Goal: Task Accomplishment & Management: Use online tool/utility

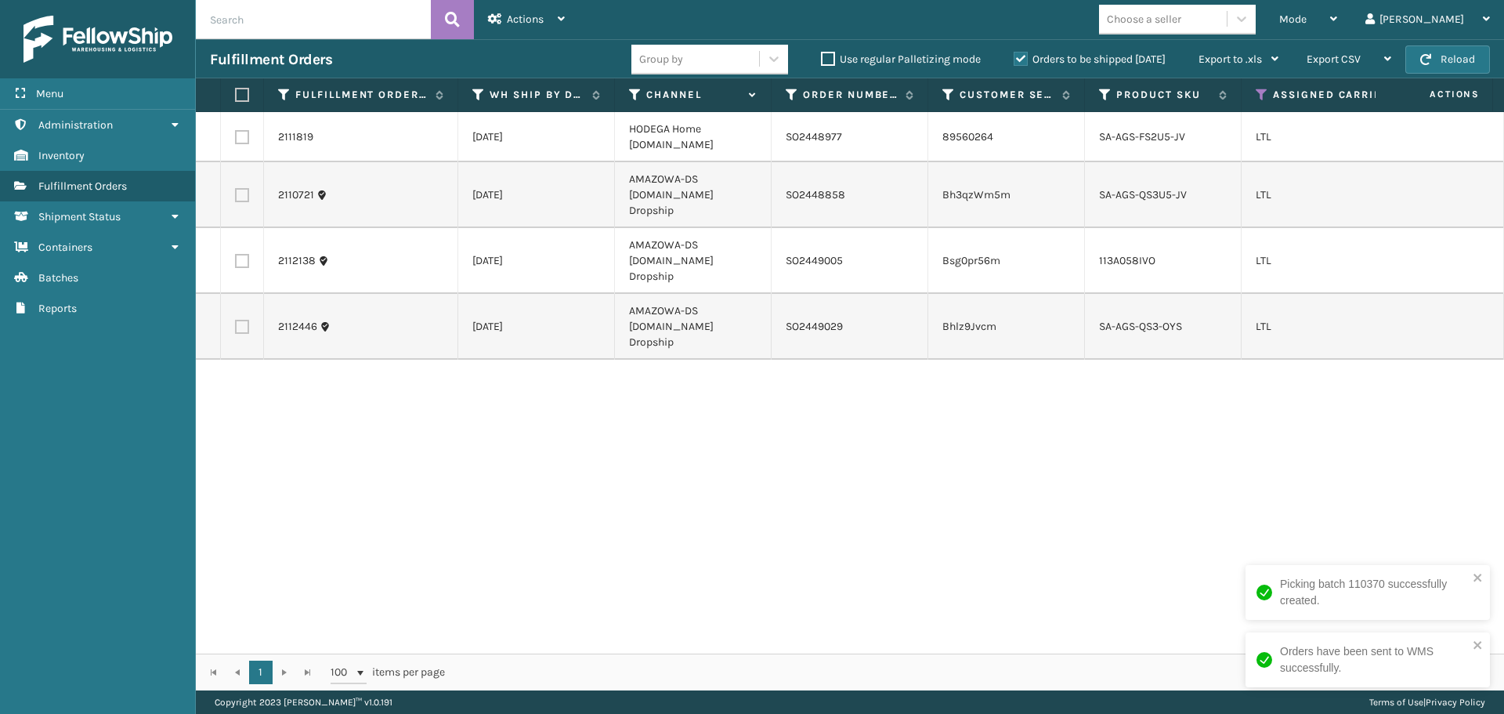
drag, startPoint x: 246, startPoint y: 187, endPoint x: 244, endPoint y: 198, distance: 11.1
click at [246, 188] on label at bounding box center [242, 195] width 14 height 14
click at [236, 188] on input "checkbox" at bounding box center [235, 193] width 1 height 10
checkbox input "true"
click at [244, 254] on label at bounding box center [242, 261] width 14 height 14
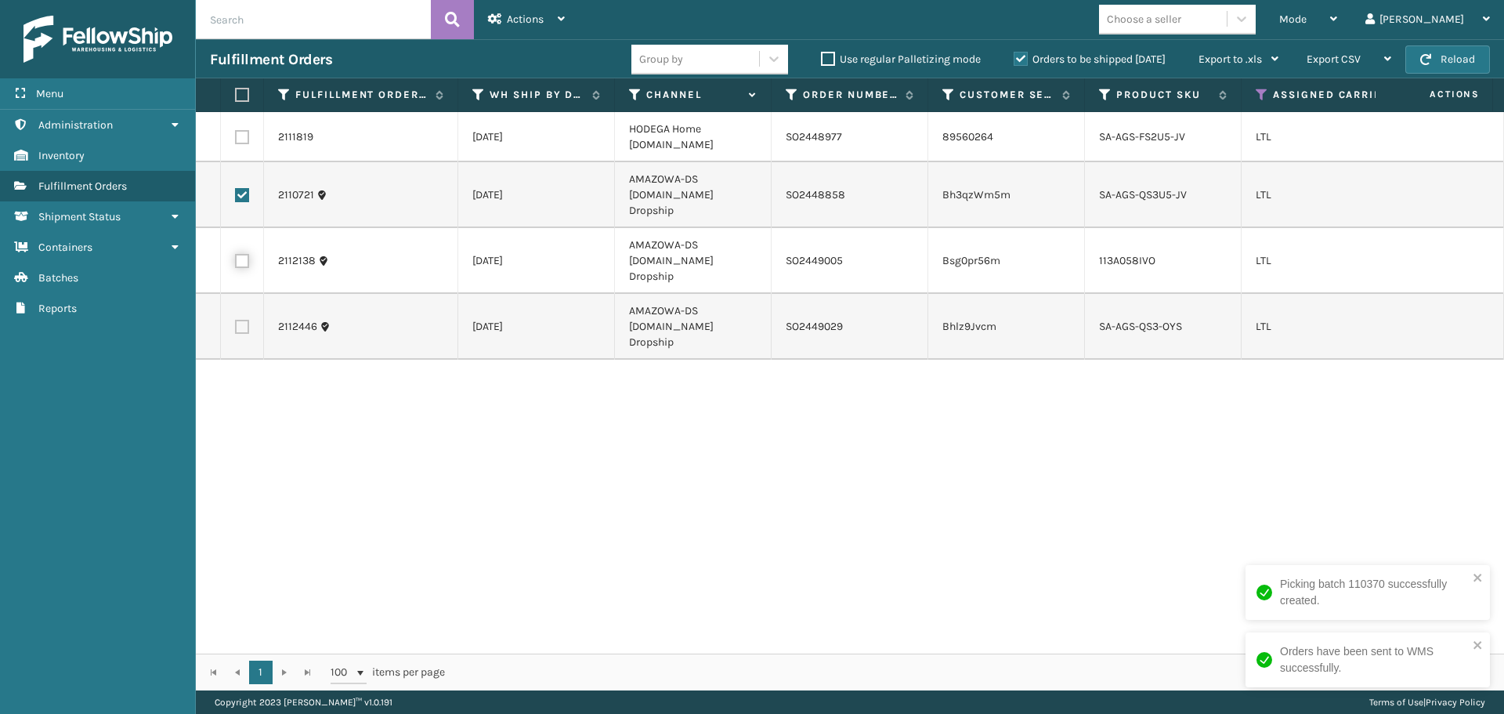
click at [236, 254] on input "checkbox" at bounding box center [235, 259] width 1 height 10
checkbox input "true"
click at [244, 320] on label at bounding box center [242, 327] width 14 height 14
click at [236, 320] on input "checkbox" at bounding box center [235, 325] width 1 height 10
checkbox input "true"
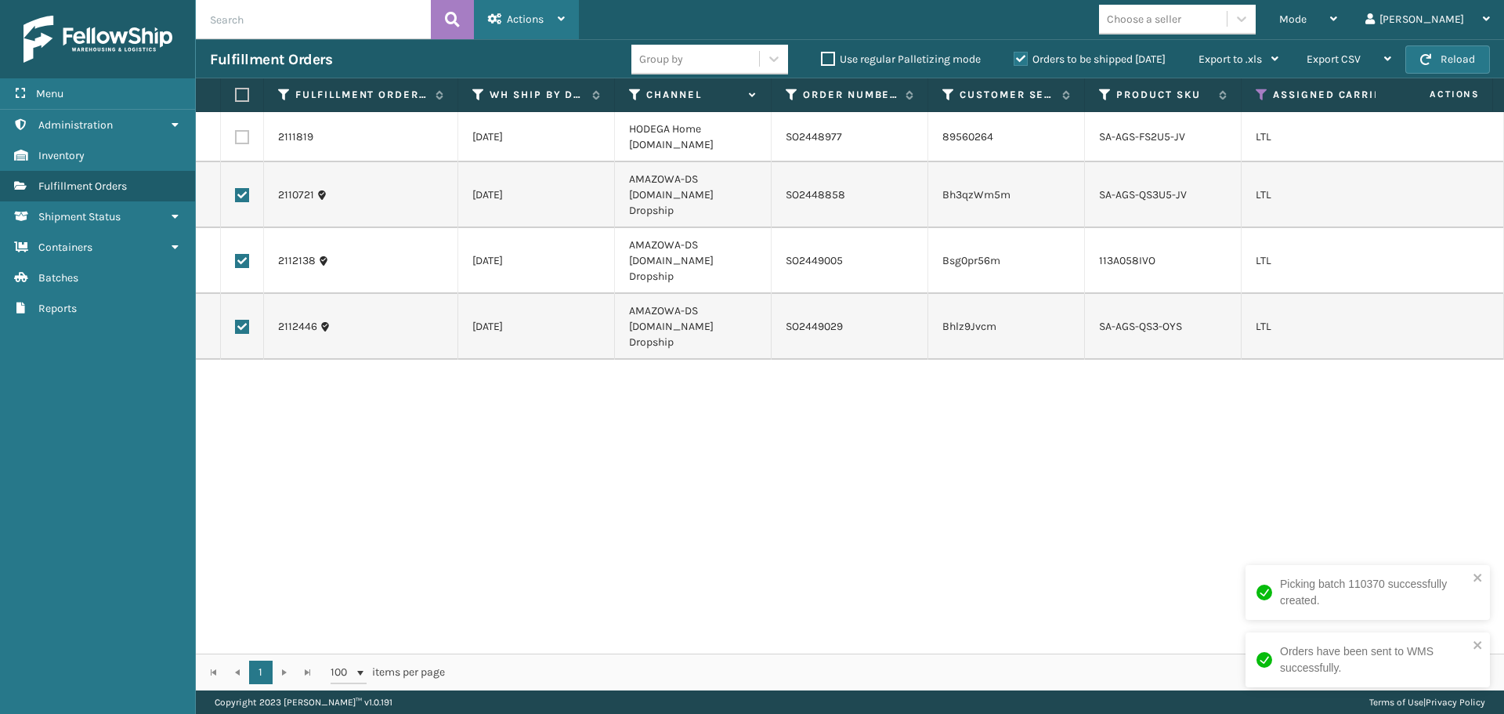
click at [533, 28] on div "Actions" at bounding box center [526, 19] width 77 height 39
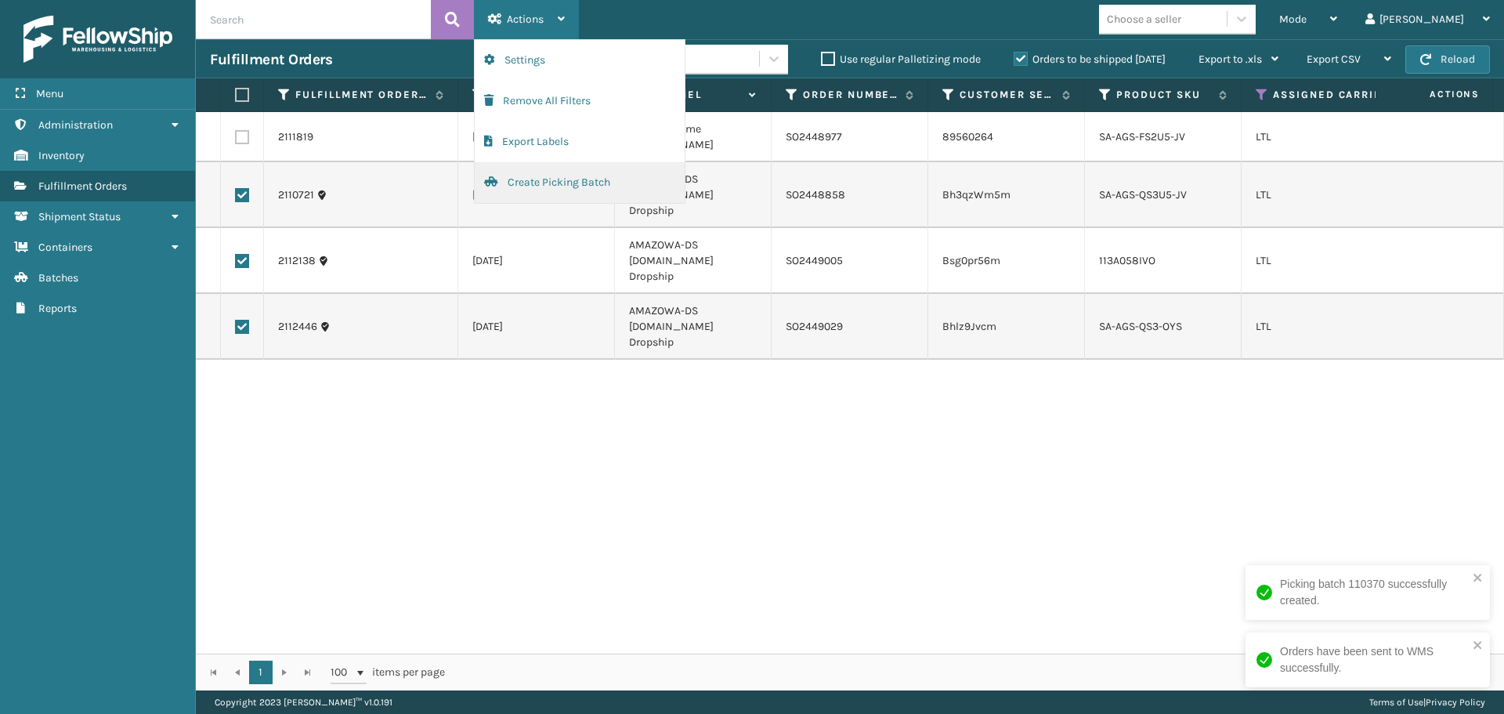
click at [556, 179] on button "Create Picking Batch" at bounding box center [580, 182] width 210 height 41
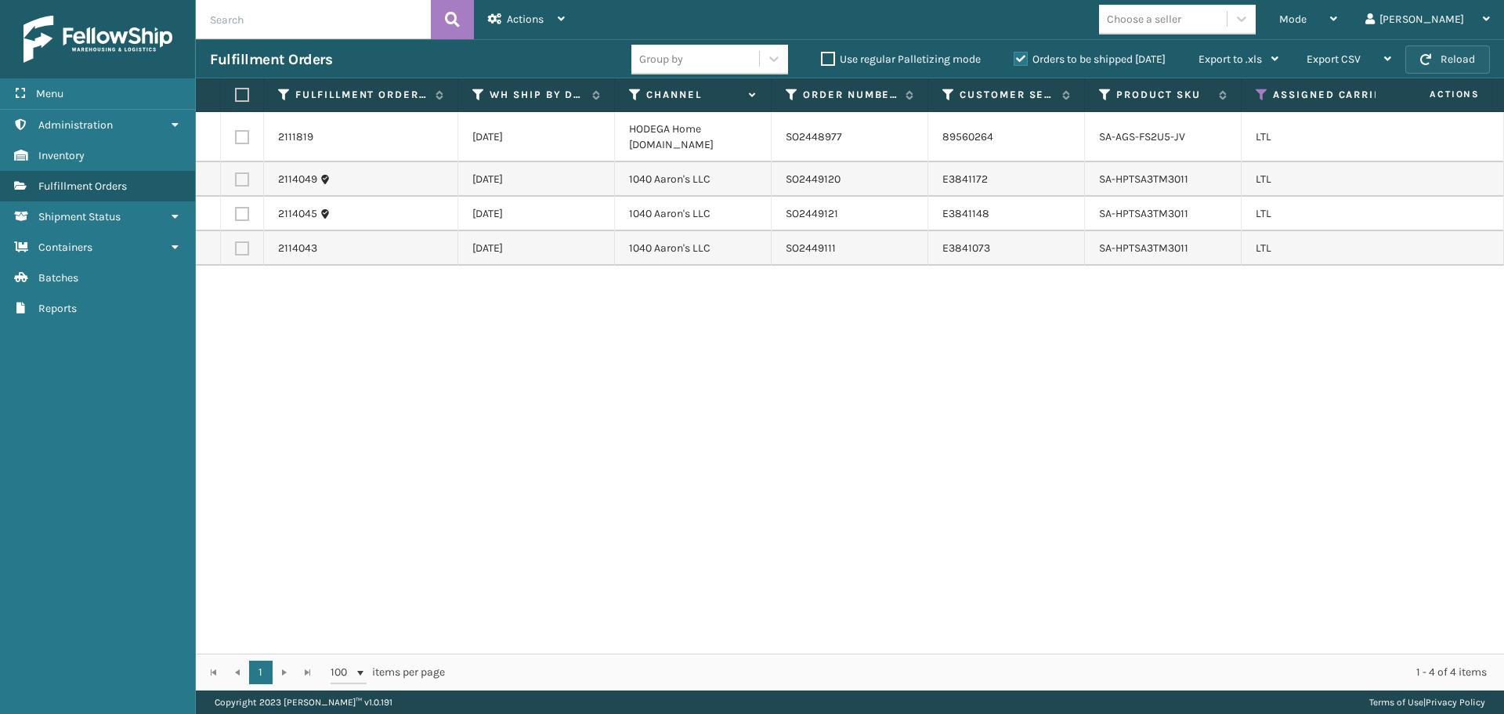
click at [1442, 58] on button "Reload" at bounding box center [1447, 59] width 85 height 28
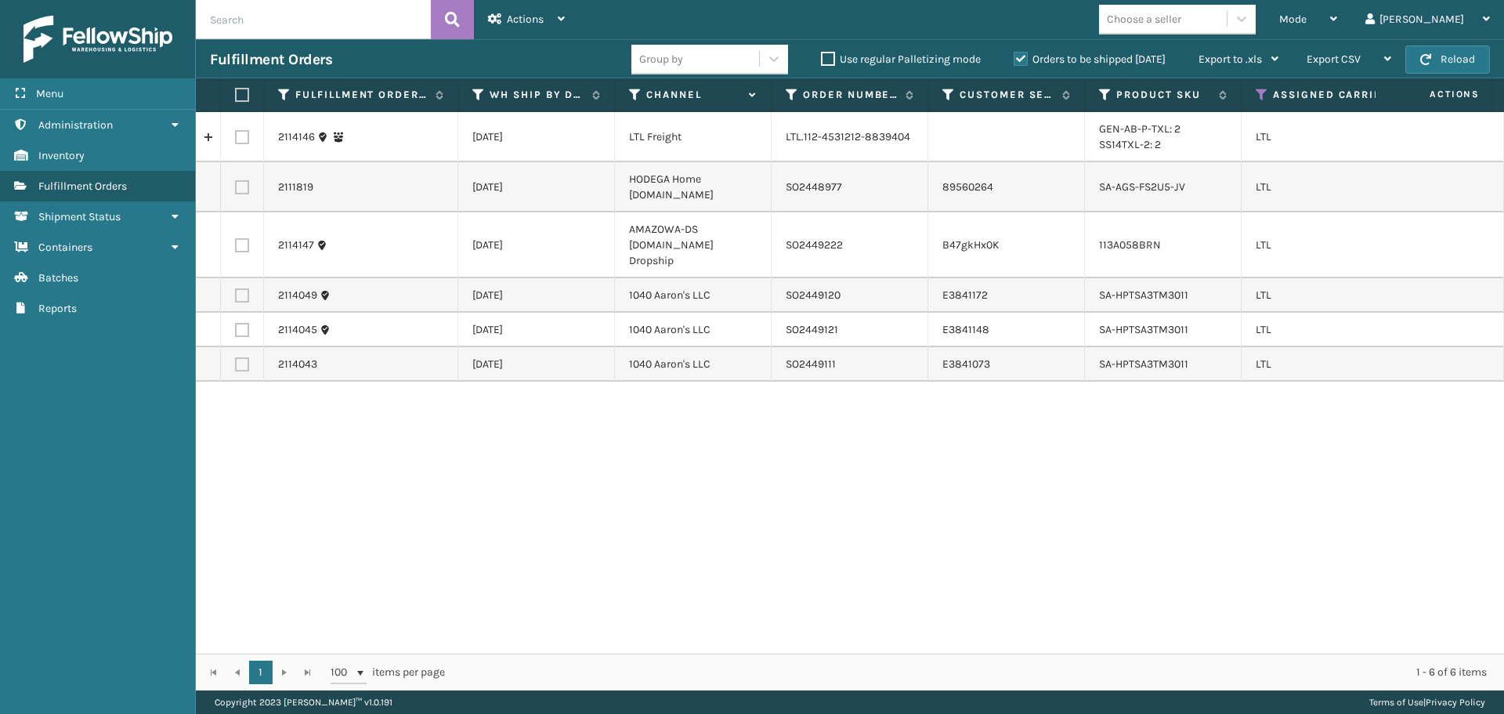
click at [244, 240] on label at bounding box center [242, 245] width 14 height 14
click at [236, 240] on input "checkbox" at bounding box center [235, 243] width 1 height 10
checkbox input "true"
click at [528, 20] on span "Actions" at bounding box center [525, 19] width 37 height 13
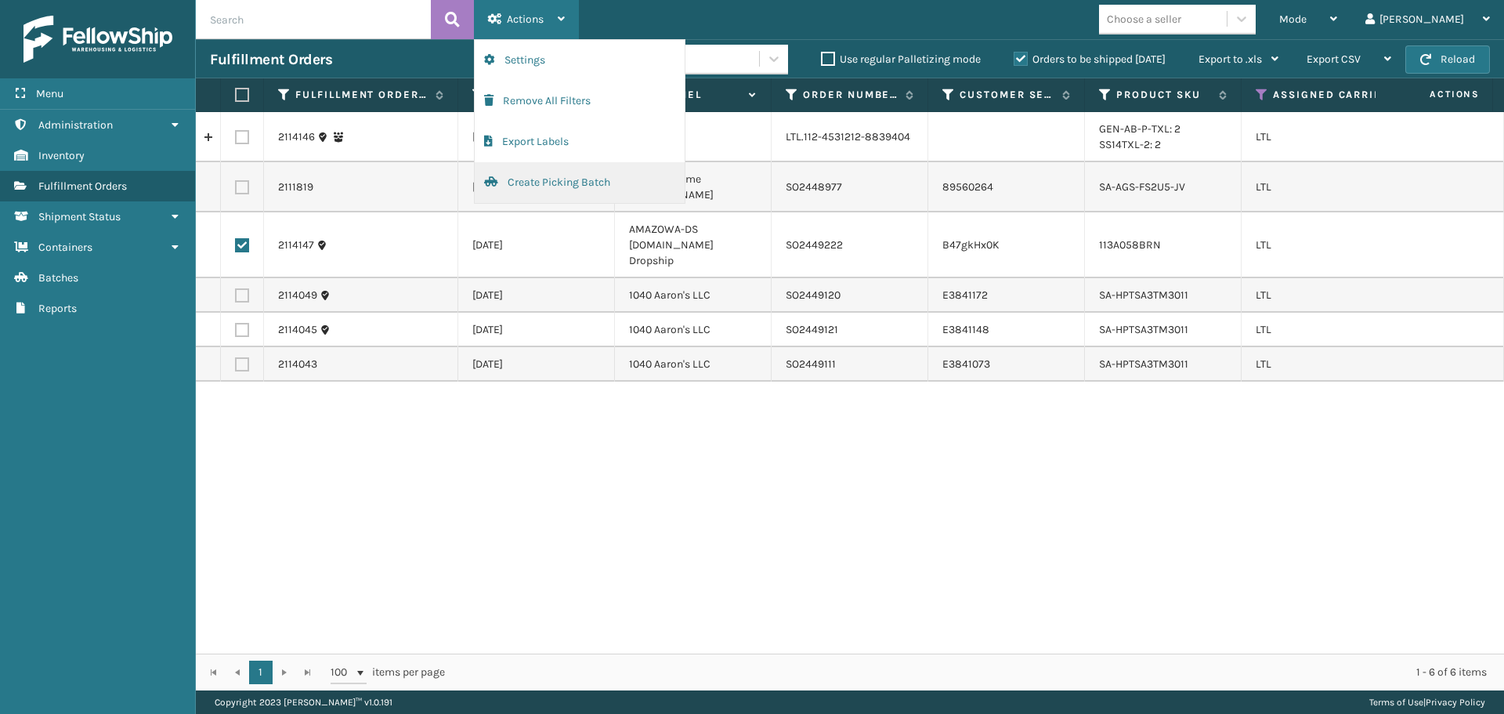
click at [529, 177] on button "Create Picking Batch" at bounding box center [580, 182] width 210 height 41
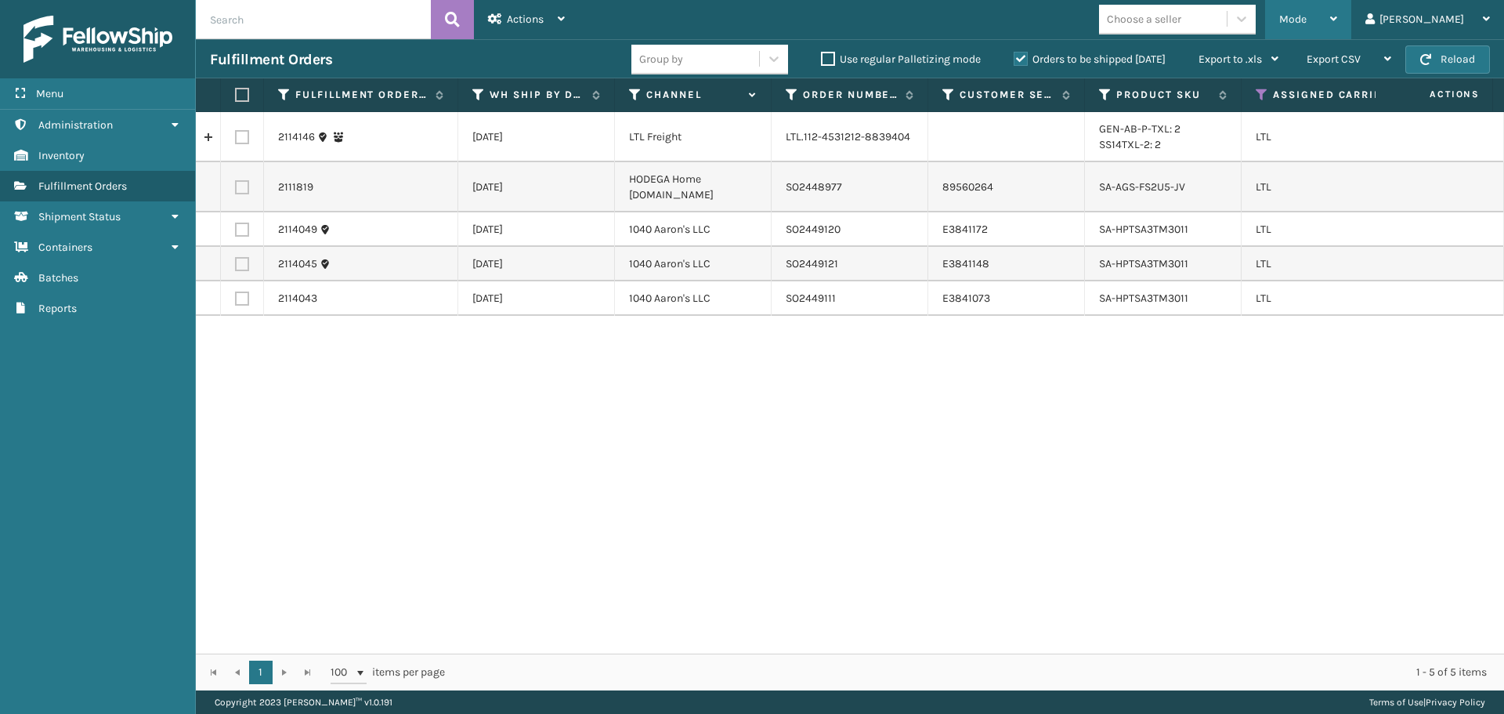
click at [1337, 13] on div "Mode" at bounding box center [1308, 19] width 58 height 39
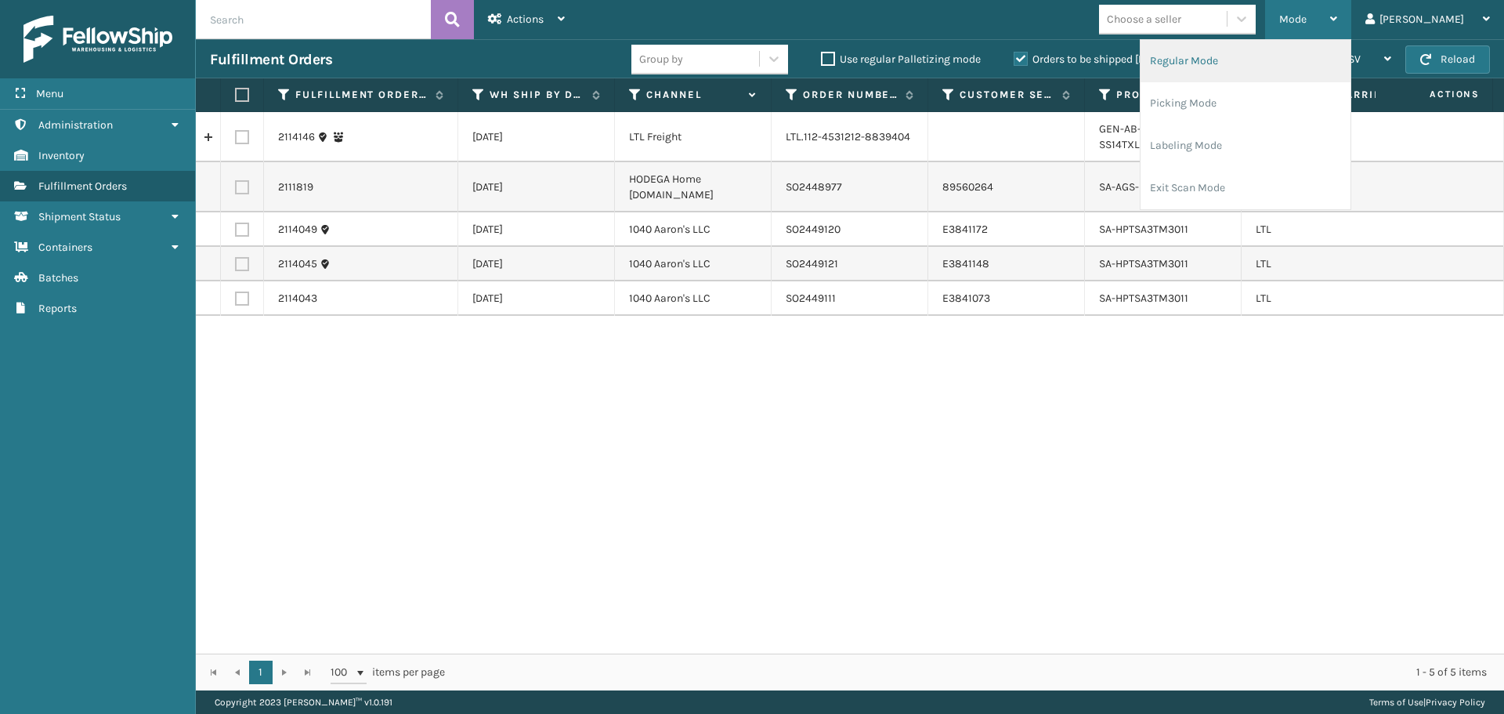
click at [1350, 53] on li "Regular Mode" at bounding box center [1246, 61] width 210 height 42
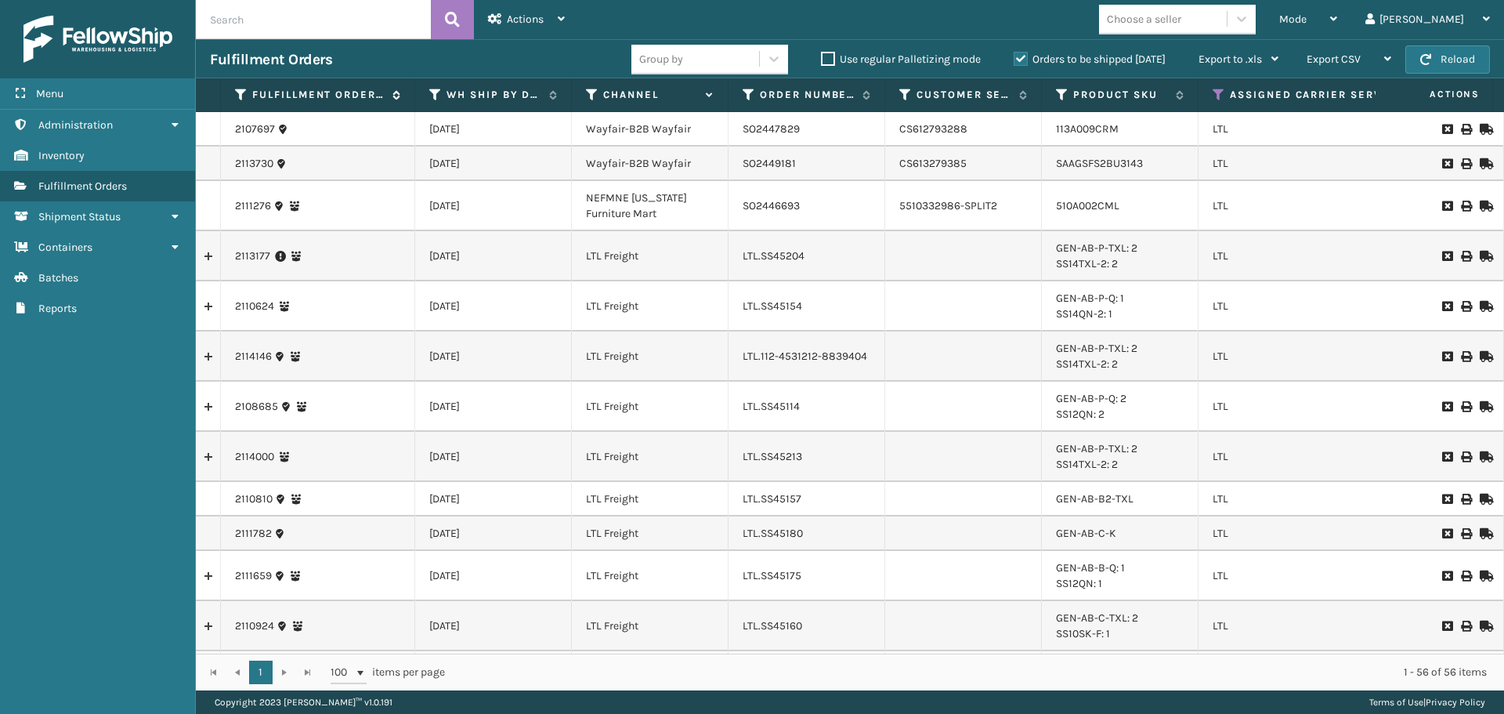
click at [241, 89] on icon at bounding box center [241, 95] width 13 height 14
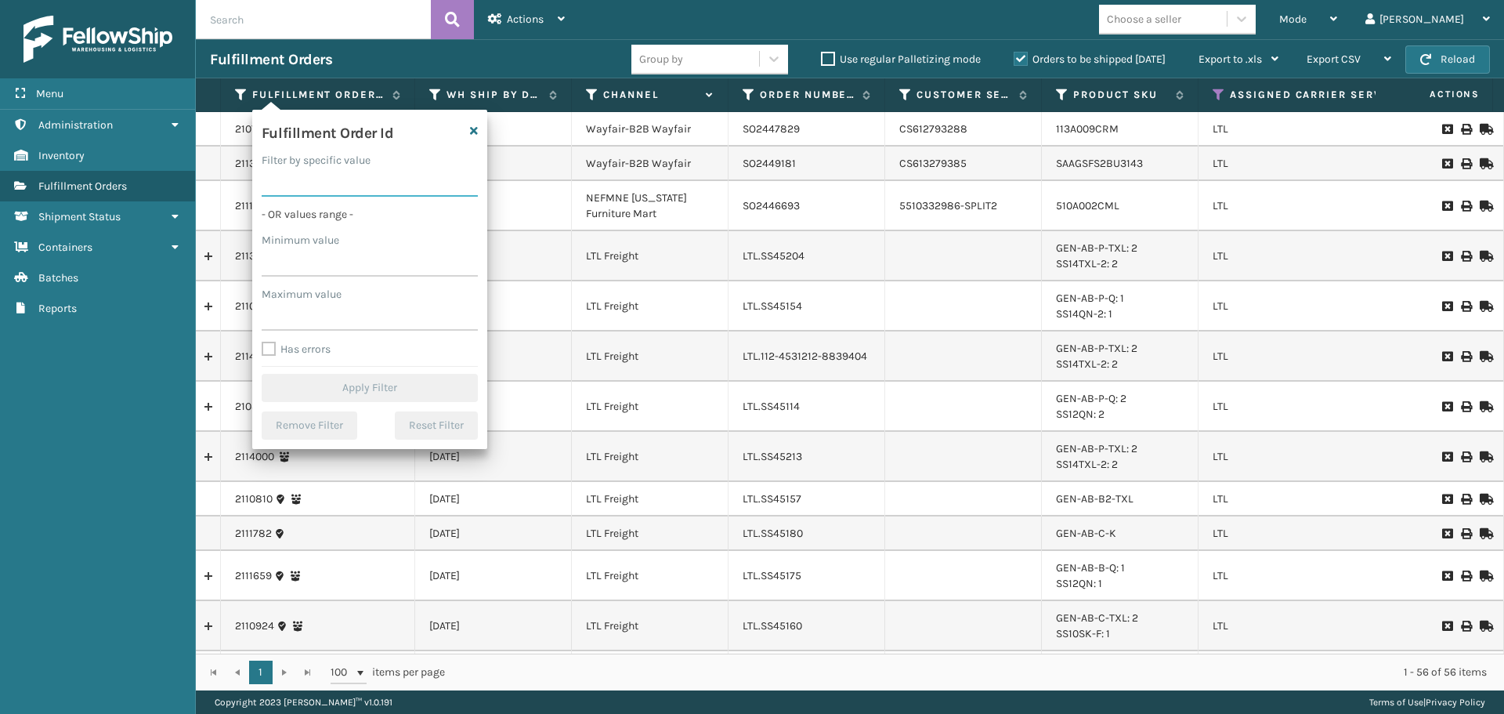
click at [414, 187] on input "Filter by specific value" at bounding box center [370, 182] width 216 height 28
paste input "2112867"
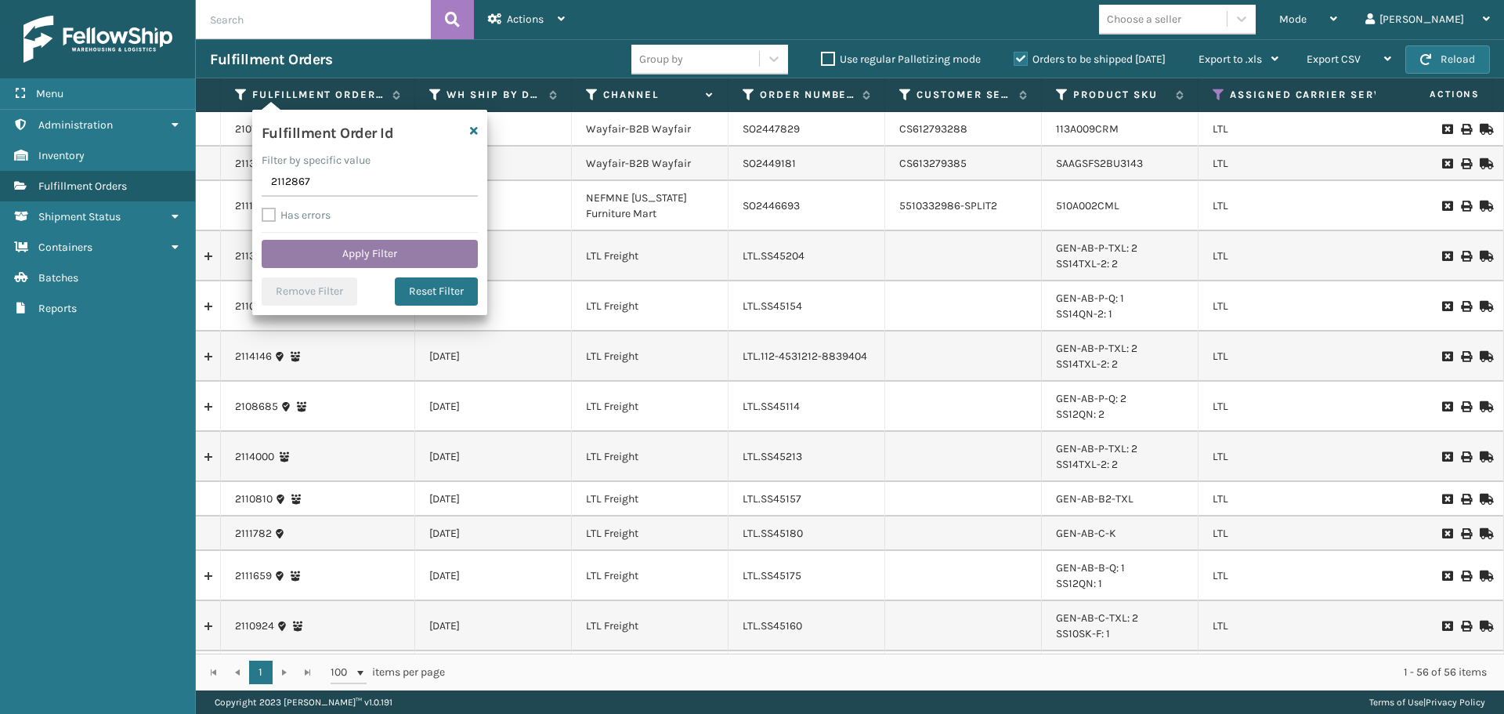
type input "2112867"
click at [374, 248] on button "Apply Filter" at bounding box center [370, 254] width 216 height 28
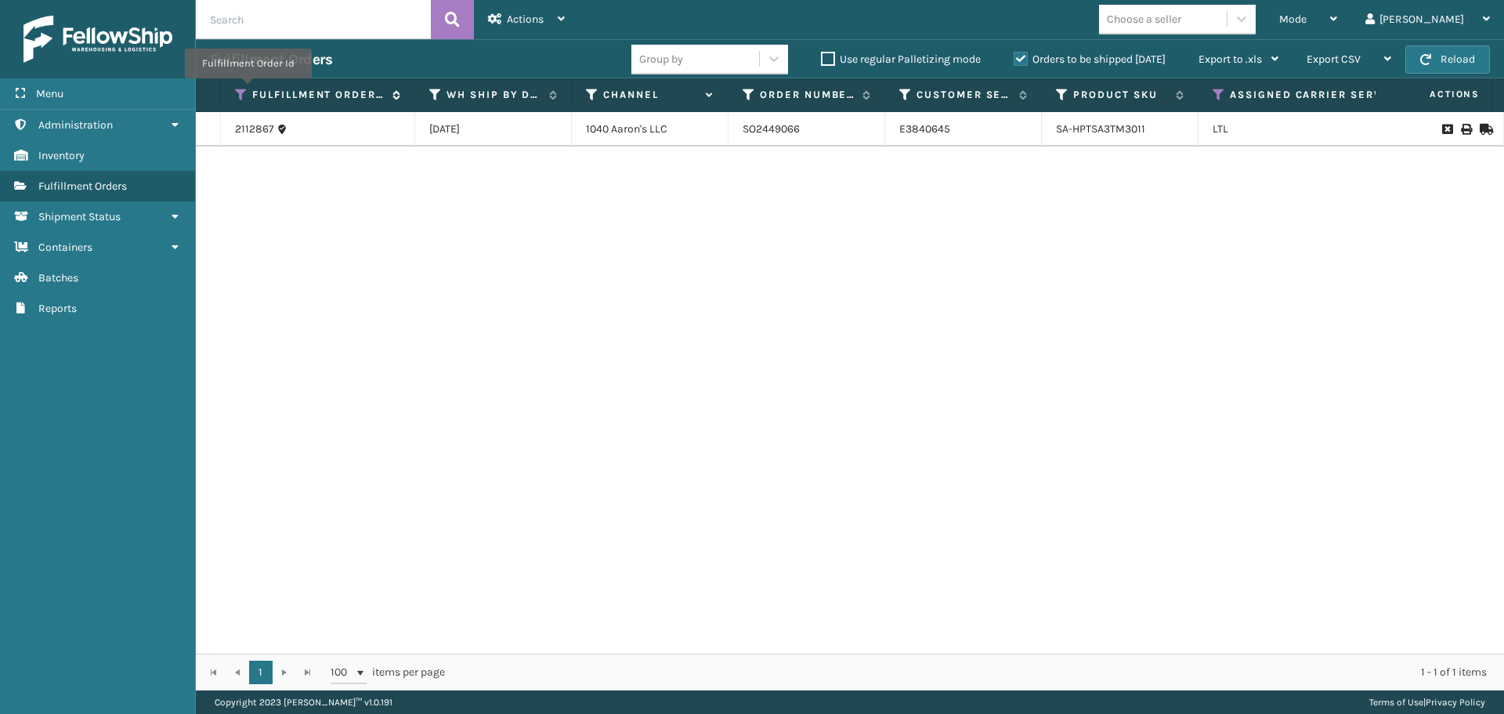
click at [239, 91] on icon at bounding box center [241, 95] width 13 height 14
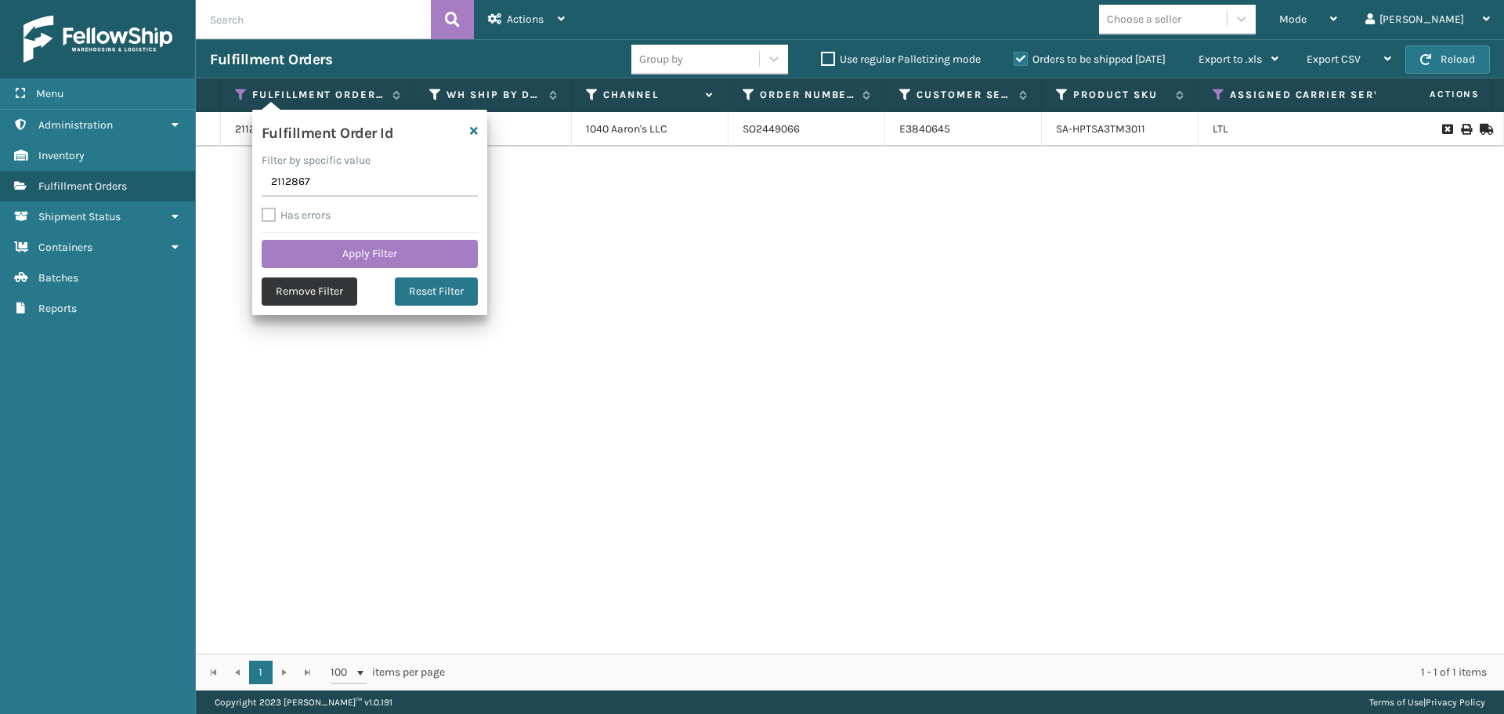
click at [309, 284] on button "Remove Filter" at bounding box center [310, 291] width 96 height 28
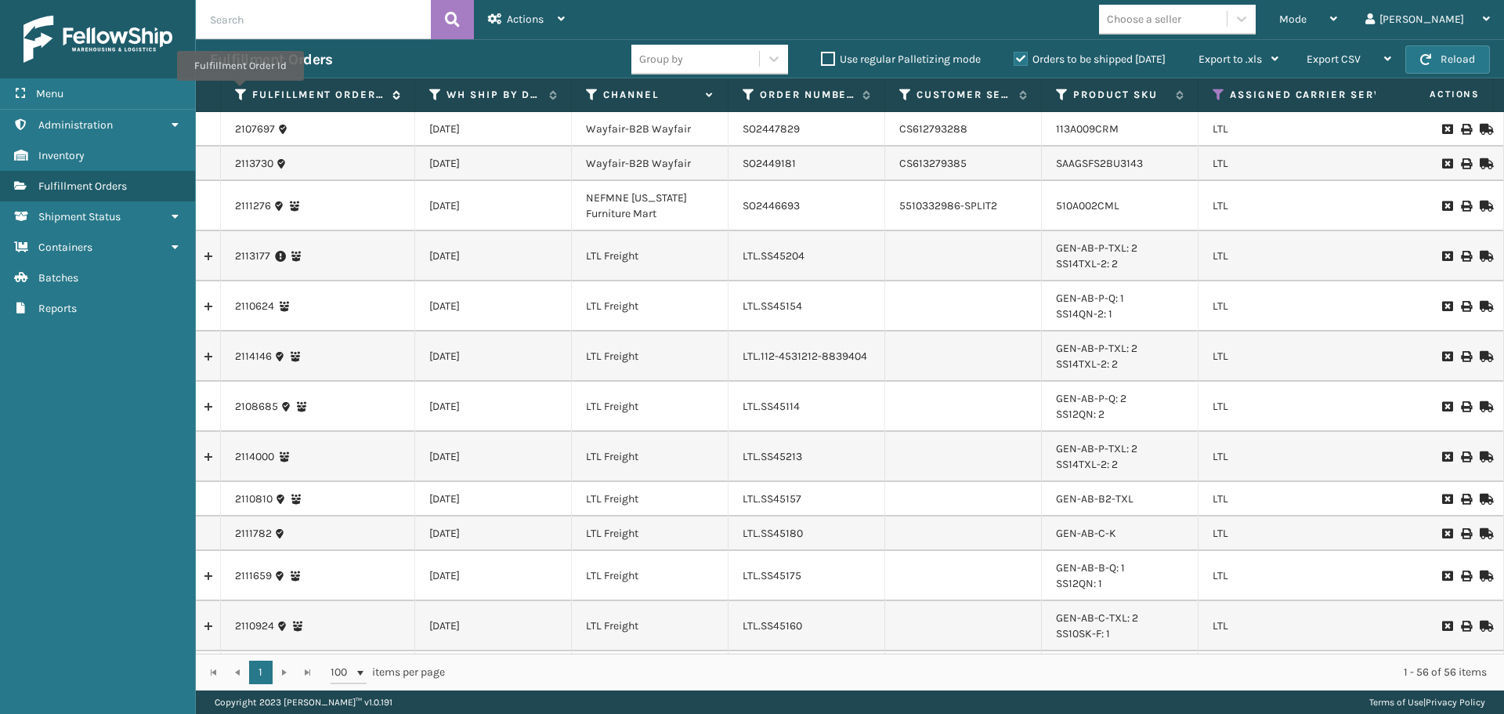
click at [239, 92] on icon at bounding box center [241, 95] width 13 height 14
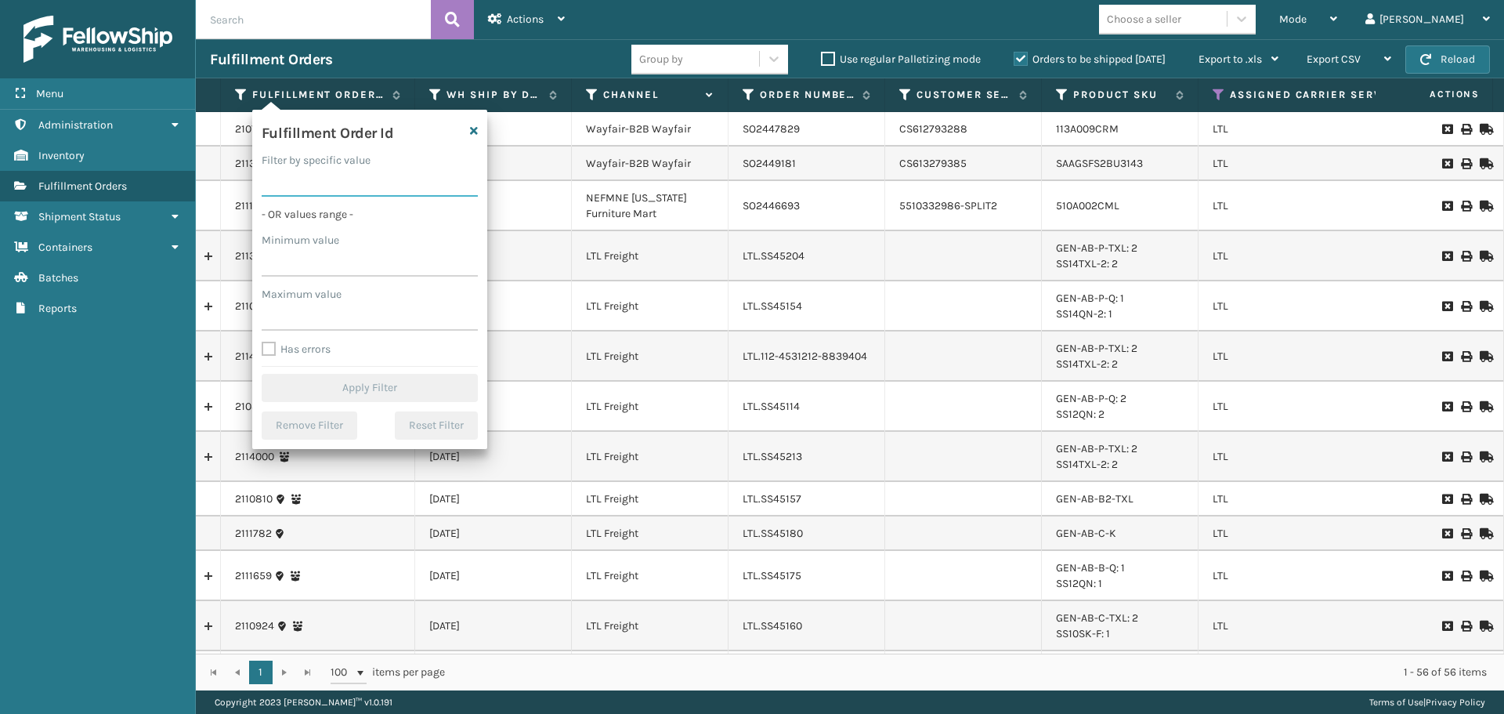
click at [322, 182] on input "Filter by specific value" at bounding box center [370, 182] width 216 height 28
paste input "2113449"
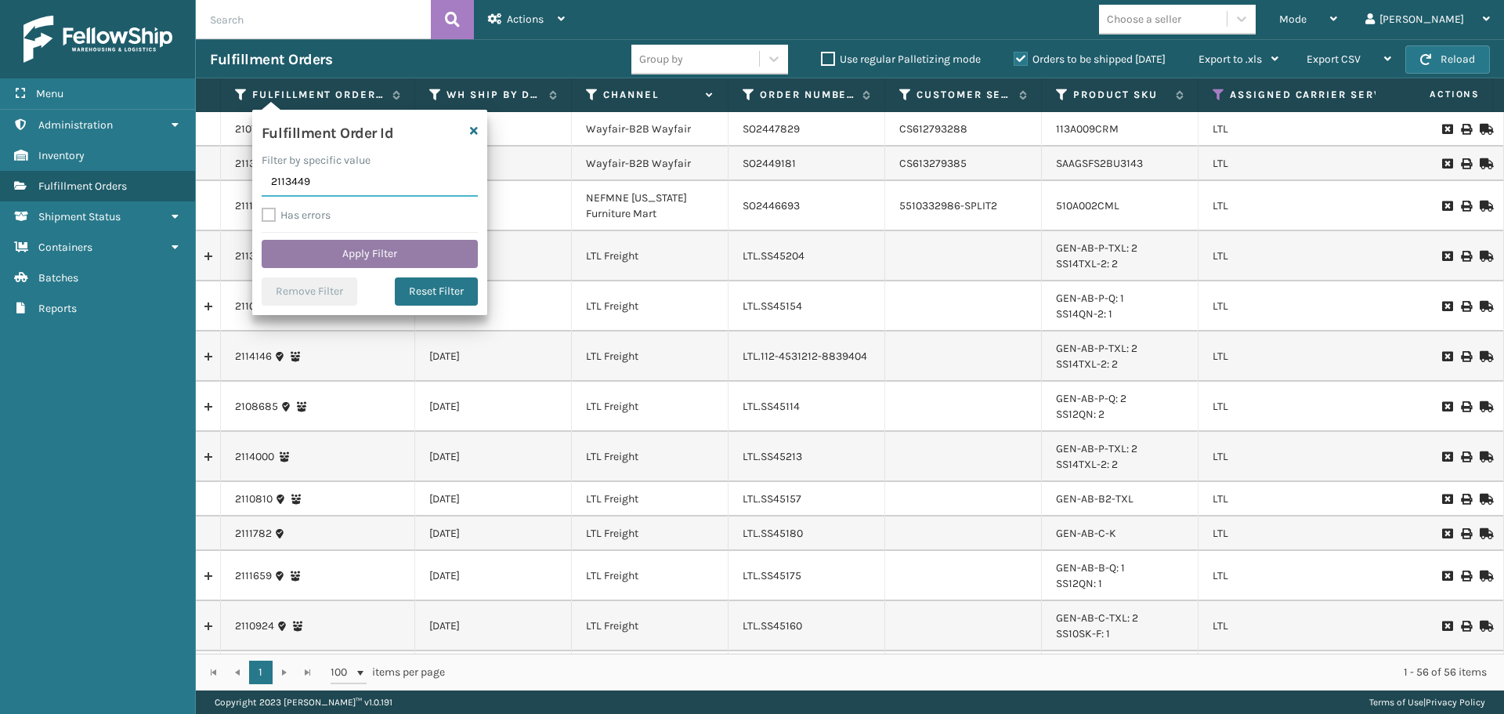
type input "2113449"
click at [327, 256] on button "Apply Filter" at bounding box center [370, 254] width 216 height 28
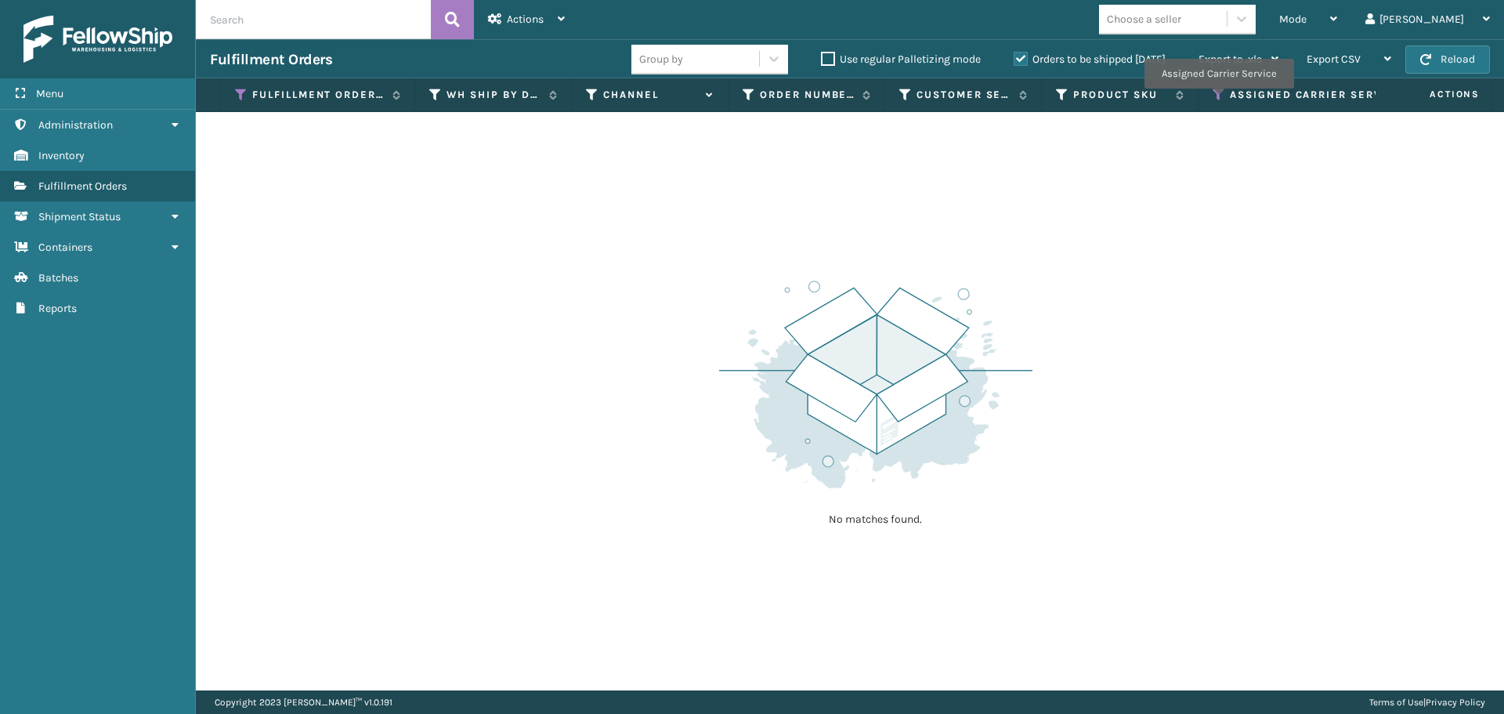
click at [1217, 94] on icon at bounding box center [1219, 95] width 13 height 14
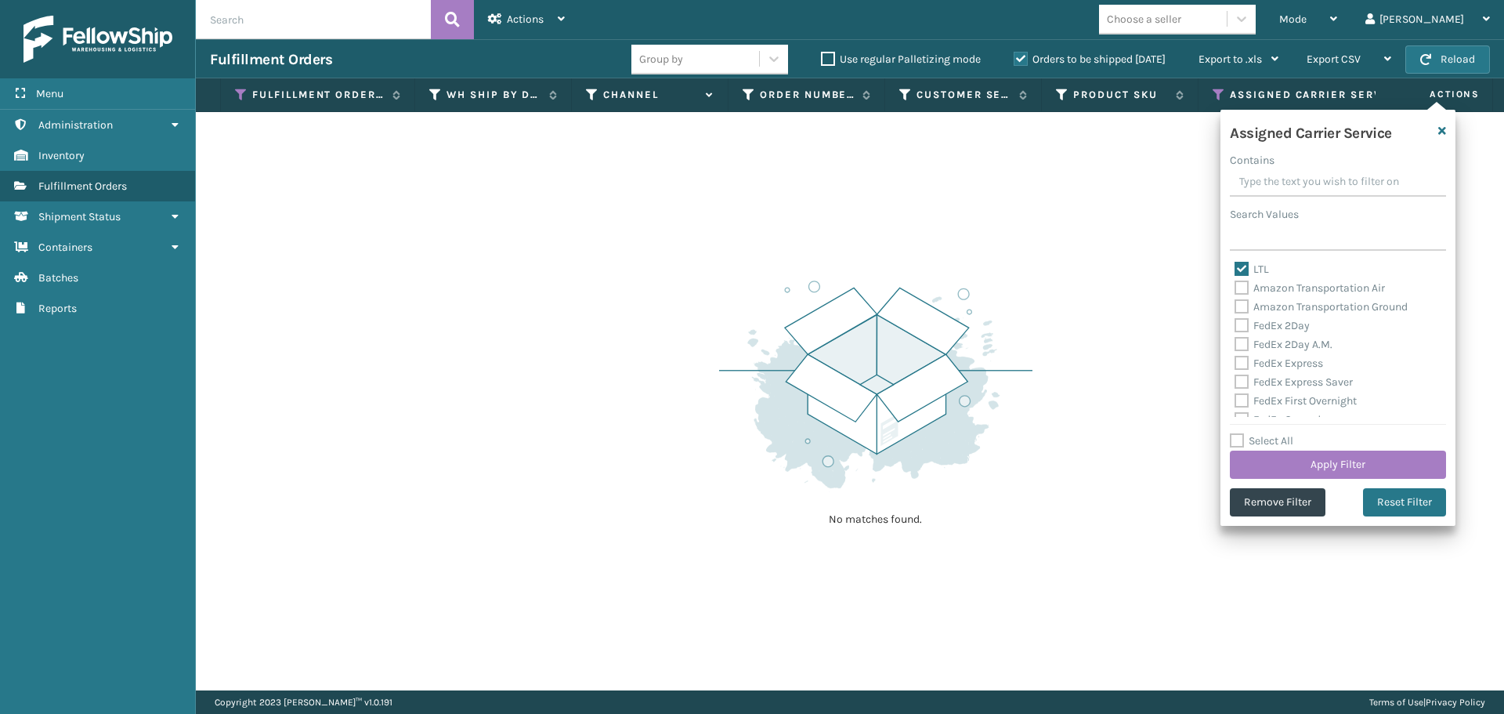
click at [1239, 441] on label "Select All" at bounding box center [1261, 440] width 63 height 13
click at [1239, 433] on input "Select All" at bounding box center [1347, 433] width 235 height 2
checkbox input "true"
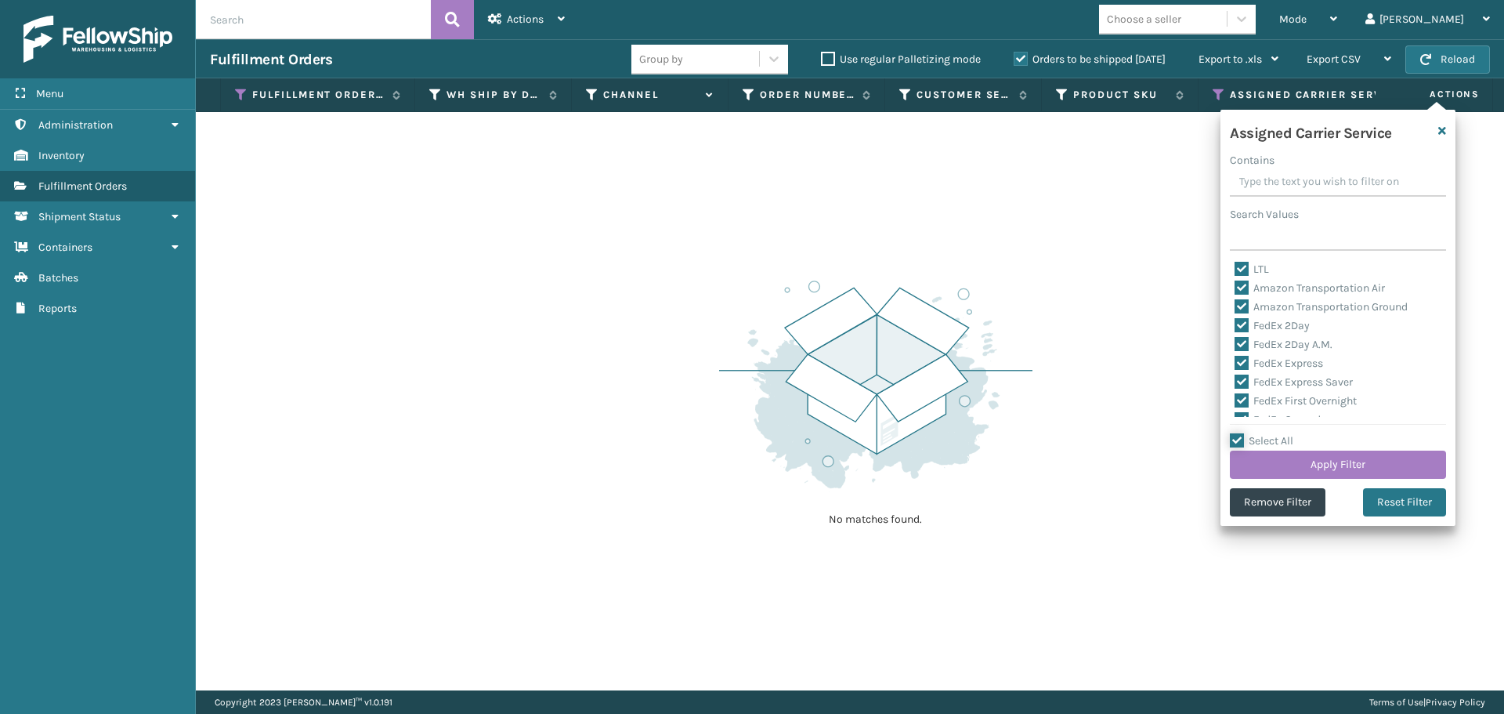
checkbox input "true"
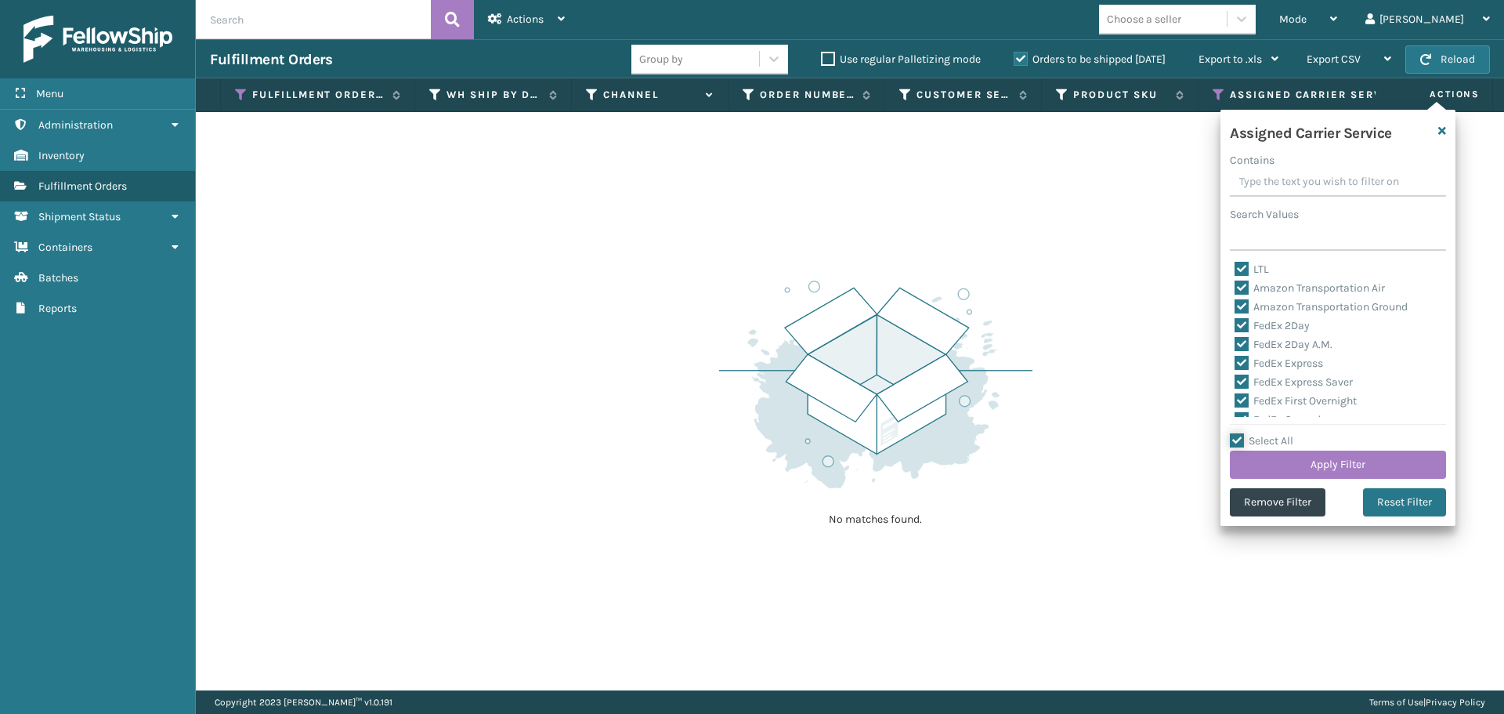
checkbox input "true"
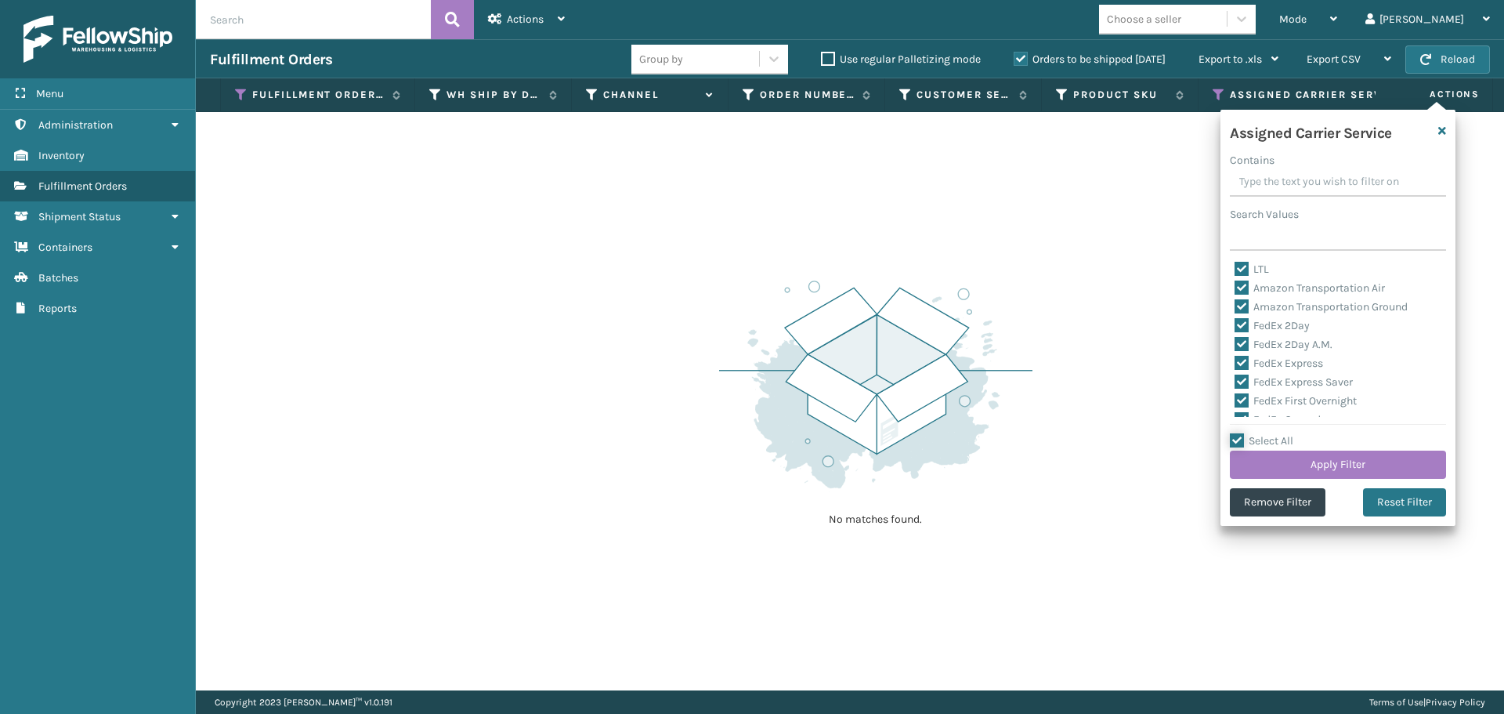
checkbox input "true"
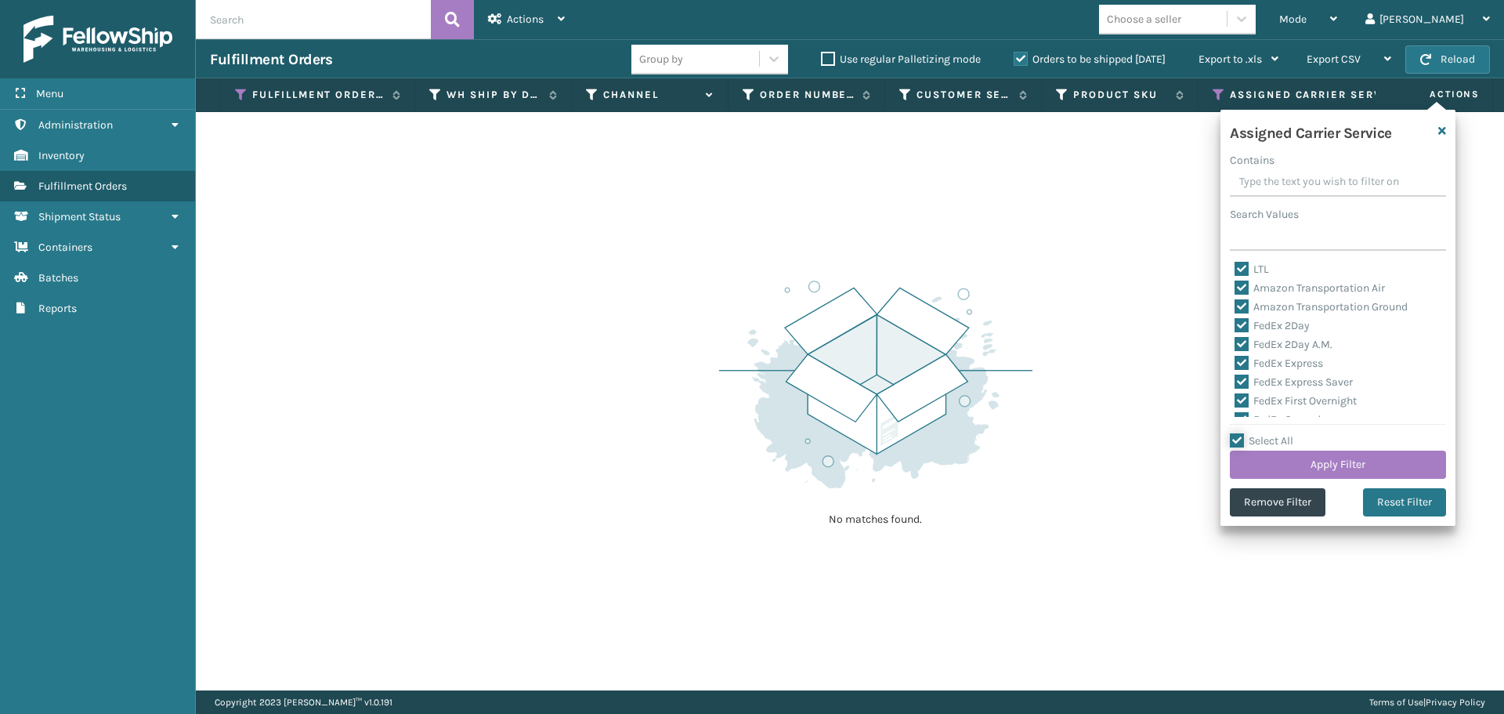
checkbox input "true"
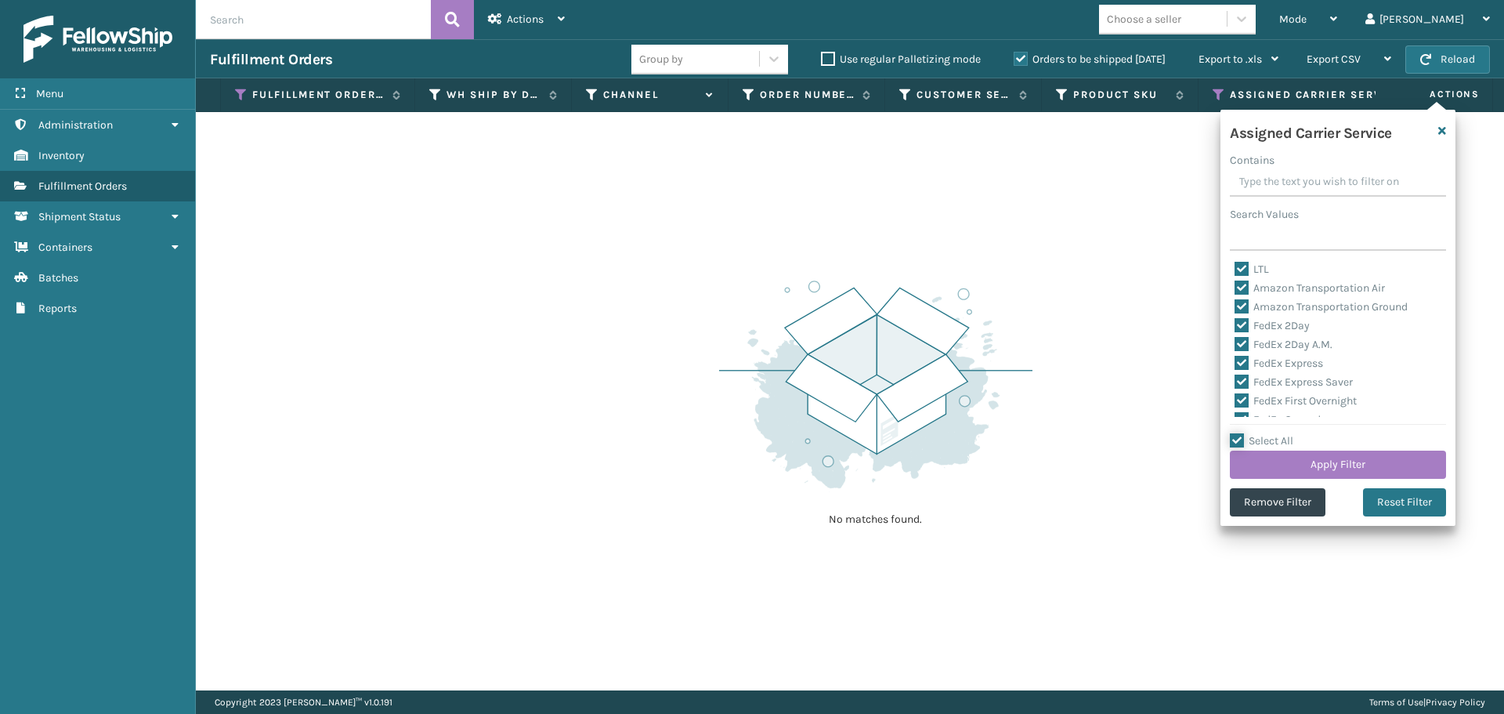
checkbox input "true"
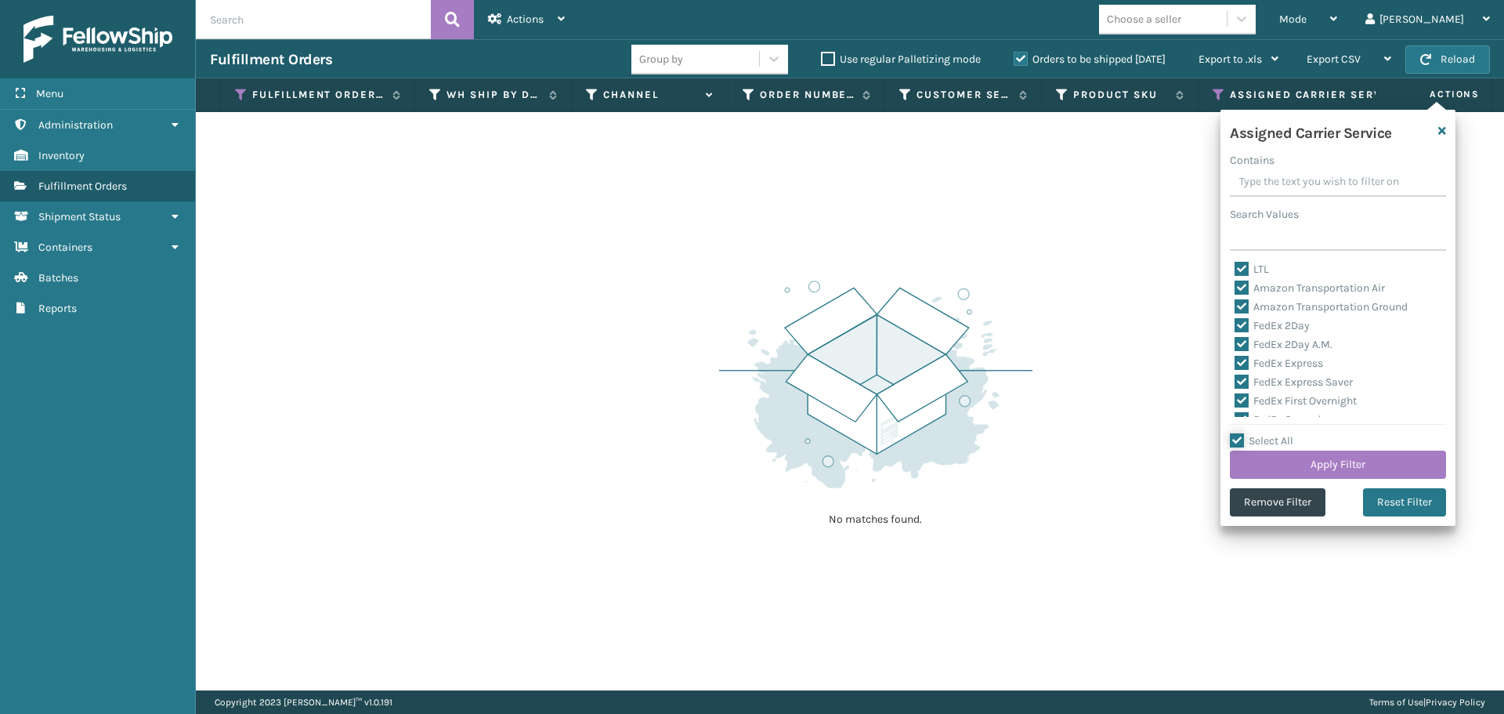
checkbox input "true"
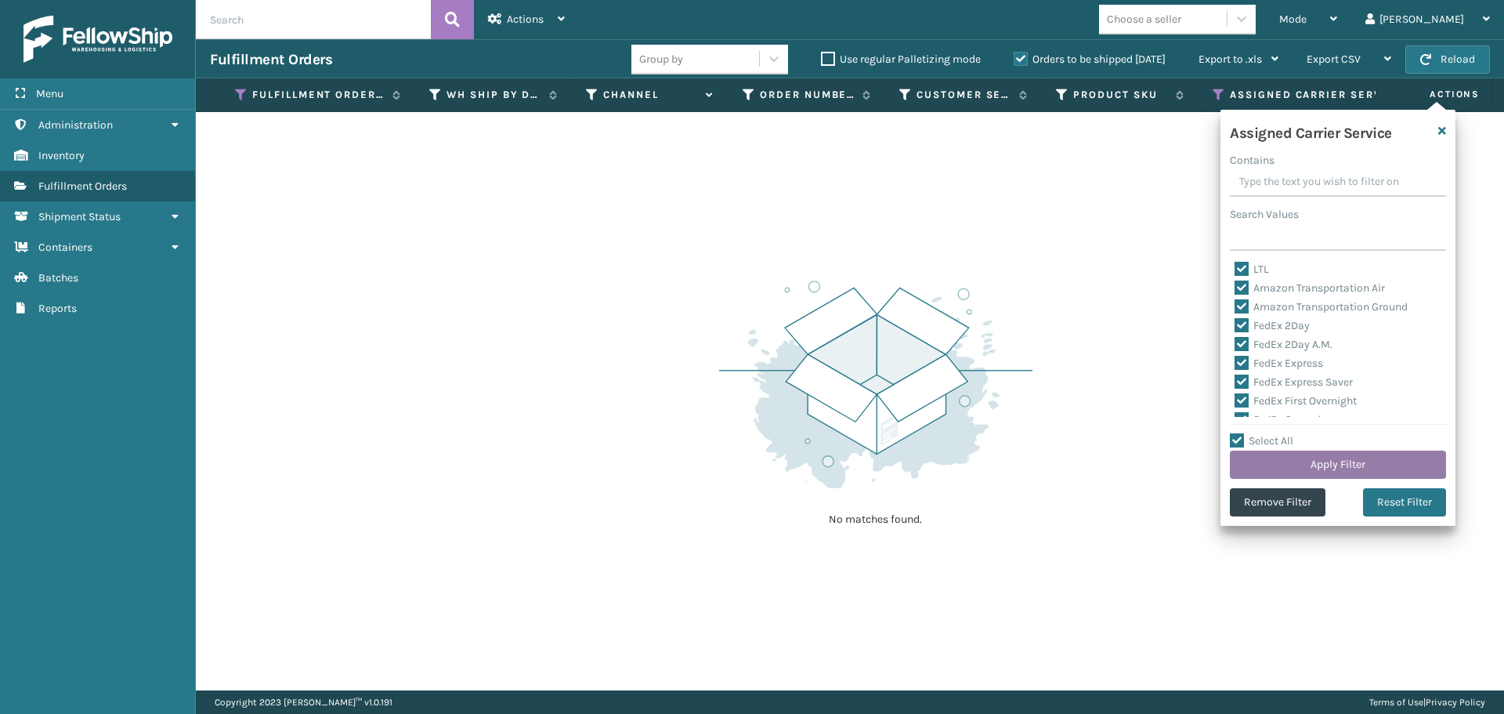
click at [1273, 454] on button "Apply Filter" at bounding box center [1338, 464] width 216 height 28
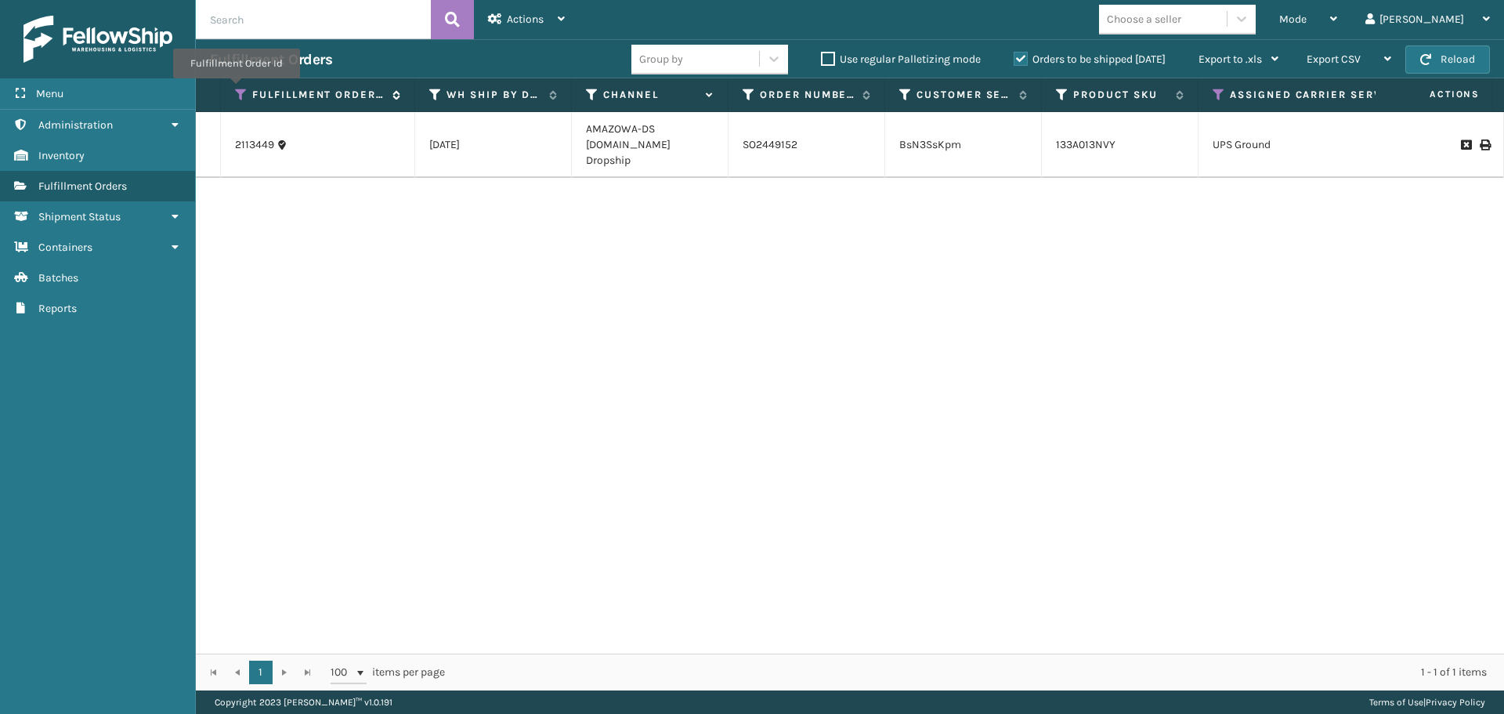
click at [239, 88] on icon at bounding box center [241, 95] width 13 height 14
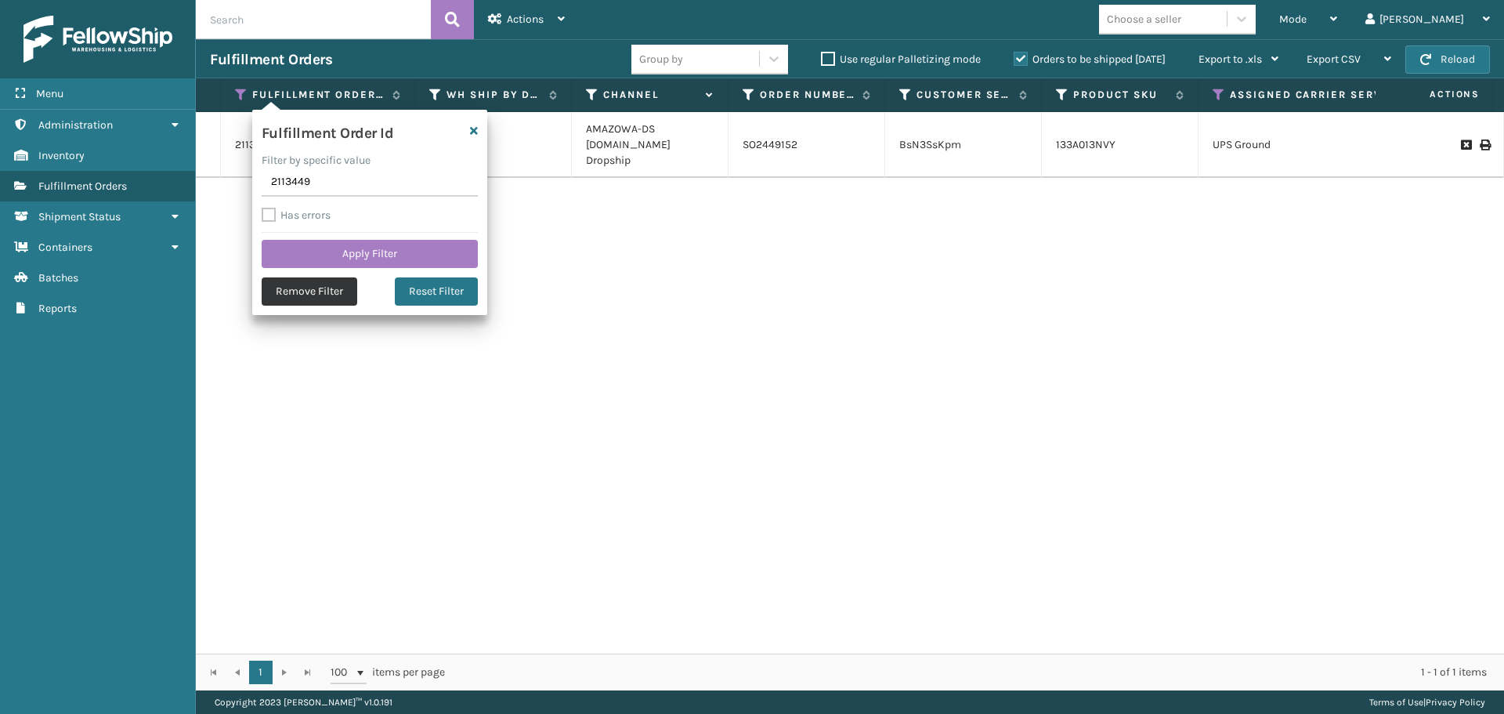
click at [307, 291] on button "Remove Filter" at bounding box center [310, 291] width 96 height 28
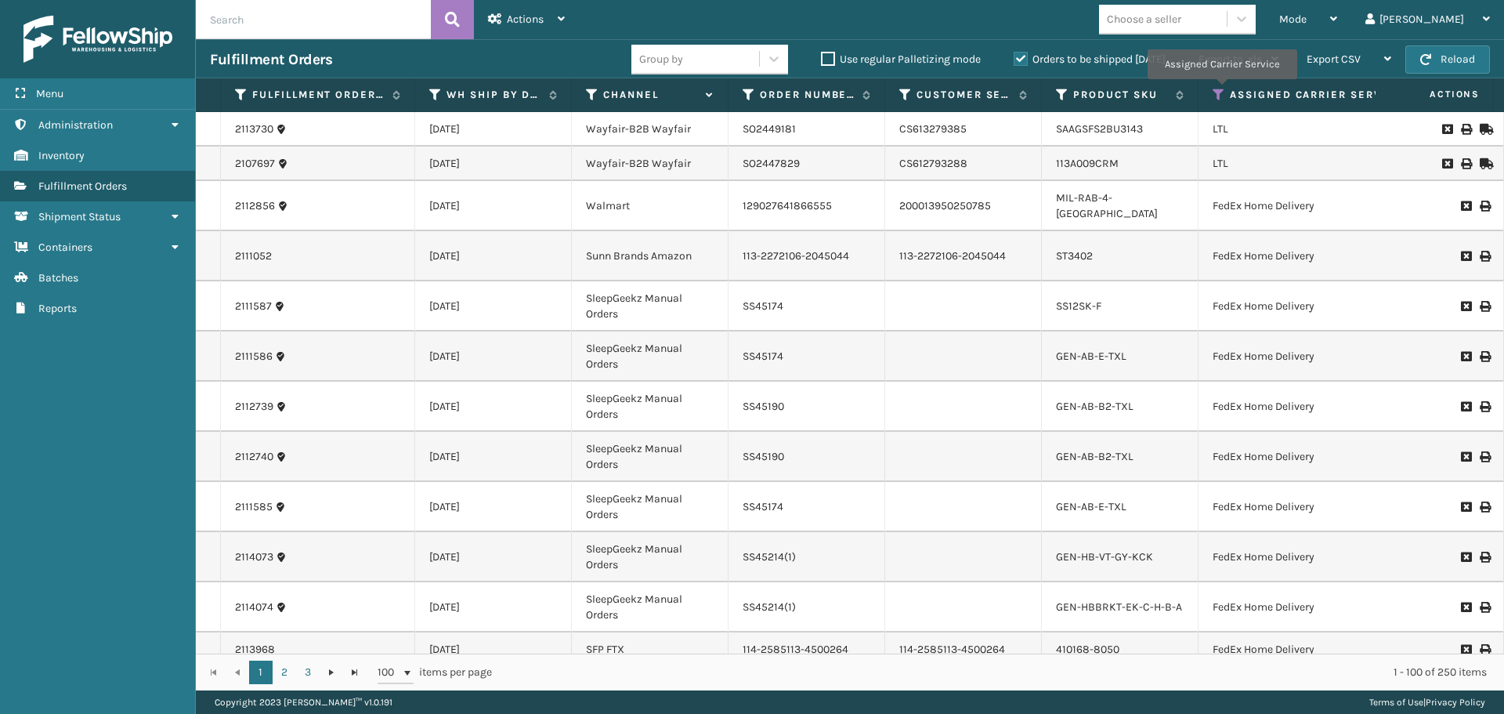
click at [1219, 90] on icon at bounding box center [1219, 95] width 13 height 14
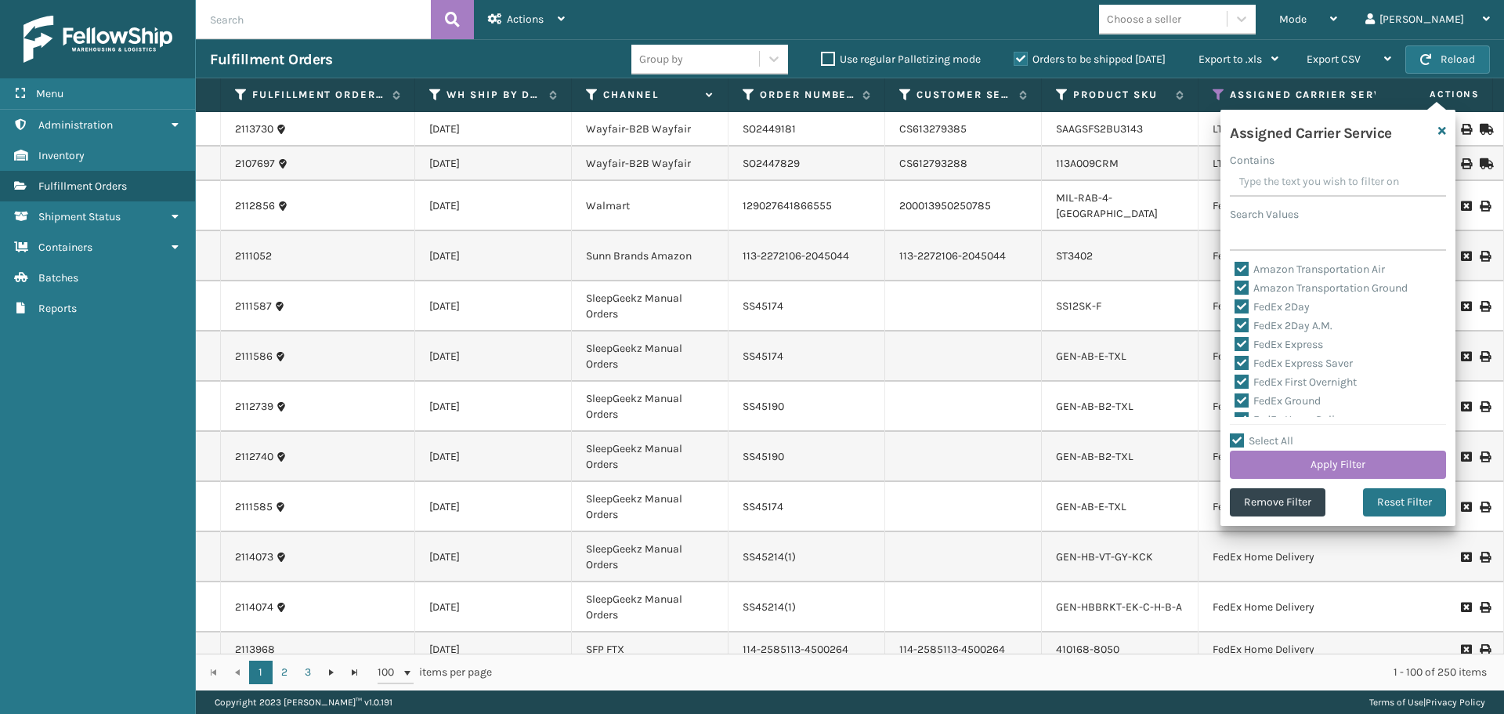
click at [1238, 442] on label "Select All" at bounding box center [1261, 440] width 63 height 13
click at [1238, 433] on input "Select All" at bounding box center [1347, 433] width 235 height 2
checkbox input "false"
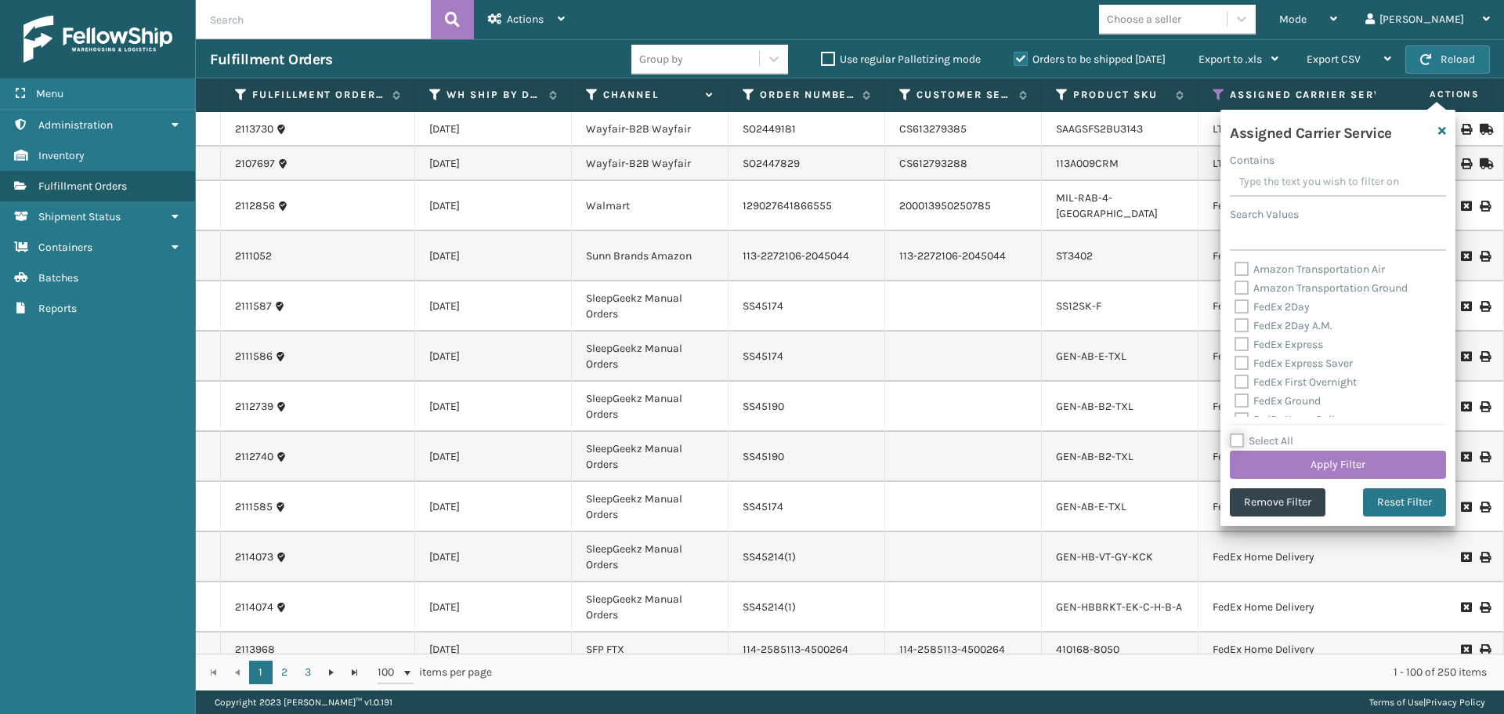
checkbox input "false"
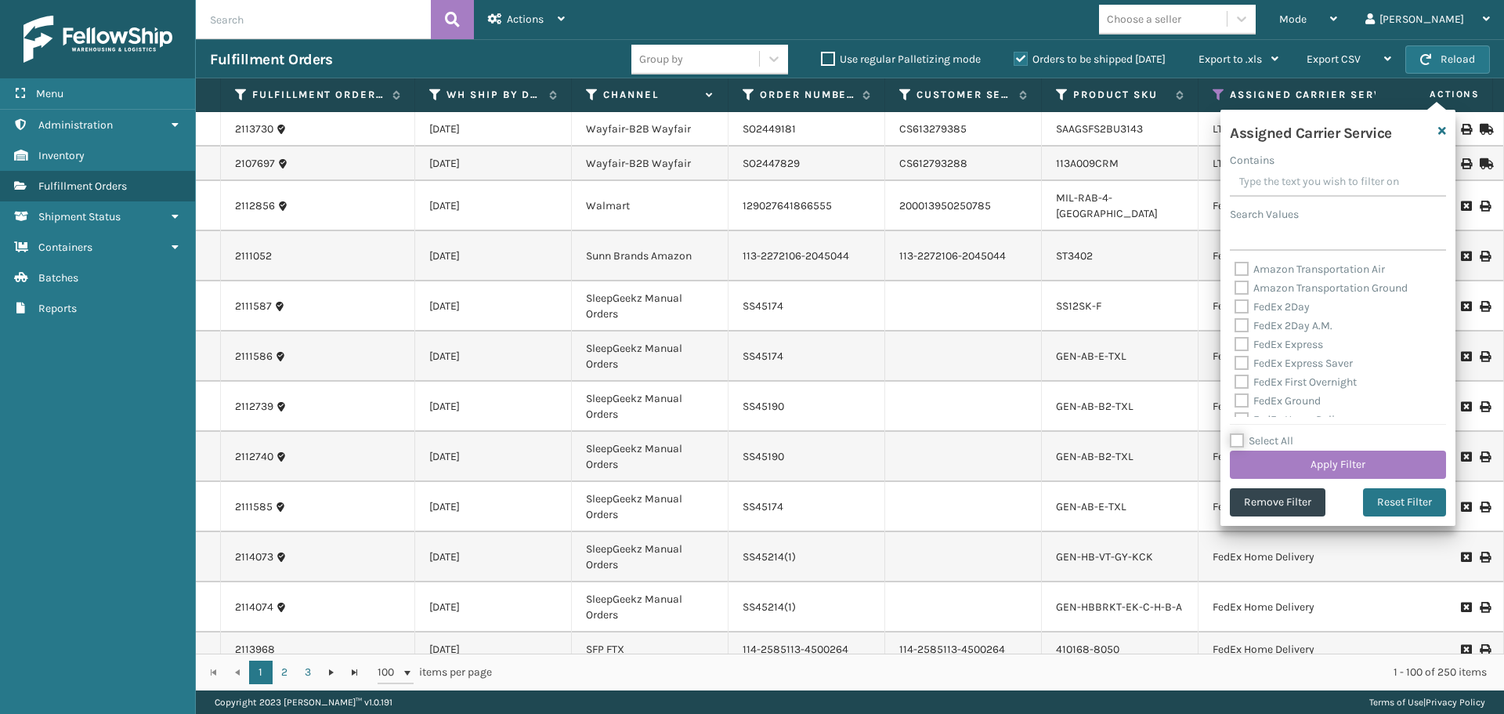
checkbox input "false"
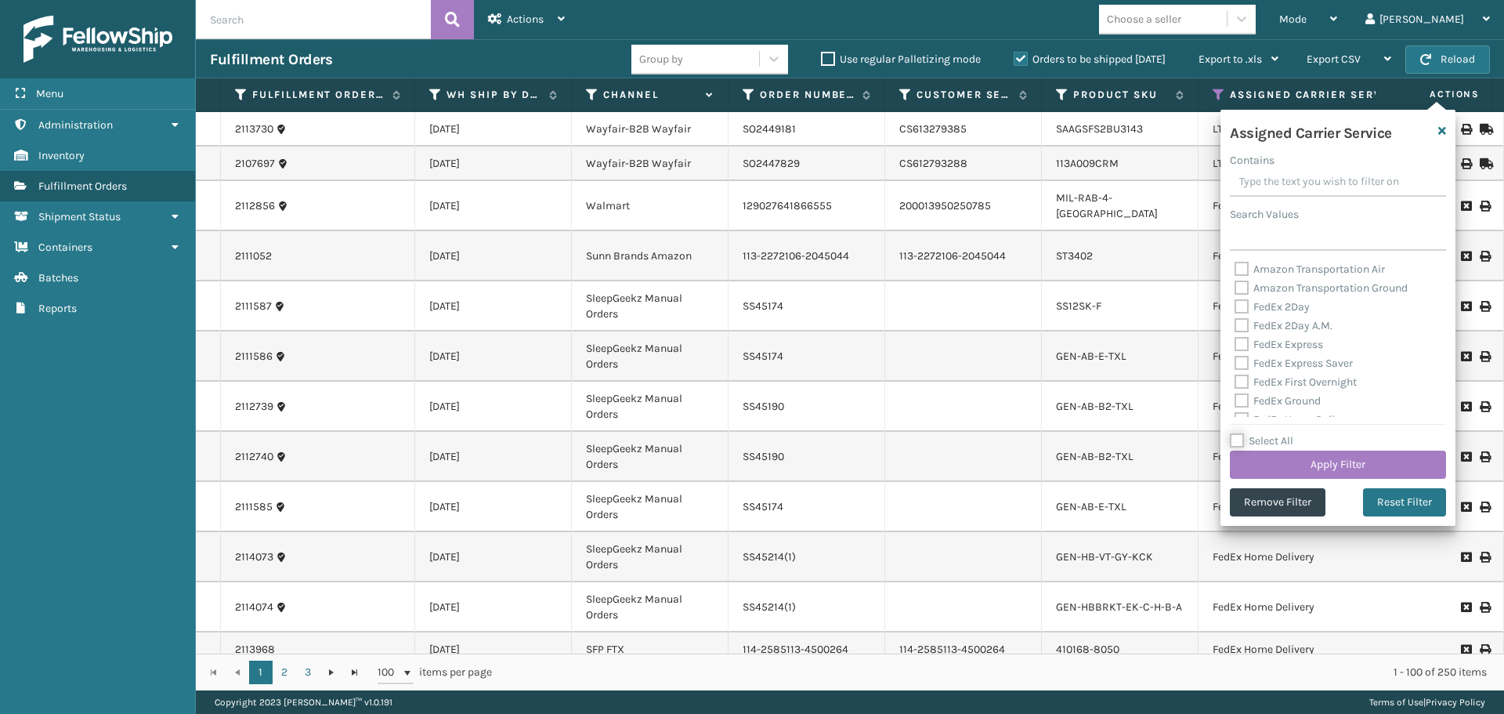
checkbox input "false"
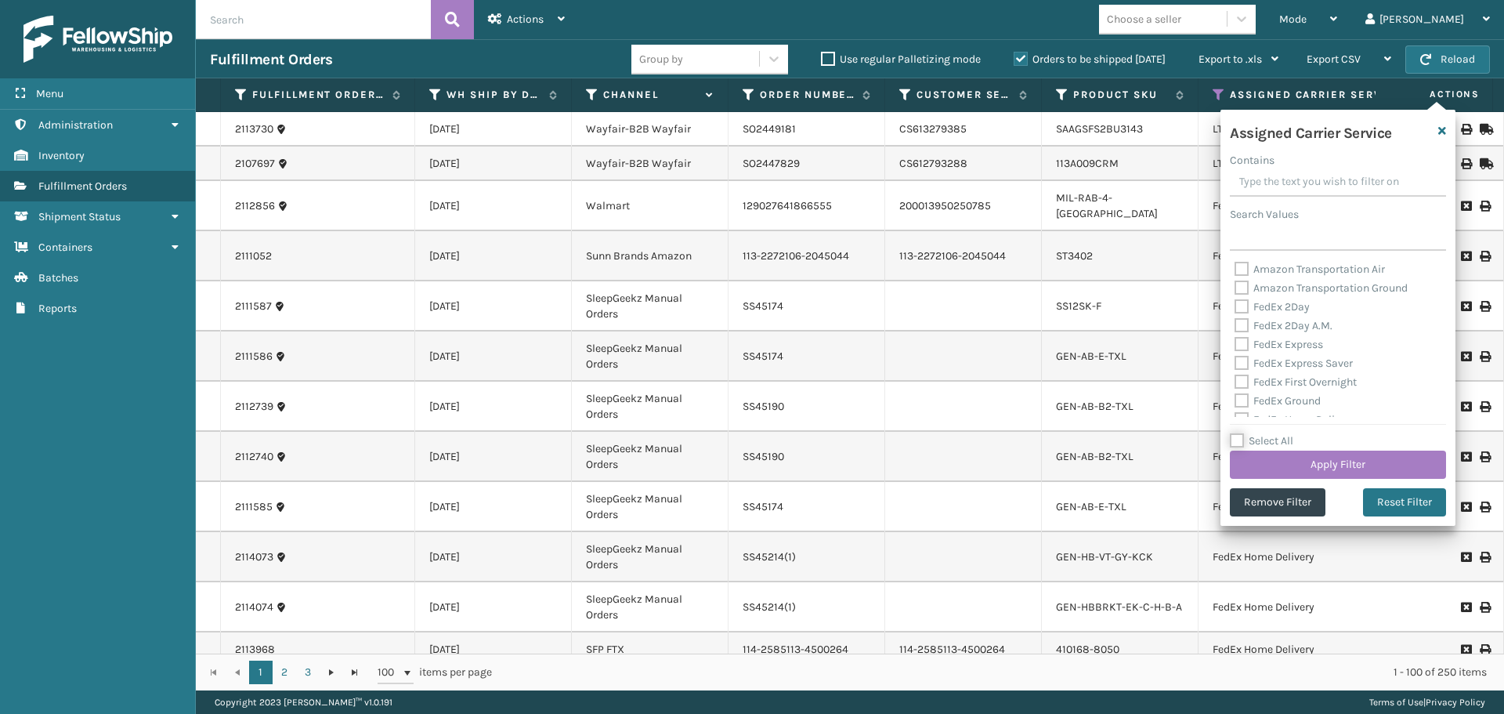
checkbox input "false"
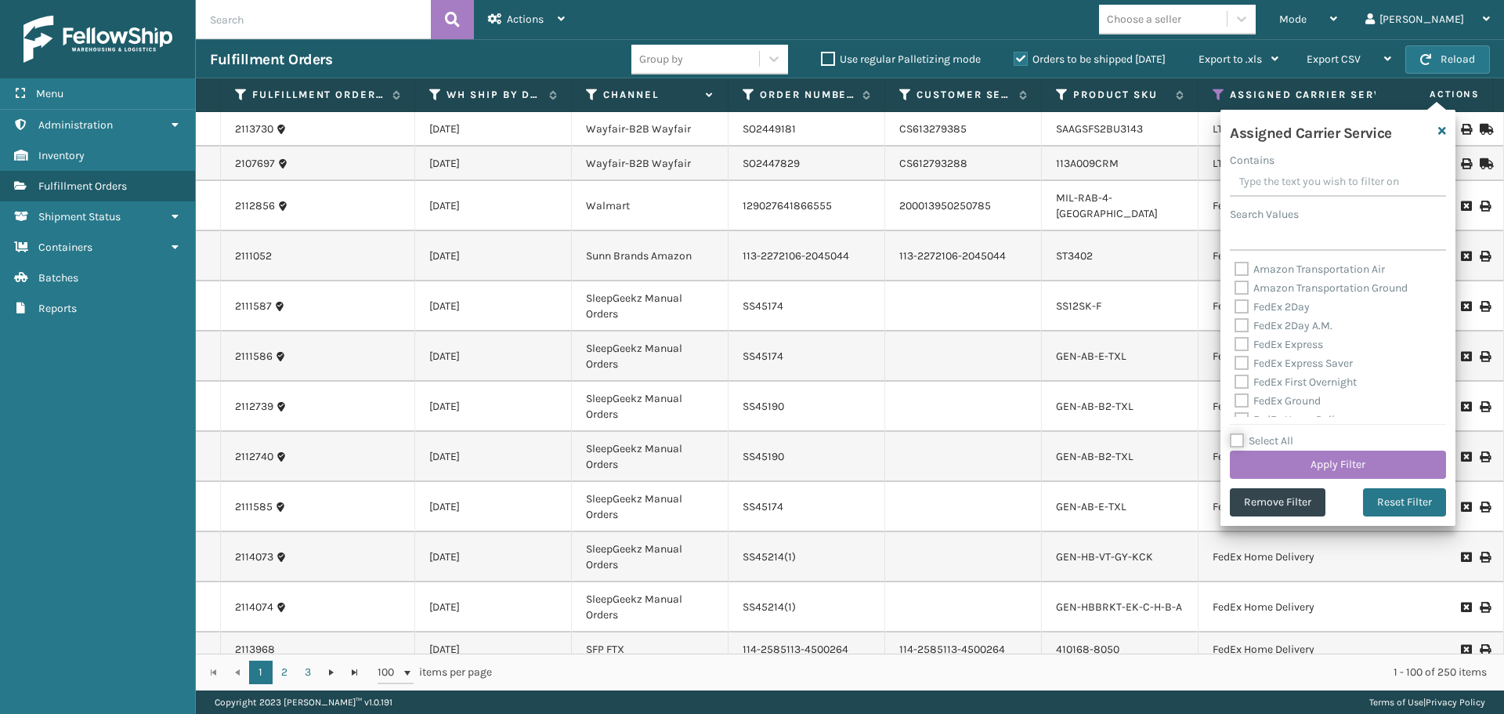
checkbox input "false"
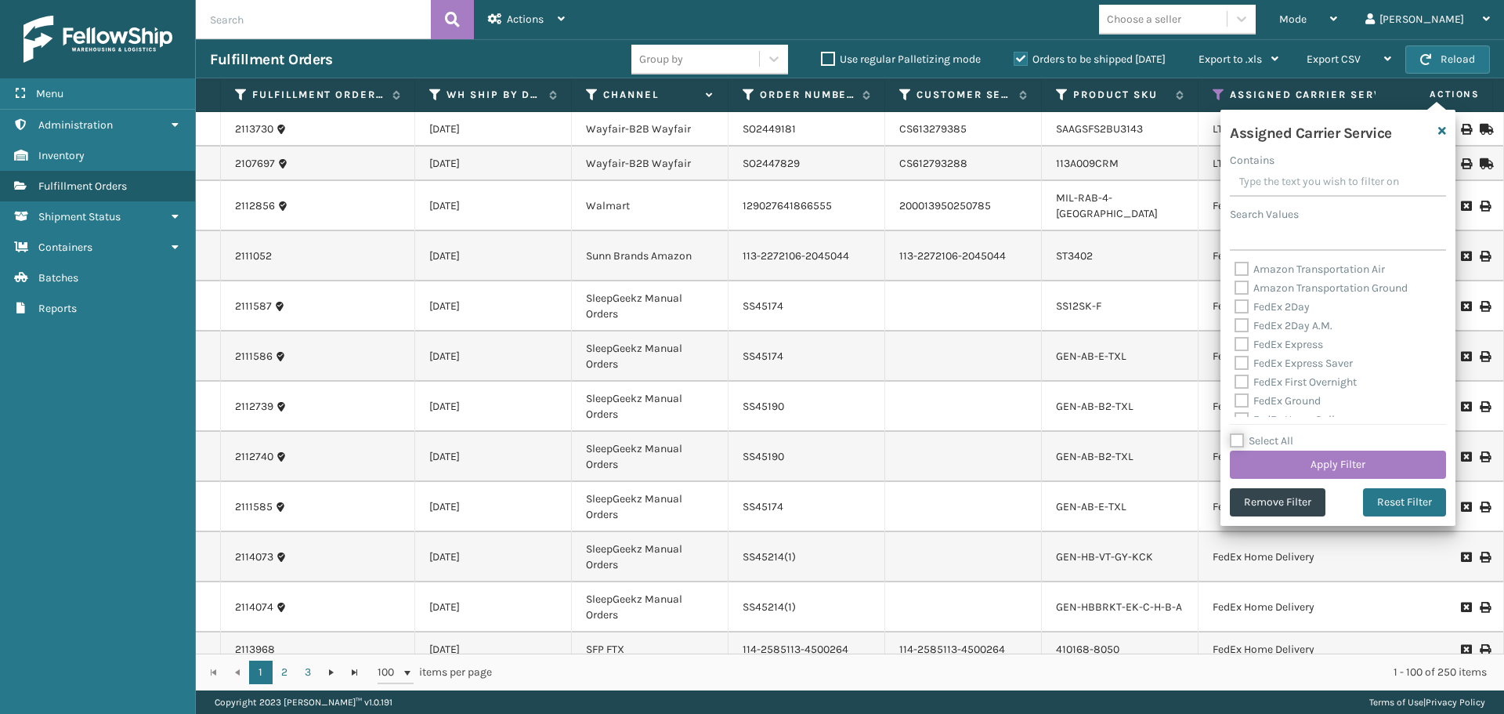
checkbox input "false"
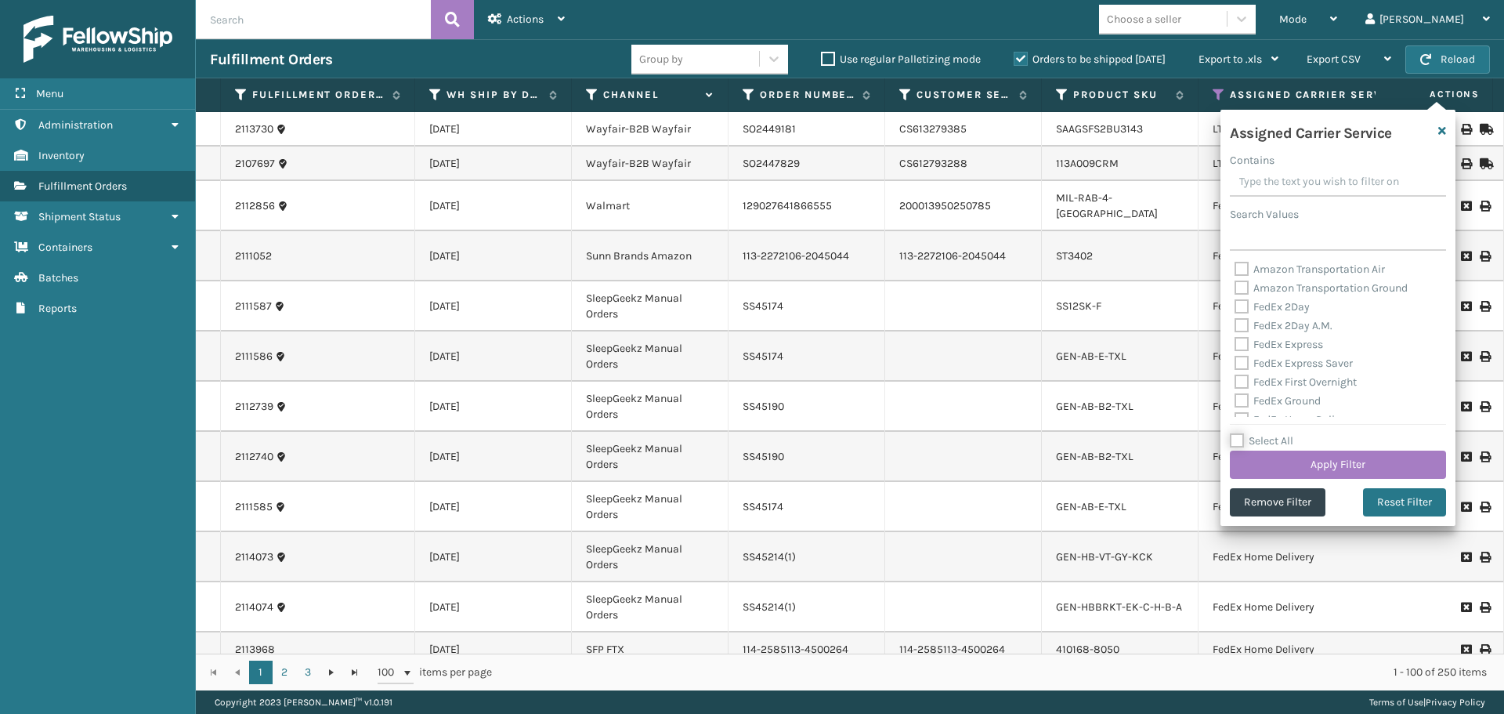
checkbox input "false"
click at [1240, 305] on label "FedEx 2Day" at bounding box center [1272, 306] width 75 height 13
click at [1235, 305] on input "FedEx 2Day" at bounding box center [1235, 303] width 1 height 10
checkbox input "true"
click at [1242, 329] on label "FedEx 2Day A.M." at bounding box center [1284, 325] width 98 height 13
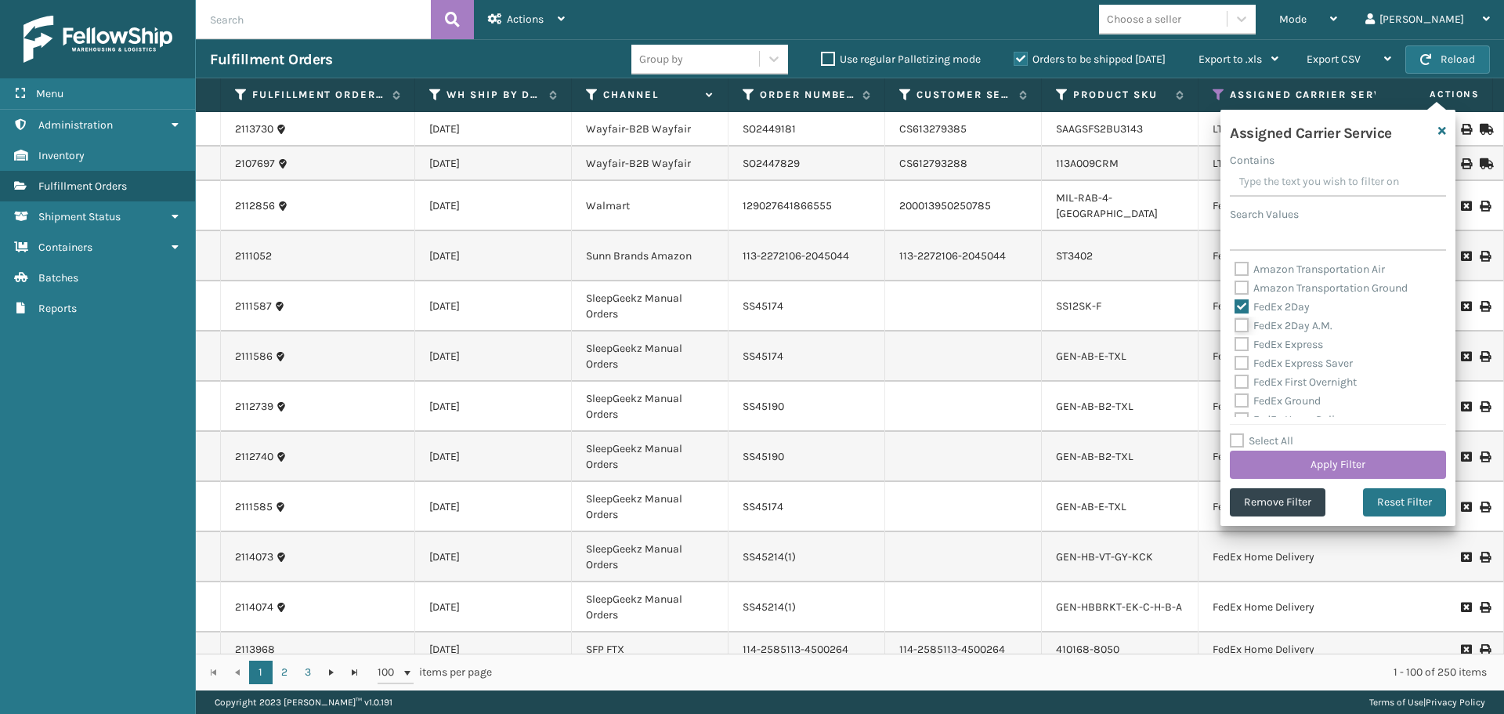
click at [1235, 327] on input "FedEx 2Day A.M." at bounding box center [1235, 321] width 1 height 10
checkbox input "true"
click at [1242, 345] on label "FedEx Express" at bounding box center [1279, 344] width 89 height 13
click at [1235, 345] on input "FedEx Express" at bounding box center [1235, 340] width 1 height 10
checkbox input "true"
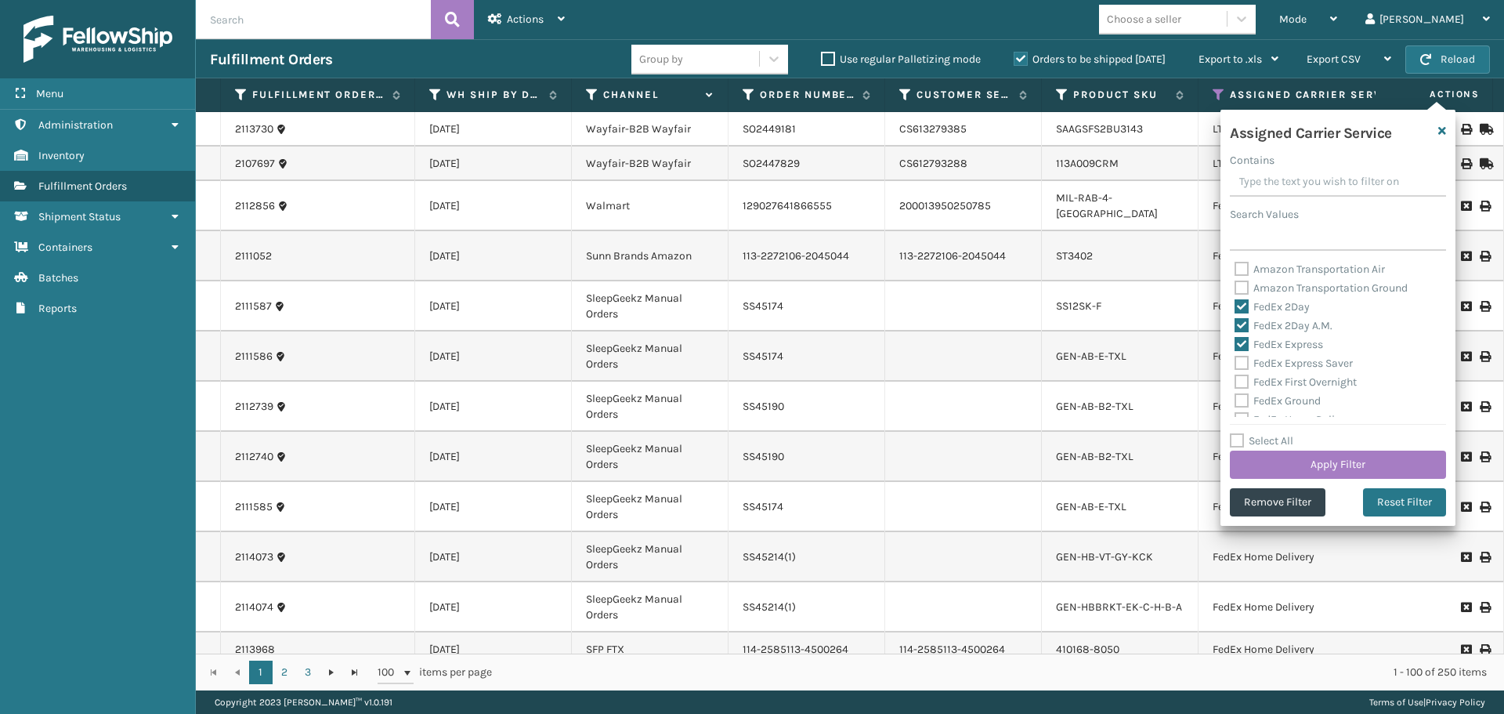
click at [1238, 366] on label "FedEx Express Saver" at bounding box center [1294, 362] width 118 height 13
click at [1235, 364] on input "FedEx Express Saver" at bounding box center [1235, 359] width 1 height 10
checkbox input "true"
click at [1237, 389] on div "FedEx First Overnight" at bounding box center [1338, 382] width 207 height 19
click at [1242, 373] on div "FedEx First Overnight" at bounding box center [1338, 382] width 207 height 19
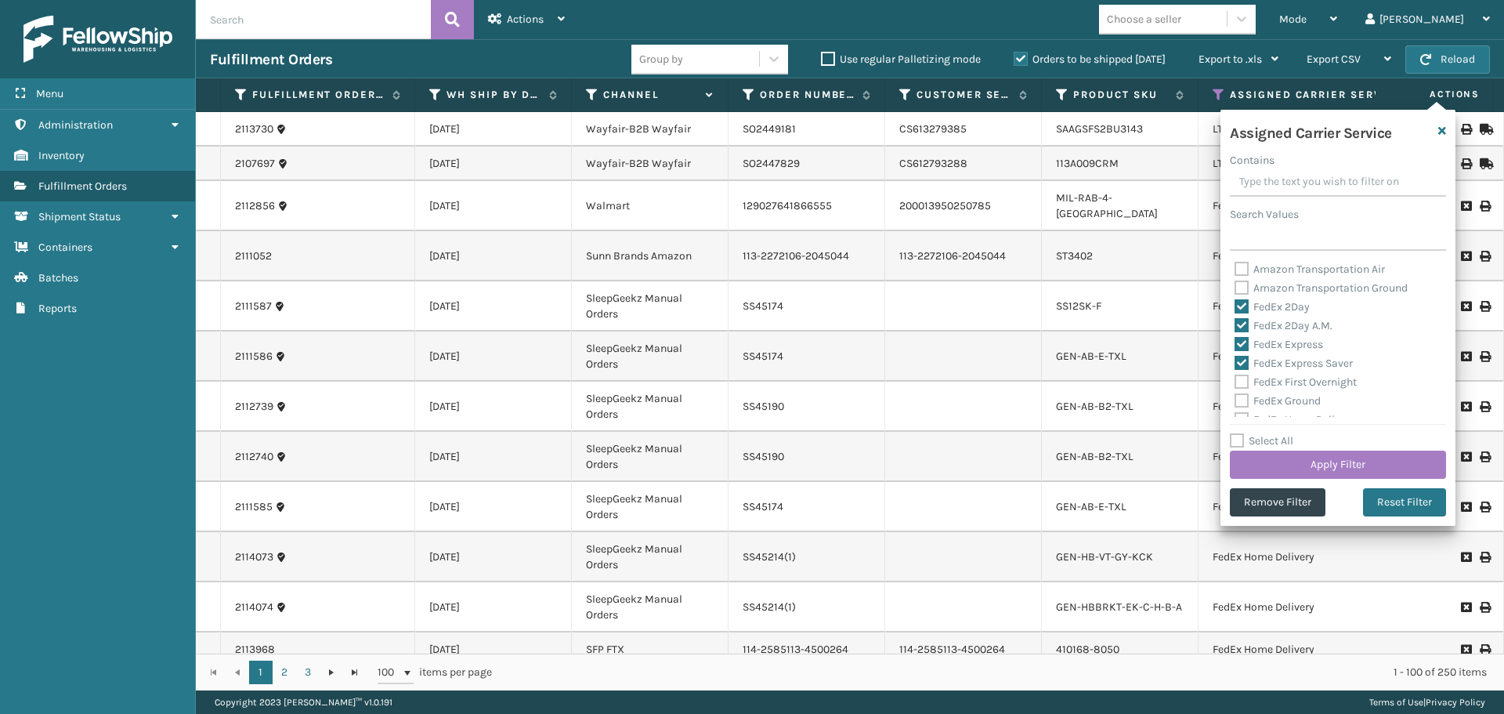
click at [1242, 379] on label "FedEx First Overnight" at bounding box center [1296, 381] width 122 height 13
click at [1235, 379] on input "FedEx First Overnight" at bounding box center [1235, 378] width 1 height 10
checkbox input "true"
click at [1243, 397] on label "FedEx Ground" at bounding box center [1278, 400] width 86 height 13
click at [1235, 397] on input "FedEx Ground" at bounding box center [1235, 397] width 1 height 10
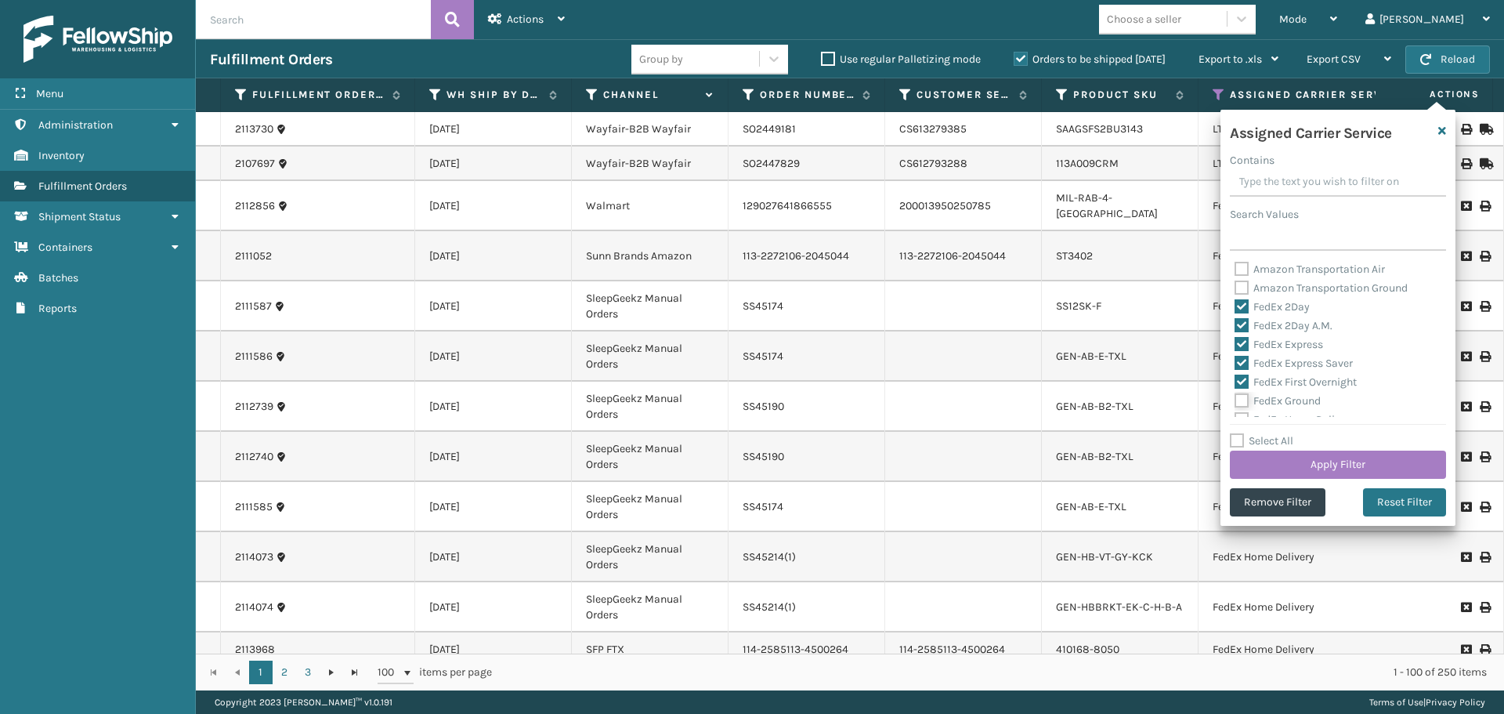
checkbox input "true"
click at [1240, 343] on label "FedEx Home Delivery" at bounding box center [1295, 340] width 121 height 13
click at [1235, 342] on input "FedEx Home Delivery" at bounding box center [1235, 337] width 1 height 10
checkbox input "true"
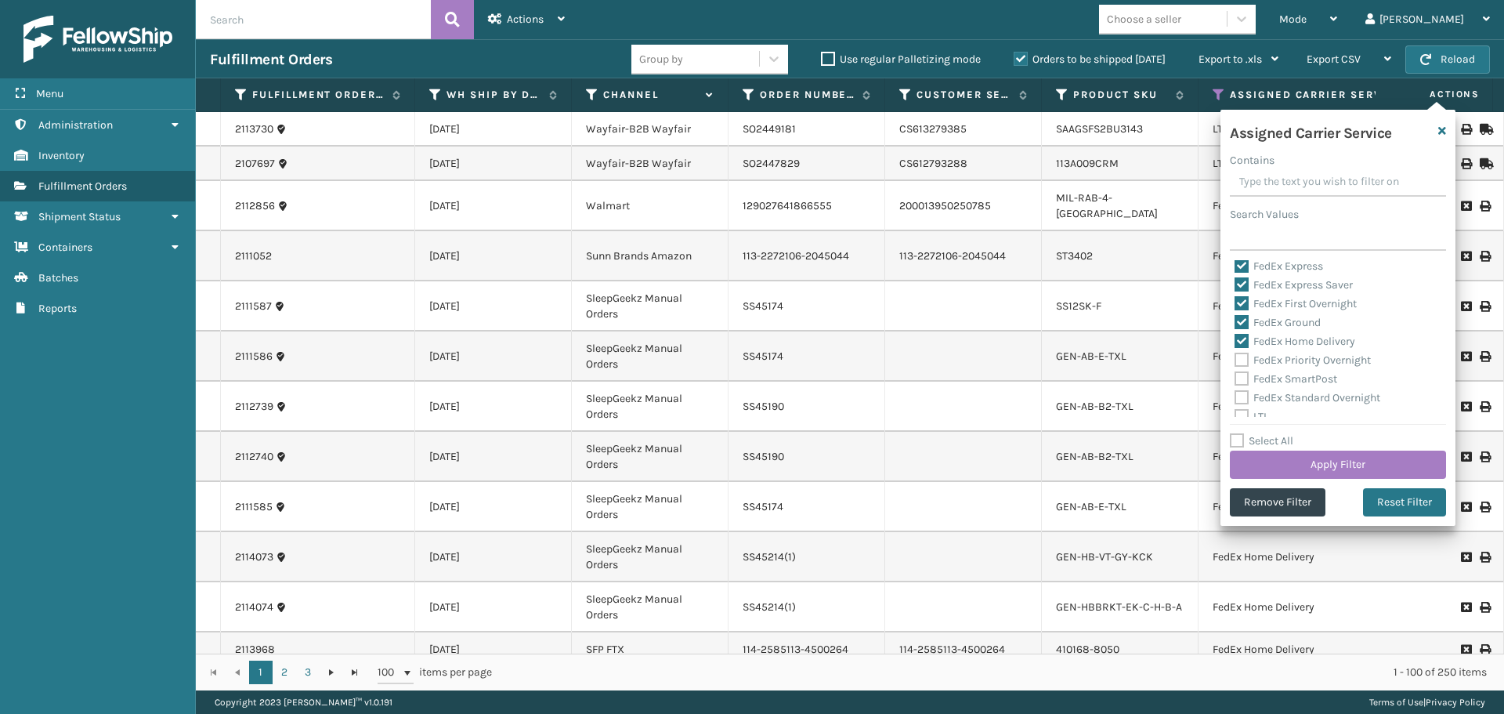
click at [1240, 369] on div "FedEx Priority Overnight" at bounding box center [1338, 360] width 207 height 19
click at [1239, 359] on label "FedEx Priority Overnight" at bounding box center [1303, 359] width 136 height 13
click at [1235, 359] on input "FedEx Priority Overnight" at bounding box center [1235, 356] width 1 height 10
checkbox input "true"
click at [1241, 379] on label "FedEx SmartPost" at bounding box center [1286, 378] width 103 height 13
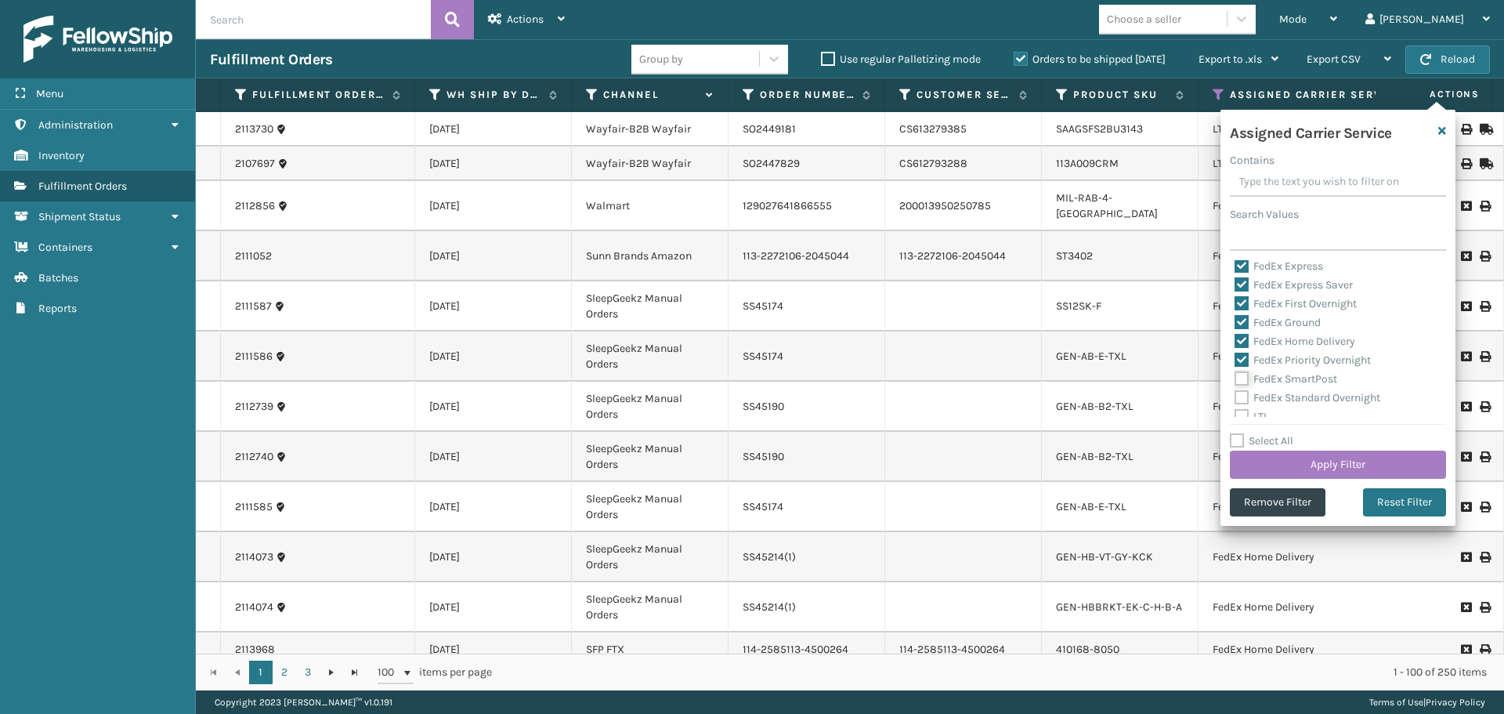
click at [1235, 379] on input "FedEx SmartPost" at bounding box center [1235, 375] width 1 height 10
checkbox input "true"
click at [1241, 396] on label "FedEx Standard Overnight" at bounding box center [1308, 397] width 146 height 13
click at [1235, 396] on input "FedEx Standard Overnight" at bounding box center [1235, 394] width 1 height 10
checkbox input "true"
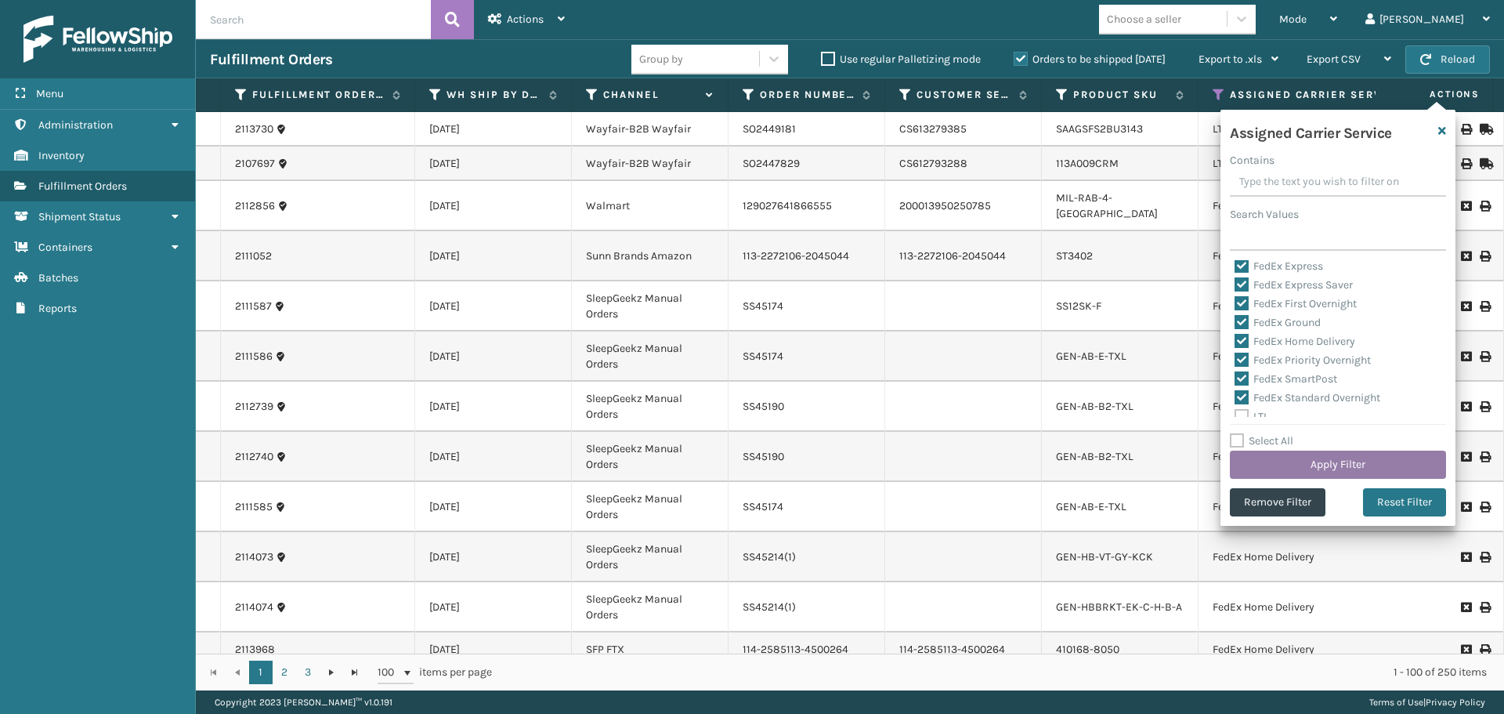
click at [1262, 465] on button "Apply Filter" at bounding box center [1338, 464] width 216 height 28
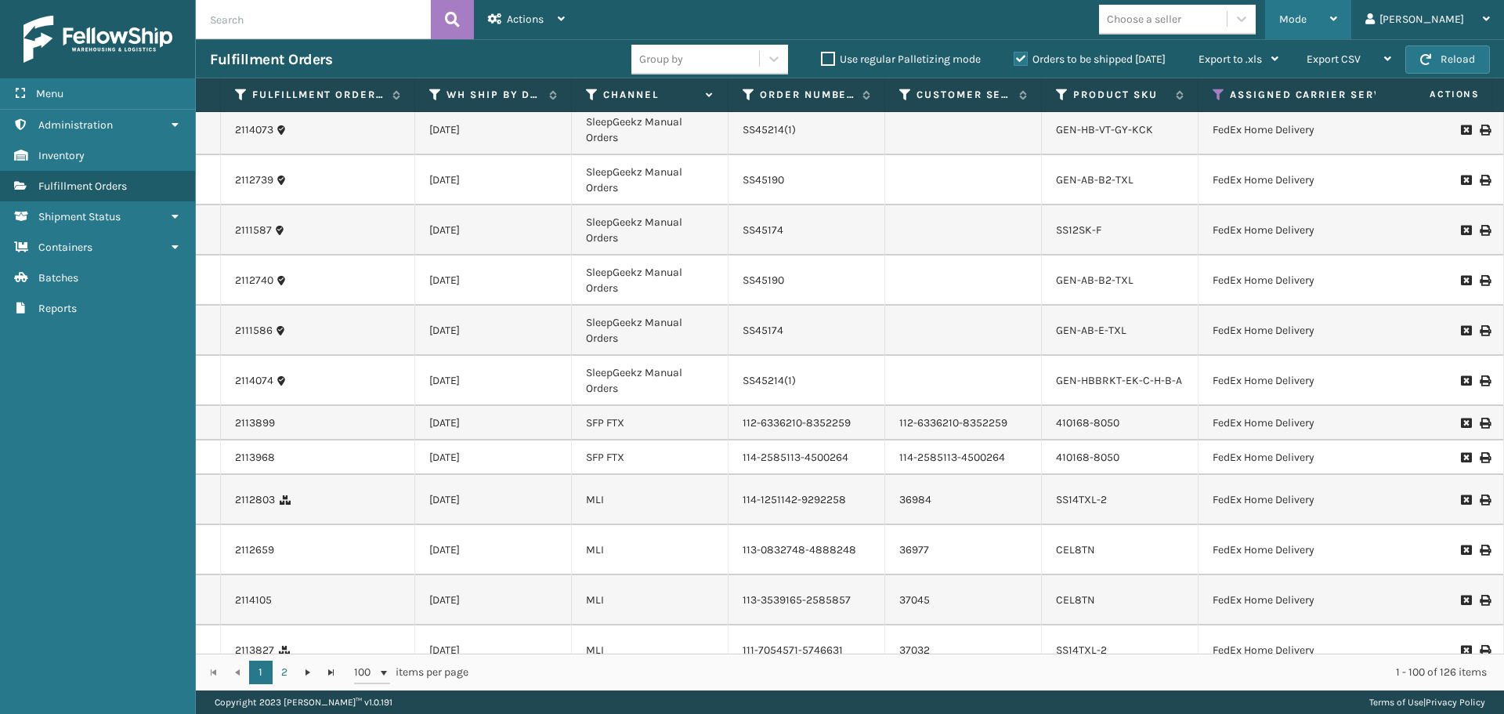
scroll to position [157, 0]
click at [1337, 13] on div "Mode" at bounding box center [1308, 19] width 58 height 39
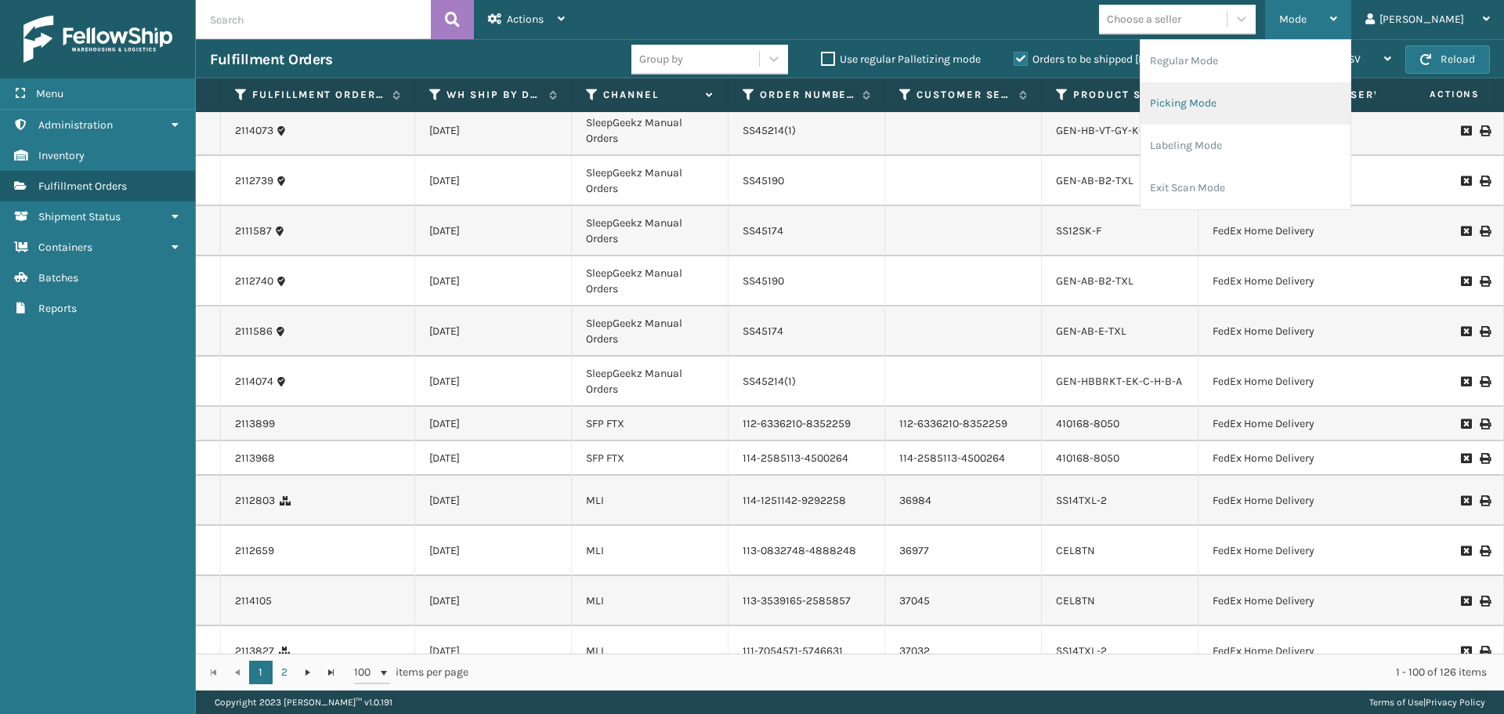
click at [1275, 99] on li "Picking Mode" at bounding box center [1246, 103] width 210 height 42
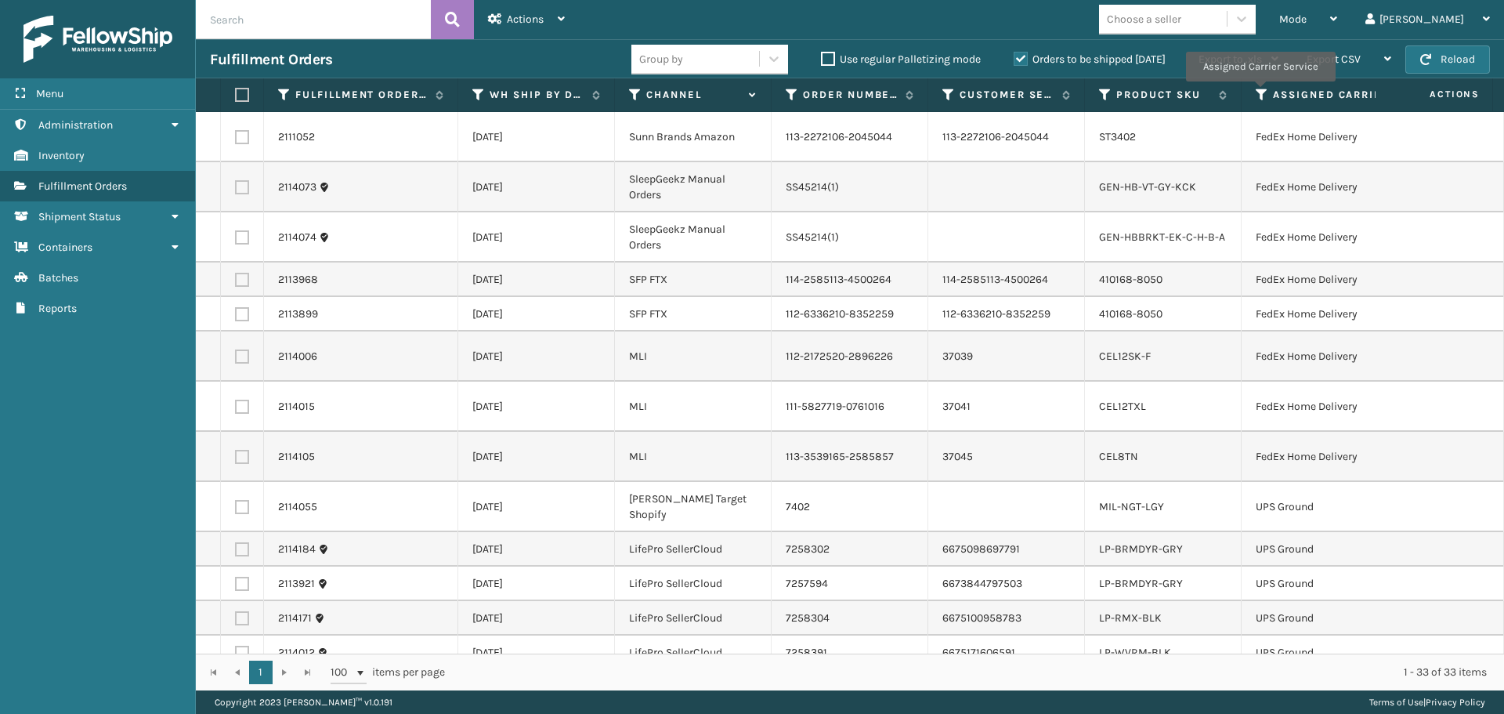
click at [1260, 92] on icon at bounding box center [1262, 95] width 13 height 14
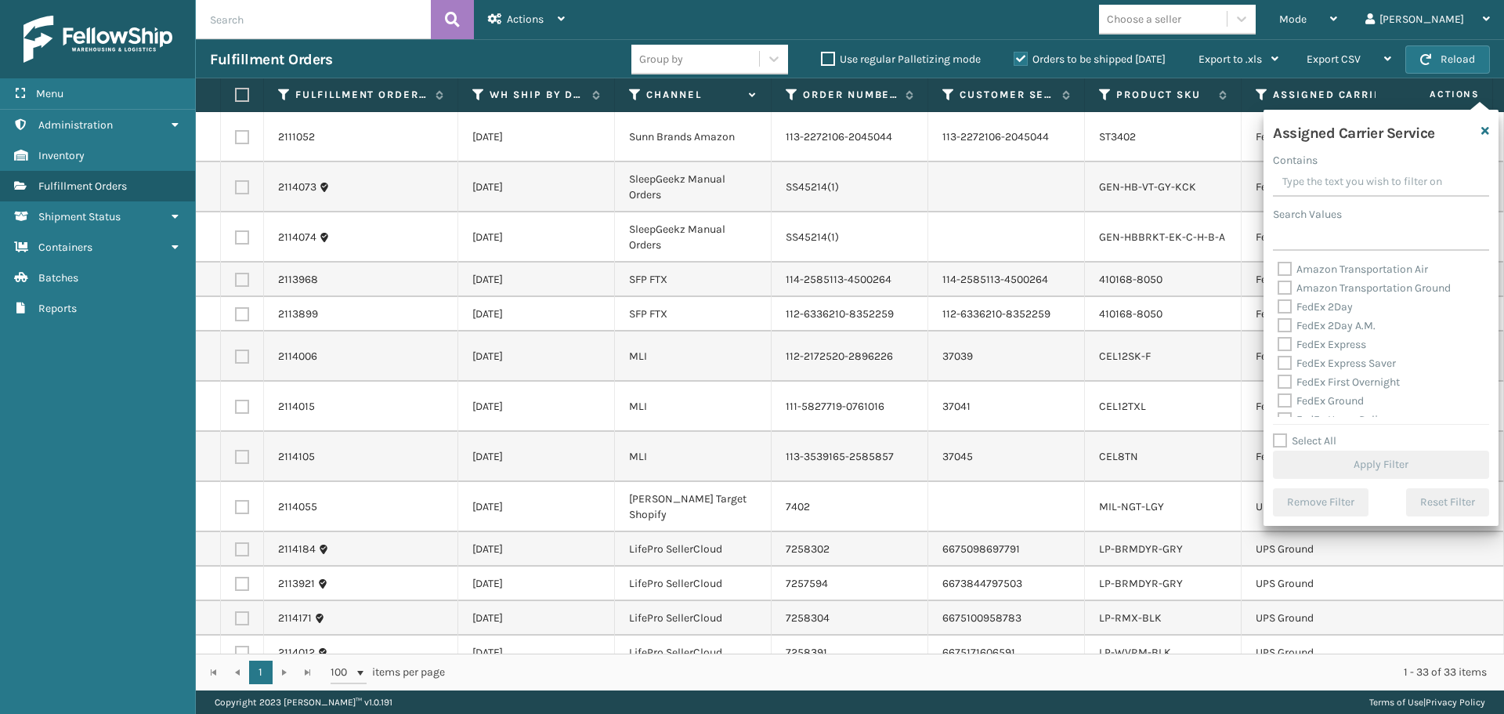
click at [1283, 304] on label "FedEx 2Day" at bounding box center [1315, 306] width 75 height 13
click at [1278, 304] on input "FedEx 2Day" at bounding box center [1278, 303] width 1 height 10
checkbox input "true"
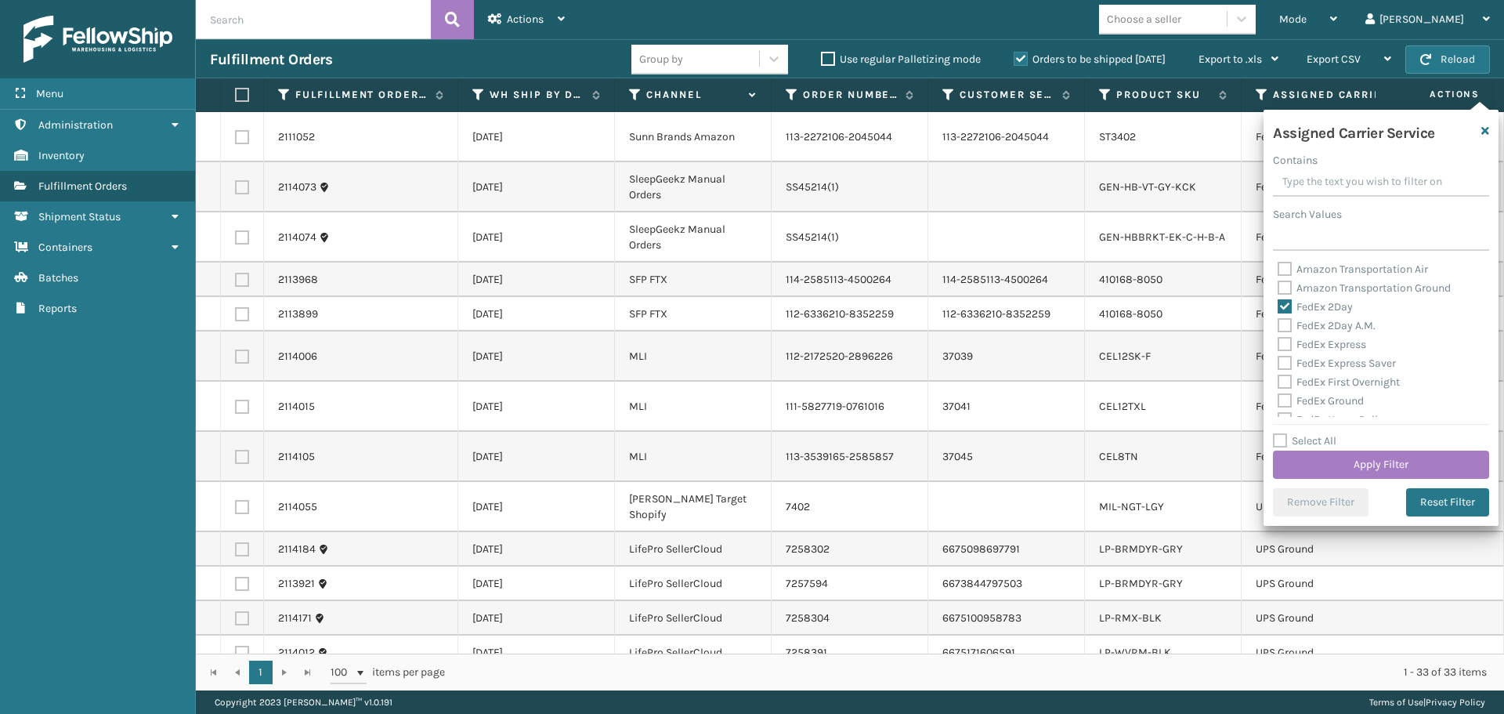
click at [1284, 327] on label "FedEx 2Day A.M." at bounding box center [1327, 325] width 98 height 13
click at [1278, 327] on input "FedEx 2Day A.M." at bounding box center [1278, 321] width 1 height 10
checkbox input "true"
drag, startPoint x: 1285, startPoint y: 345, endPoint x: 1285, endPoint y: 358, distance: 12.5
click at [1285, 347] on label "FedEx Express" at bounding box center [1322, 344] width 89 height 13
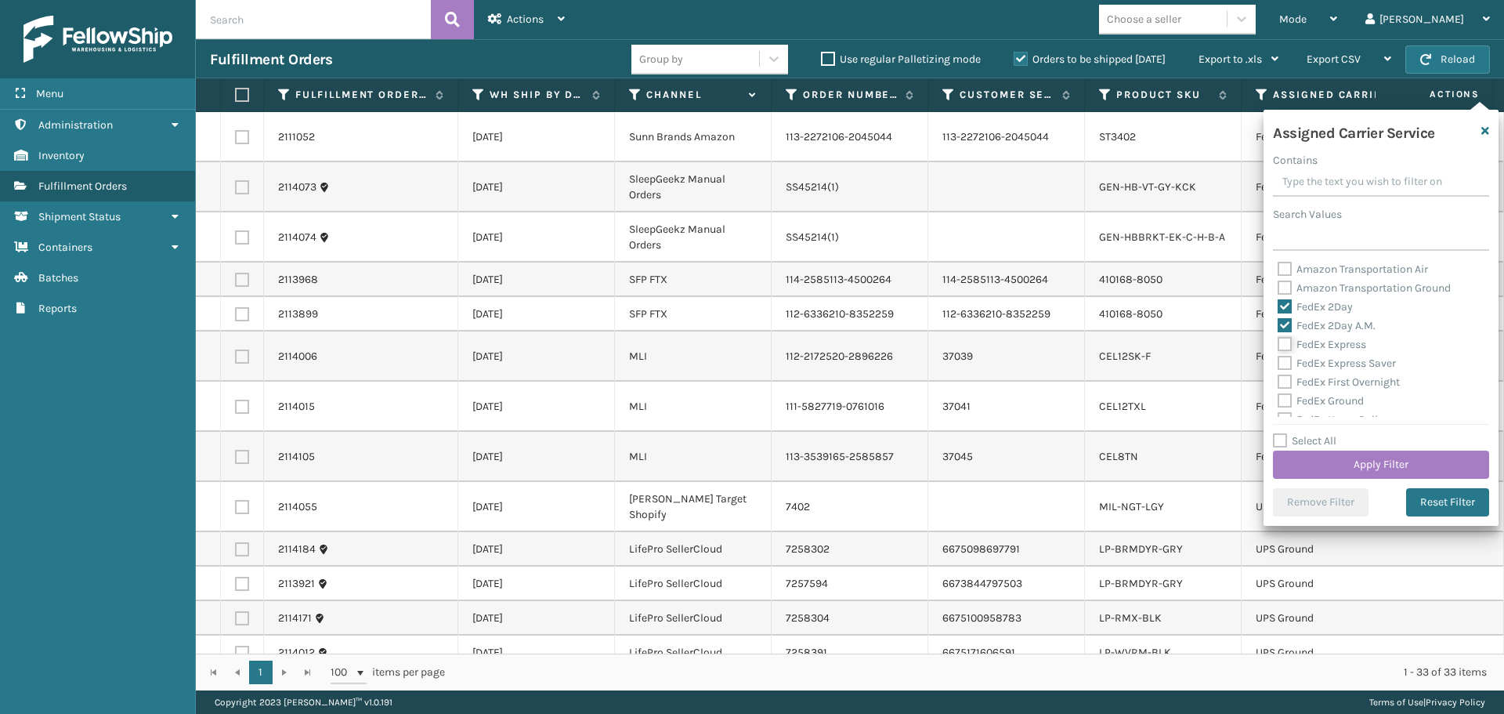
click at [1278, 345] on input "FedEx Express" at bounding box center [1278, 340] width 1 height 10
checkbox input "true"
click at [1285, 366] on label "FedEx Express Saver" at bounding box center [1337, 362] width 118 height 13
click at [1278, 364] on input "FedEx Express Saver" at bounding box center [1278, 359] width 1 height 10
checkbox input "true"
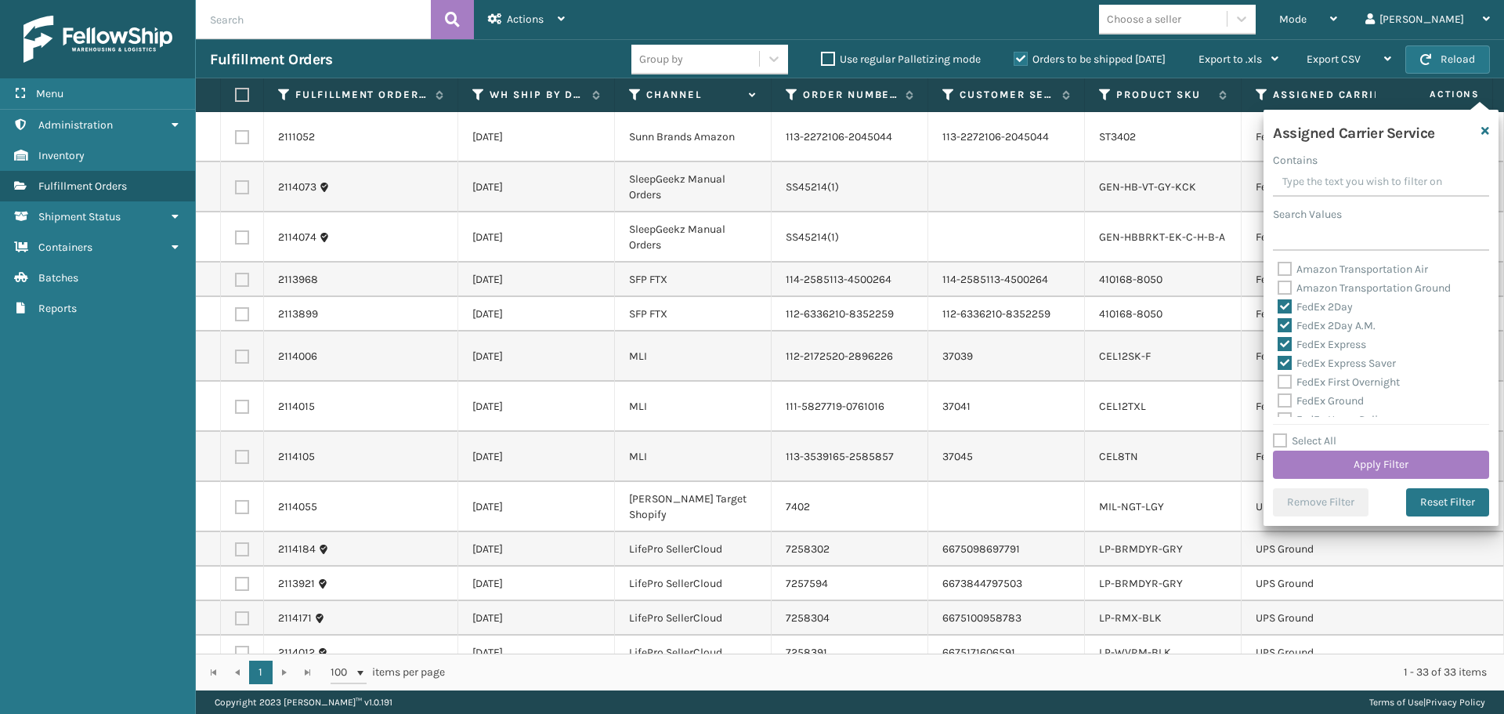
click at [1288, 385] on label "FedEx First Overnight" at bounding box center [1339, 381] width 122 height 13
click at [1278, 383] on input "FedEx First Overnight" at bounding box center [1278, 378] width 1 height 10
checkbox input "true"
click at [1286, 401] on label "FedEx Ground" at bounding box center [1321, 400] width 86 height 13
click at [1278, 401] on input "FedEx Ground" at bounding box center [1278, 397] width 1 height 10
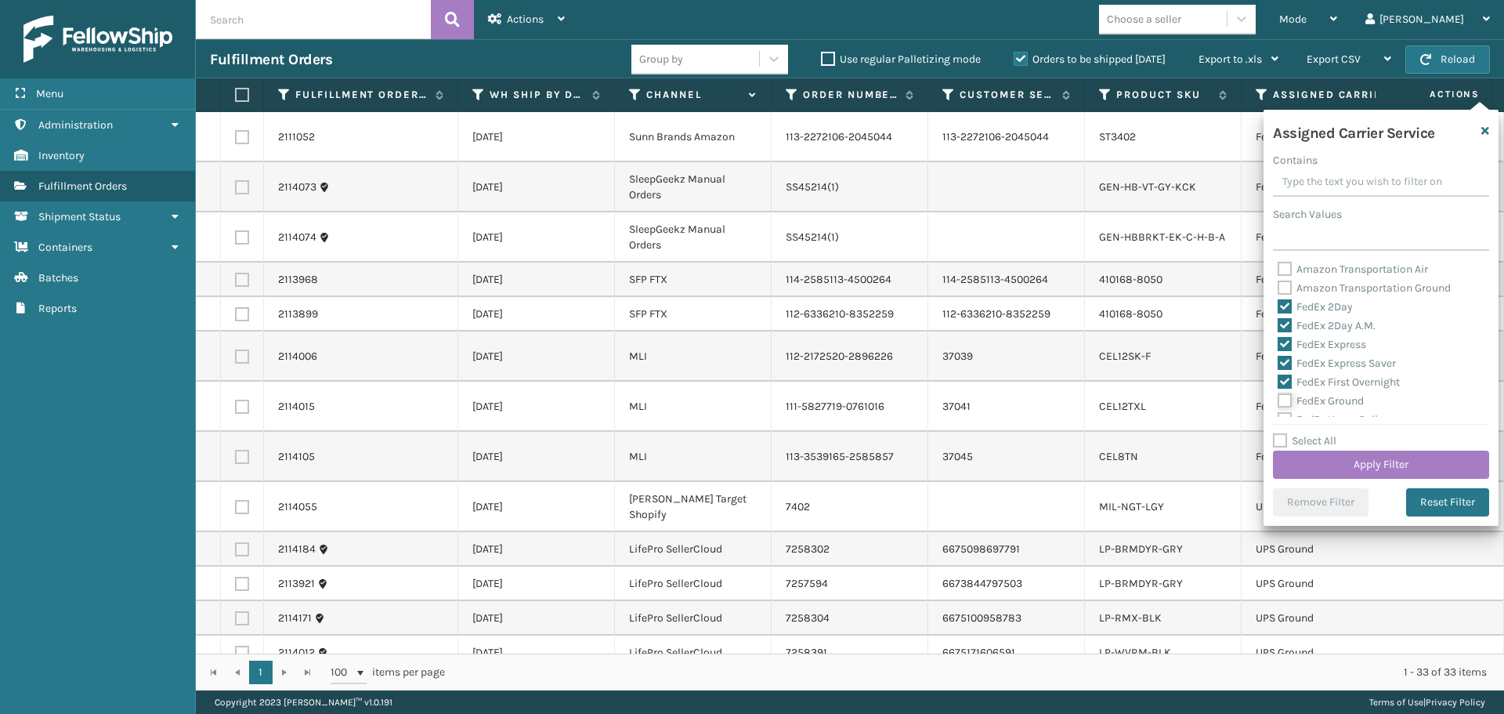
checkbox input "true"
click at [1282, 336] on label "FedEx Home Delivery" at bounding box center [1338, 340] width 121 height 13
click at [1278, 336] on input "FedEx Home Delivery" at bounding box center [1278, 337] width 1 height 10
checkbox input "true"
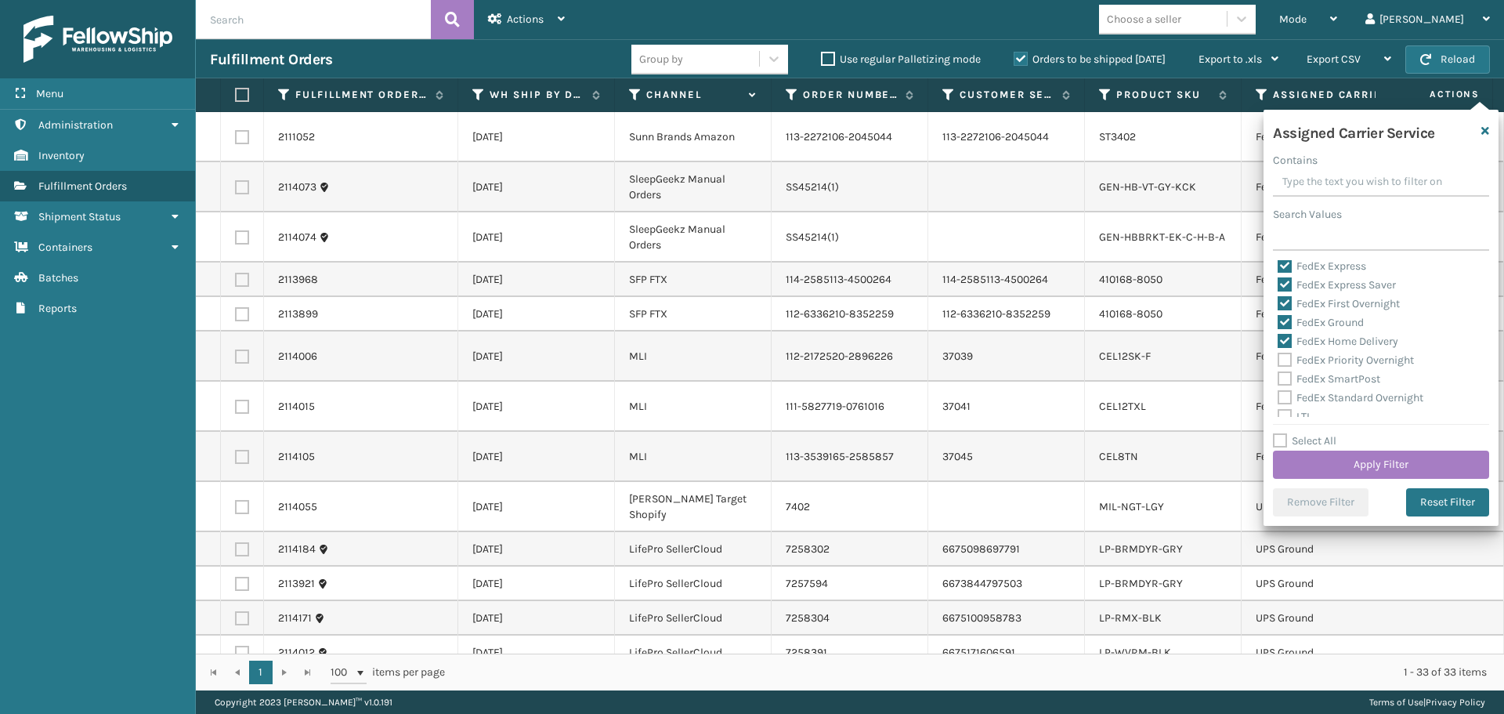
click at [1285, 357] on label "FedEx Priority Overnight" at bounding box center [1346, 359] width 136 height 13
click at [1278, 357] on input "FedEx Priority Overnight" at bounding box center [1278, 356] width 1 height 10
checkbox input "true"
drag, startPoint x: 1287, startPoint y: 378, endPoint x: 1289, endPoint y: 394, distance: 15.7
click at [1287, 379] on label "FedEx SmartPost" at bounding box center [1329, 378] width 103 height 13
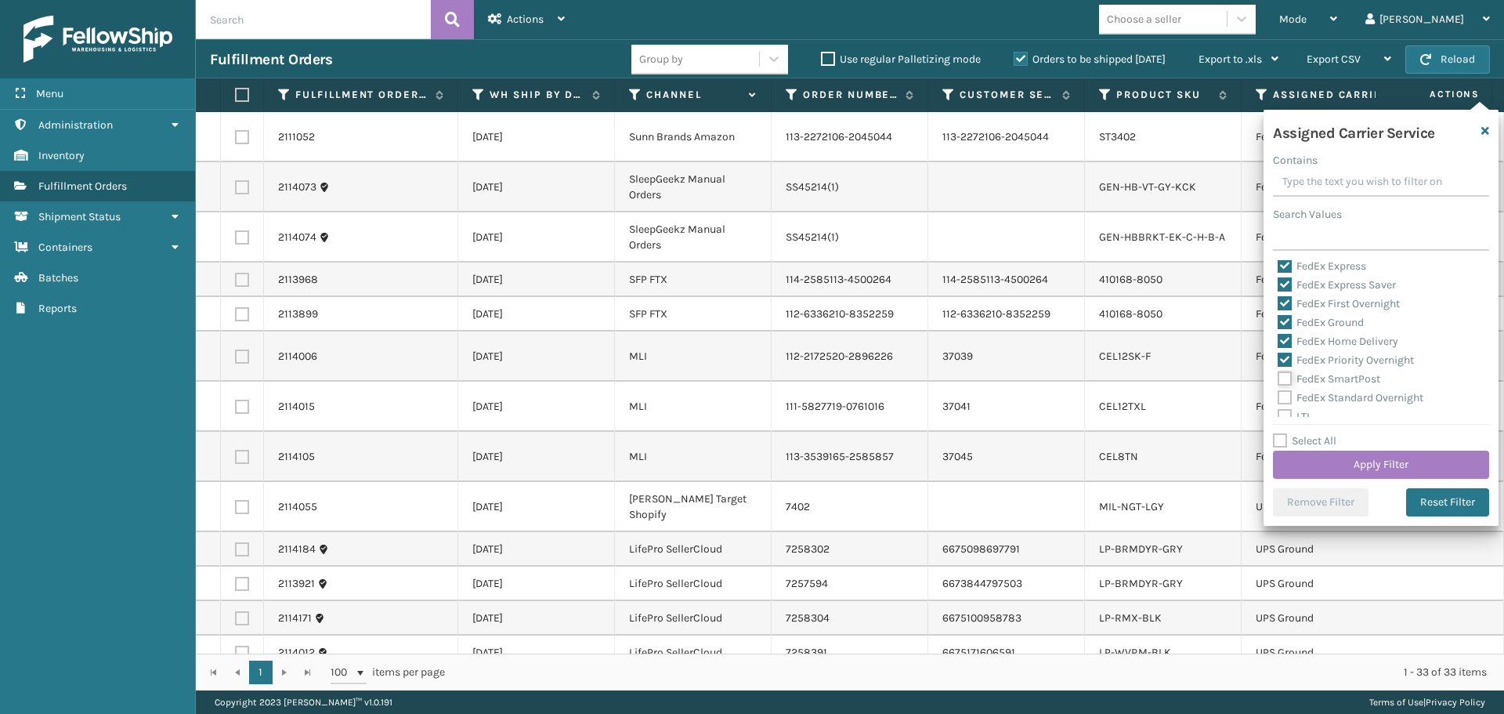
click at [1278, 379] on input "FedEx SmartPost" at bounding box center [1278, 375] width 1 height 10
checkbox input "true"
click at [1286, 401] on label "FedEx Standard Overnight" at bounding box center [1351, 397] width 146 height 13
click at [1278, 399] on input "FedEx Standard Overnight" at bounding box center [1278, 394] width 1 height 10
checkbox input "true"
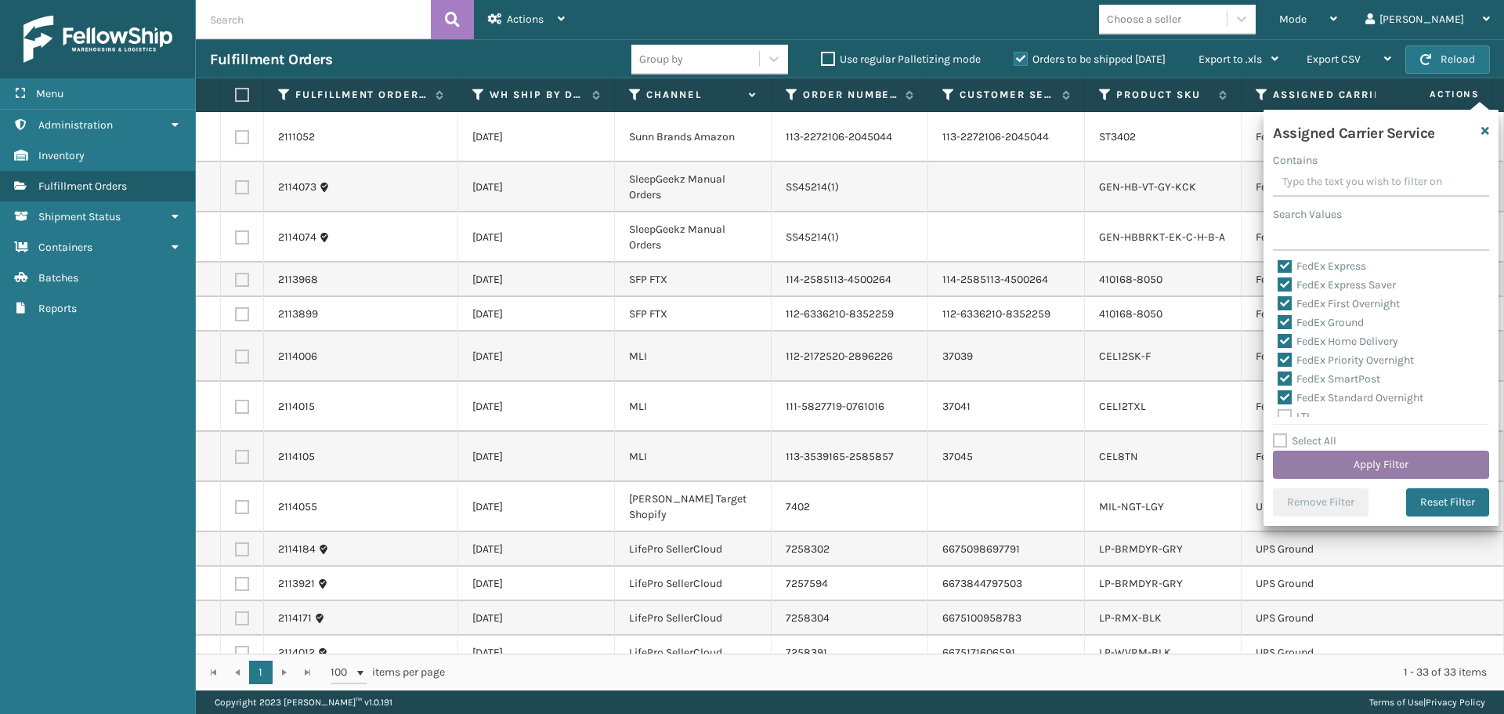
click at [1315, 459] on button "Apply Filter" at bounding box center [1381, 464] width 216 height 28
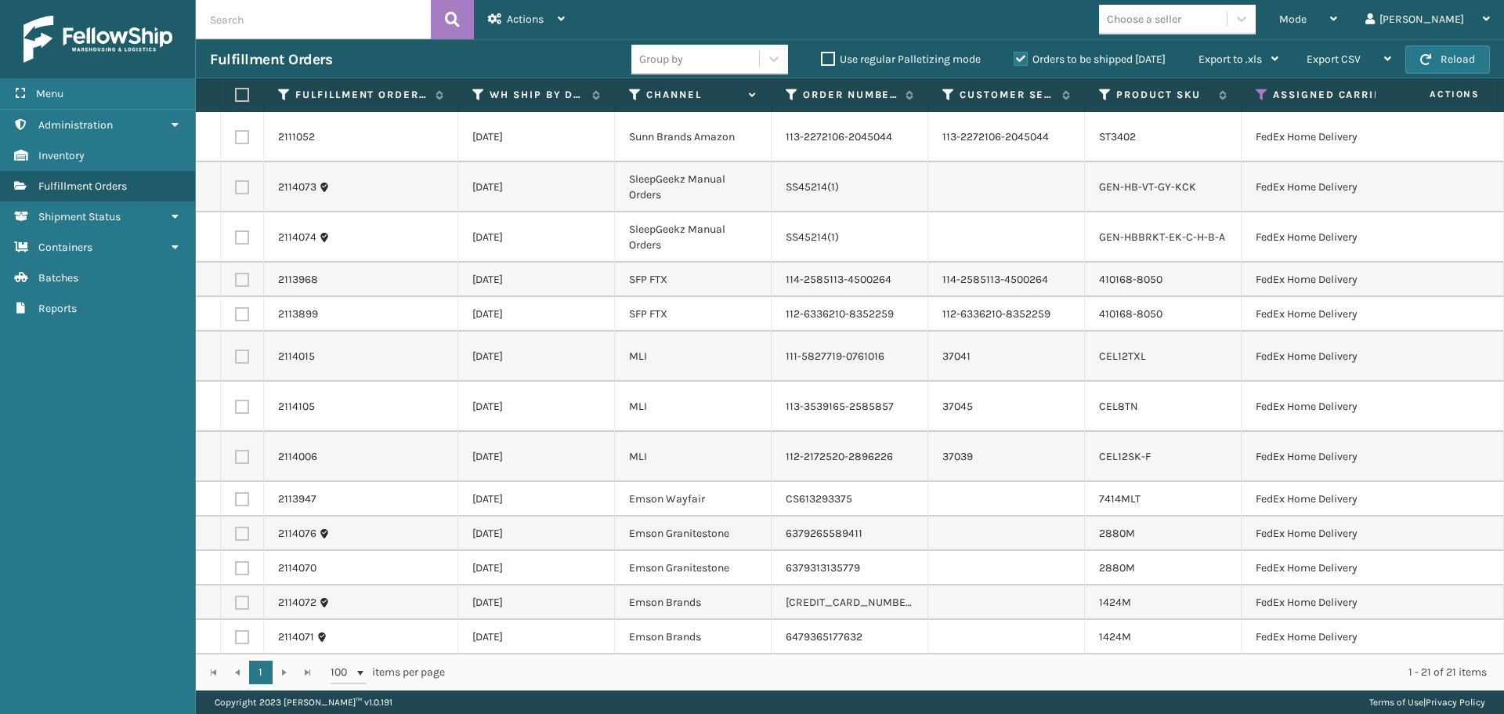
click at [237, 91] on label at bounding box center [239, 95] width 9 height 14
click at [236, 91] on input "checkbox" at bounding box center [235, 95] width 1 height 10
checkbox input "true"
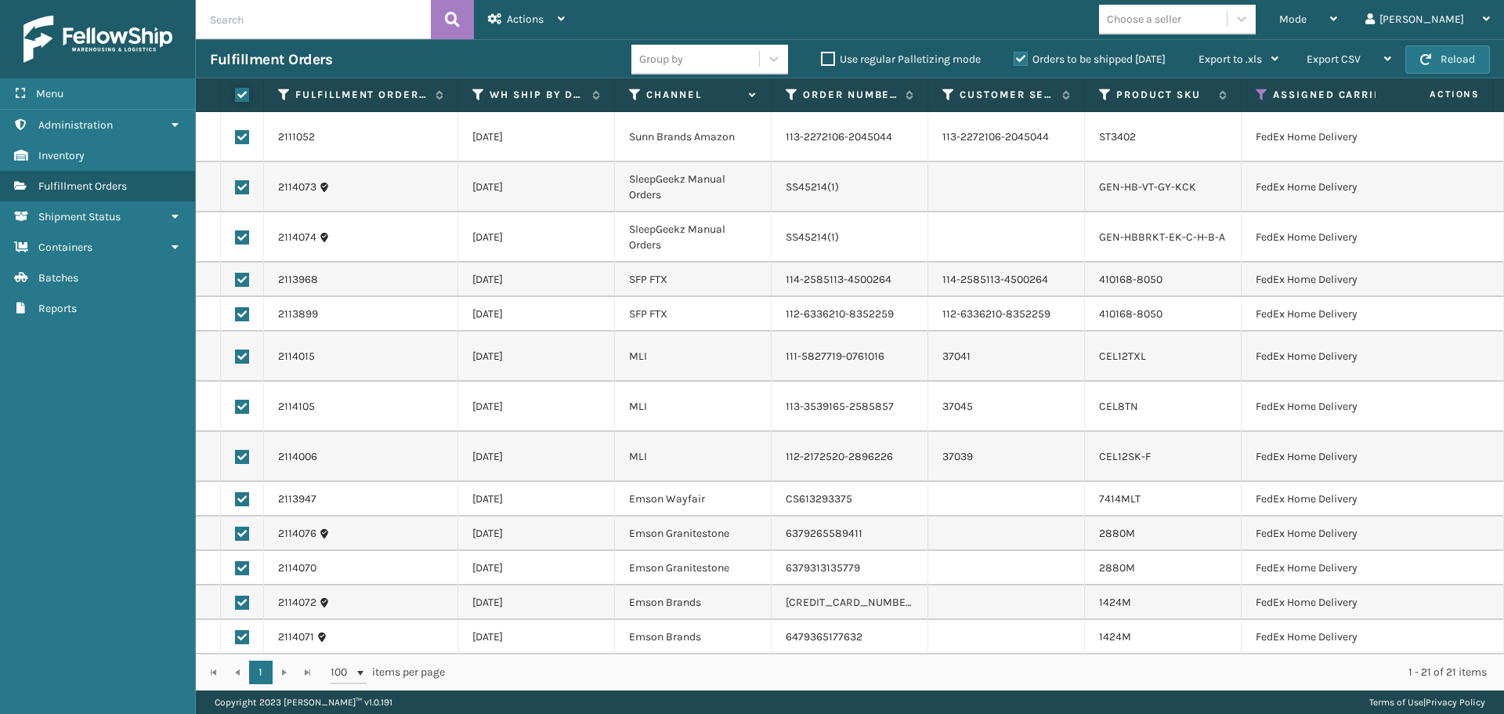
checkbox input "true"
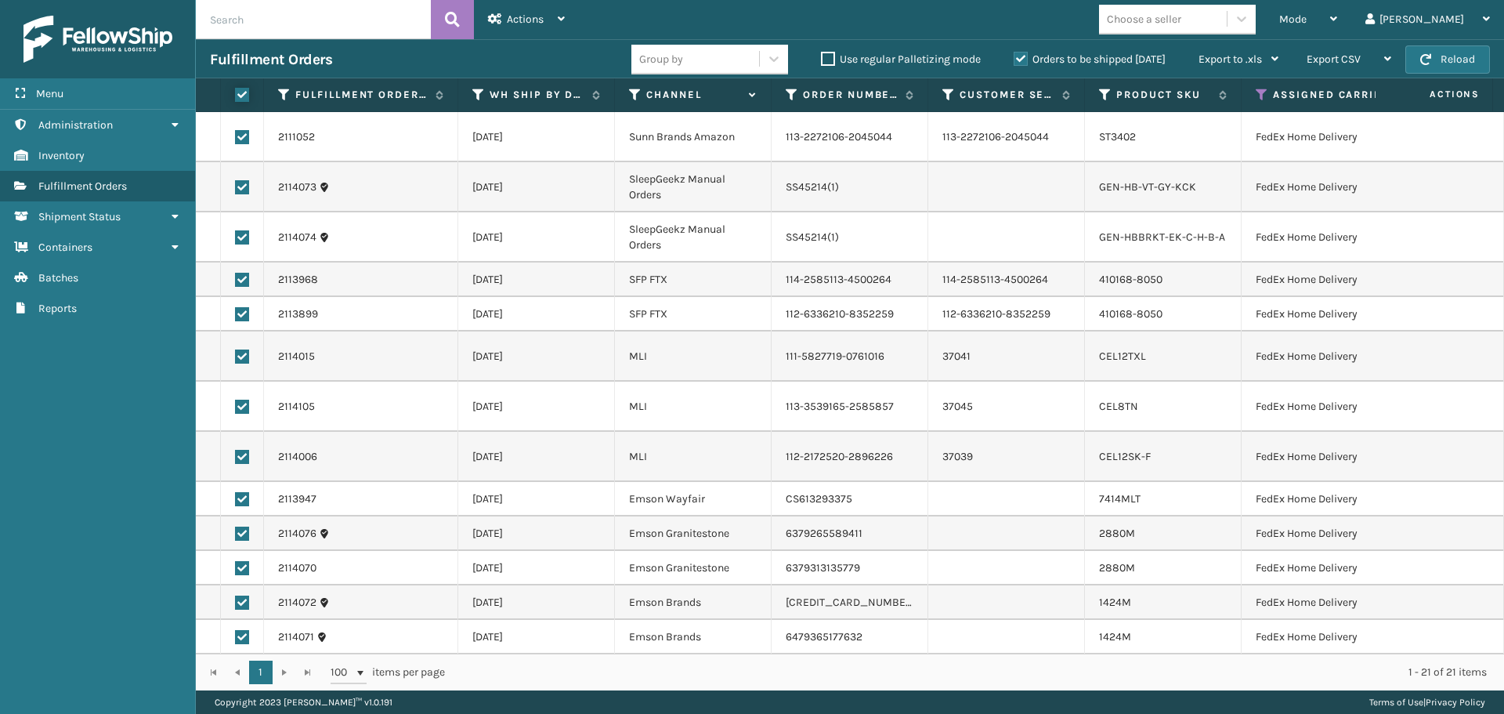
checkbox input "true"
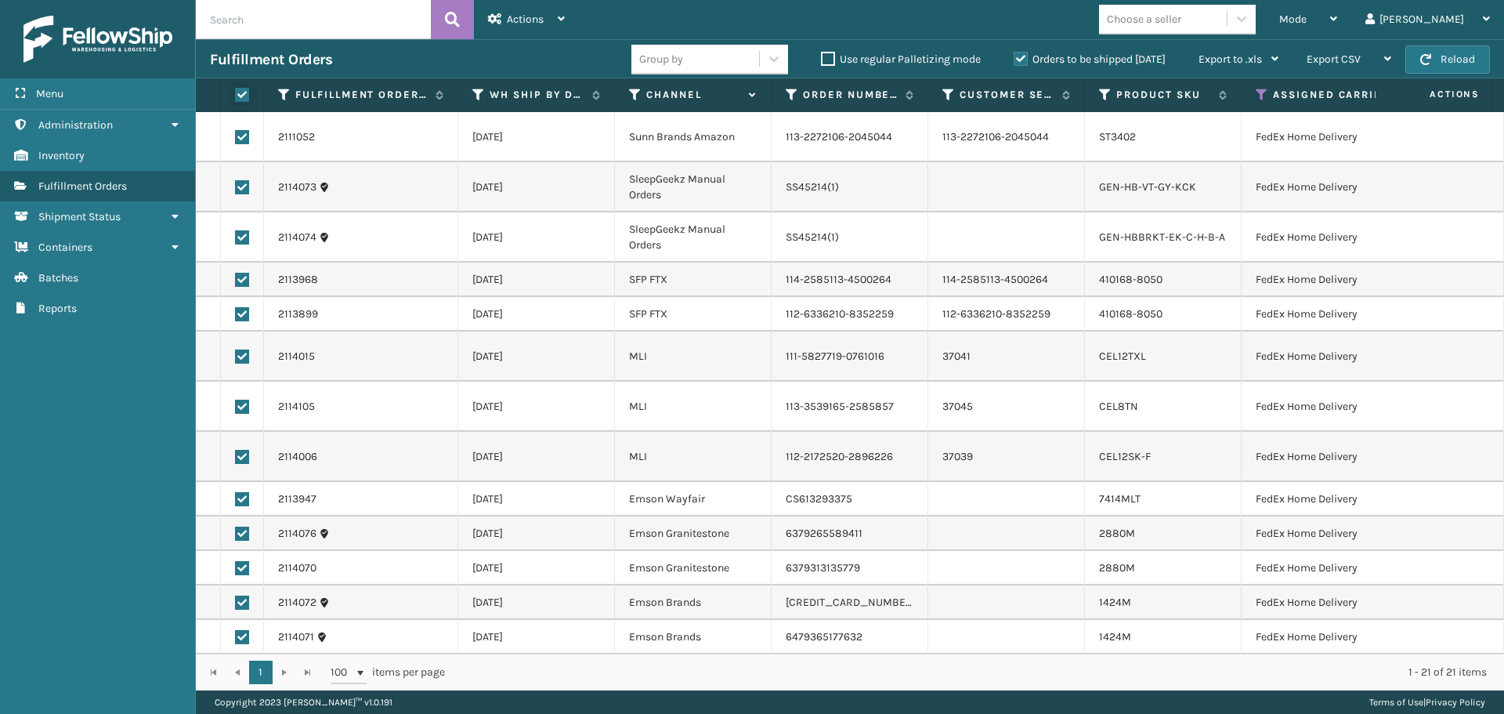
checkbox input "true"
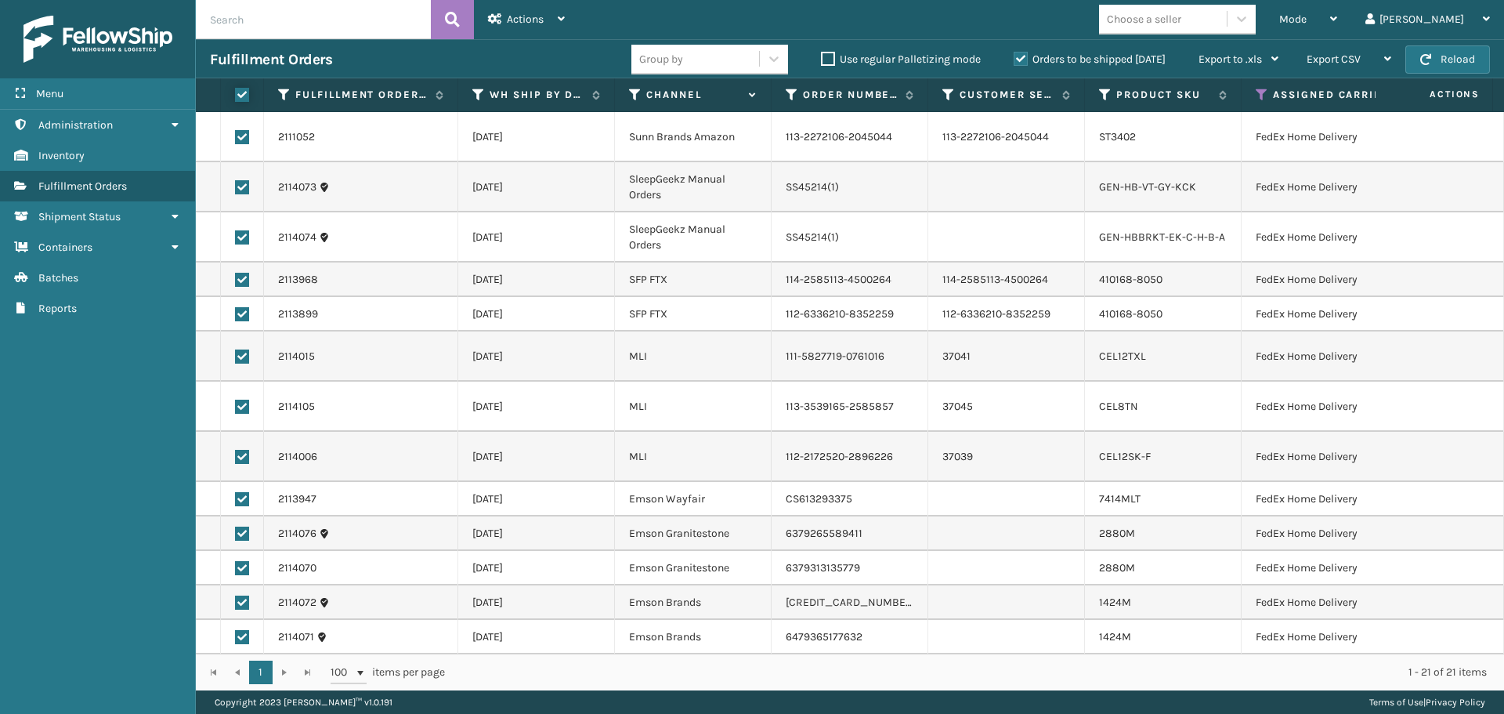
checkbox input "true"
click at [490, 21] on icon at bounding box center [495, 18] width 14 height 11
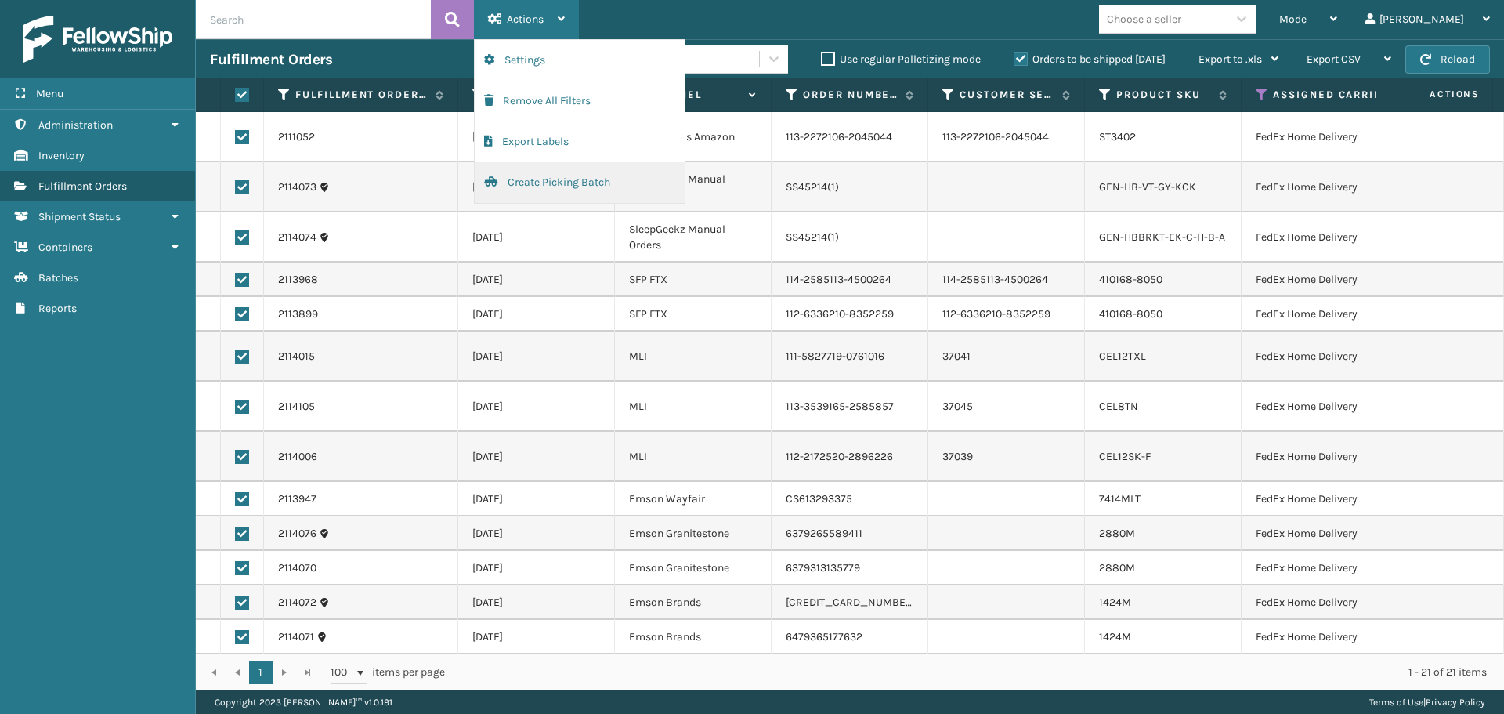
click at [544, 175] on button "Create Picking Batch" at bounding box center [580, 182] width 210 height 41
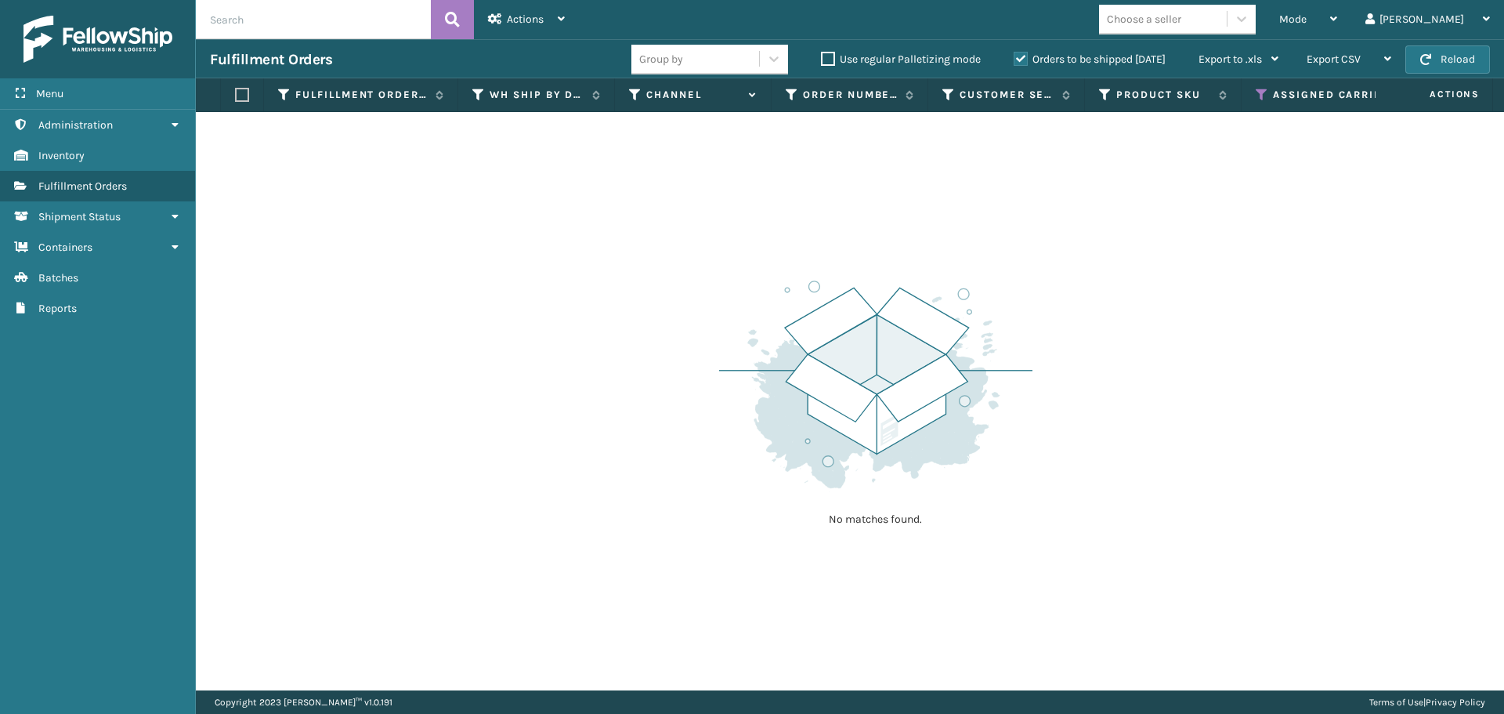
click at [1257, 93] on icon at bounding box center [1262, 95] width 13 height 14
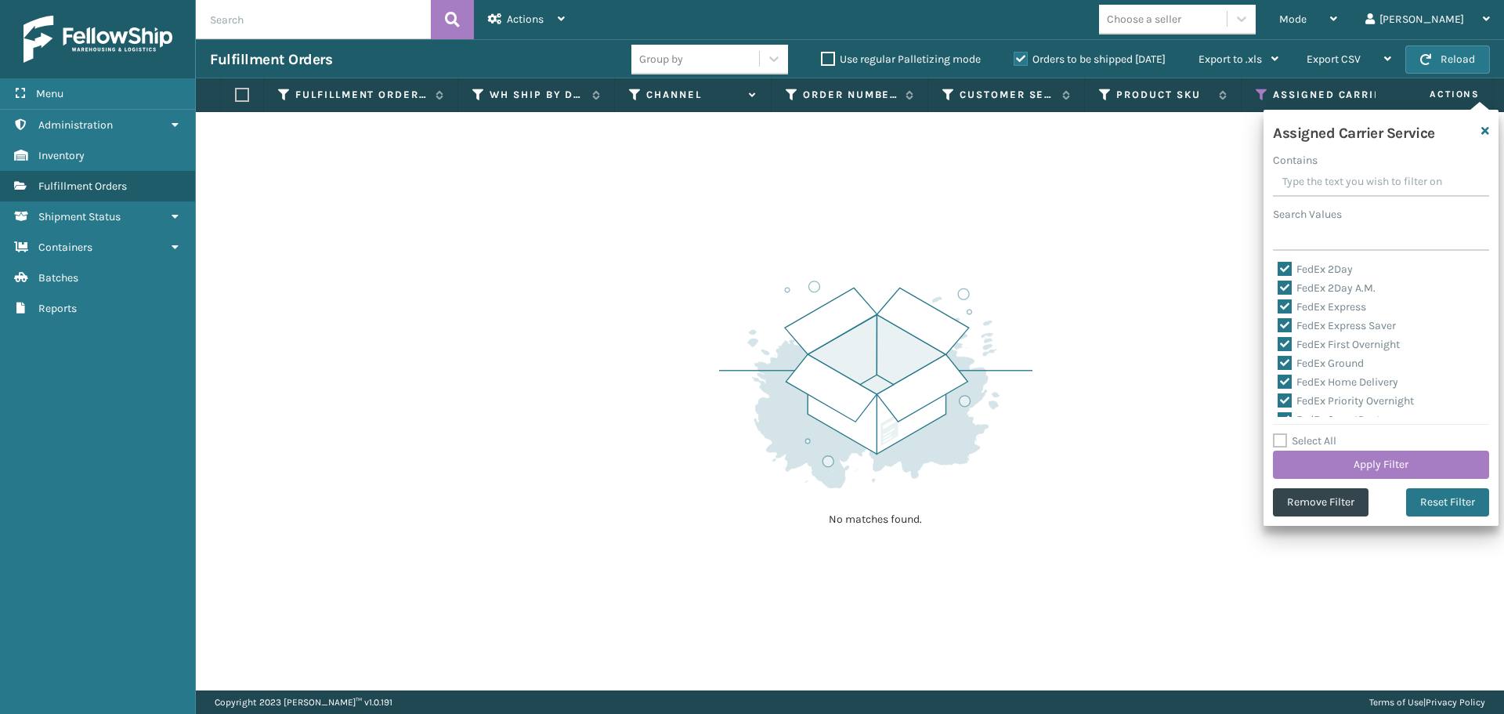
click at [1286, 441] on label "Select All" at bounding box center [1304, 440] width 63 height 13
click at [1286, 433] on input "Select All" at bounding box center [1390, 433] width 235 height 2
checkbox input "true"
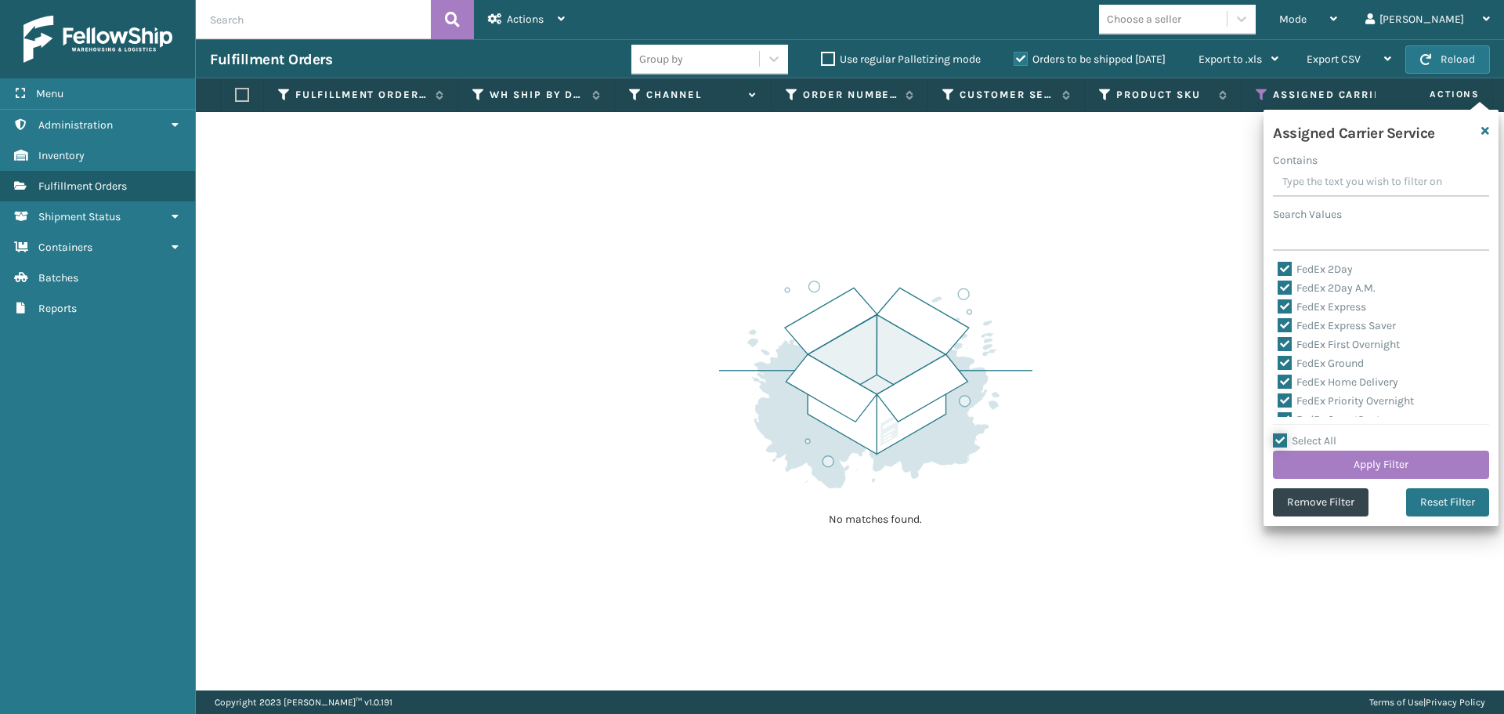
checkbox input "true"
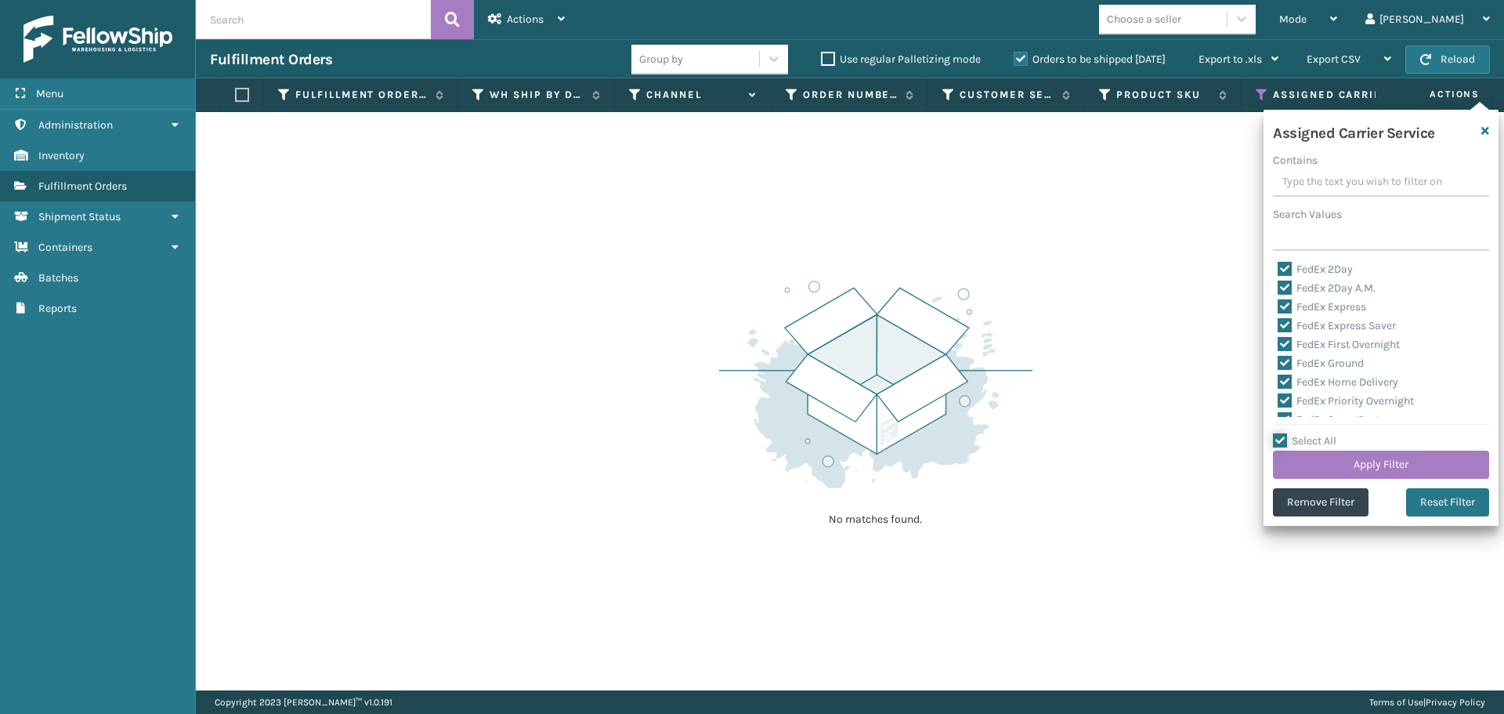
checkbox input "true"
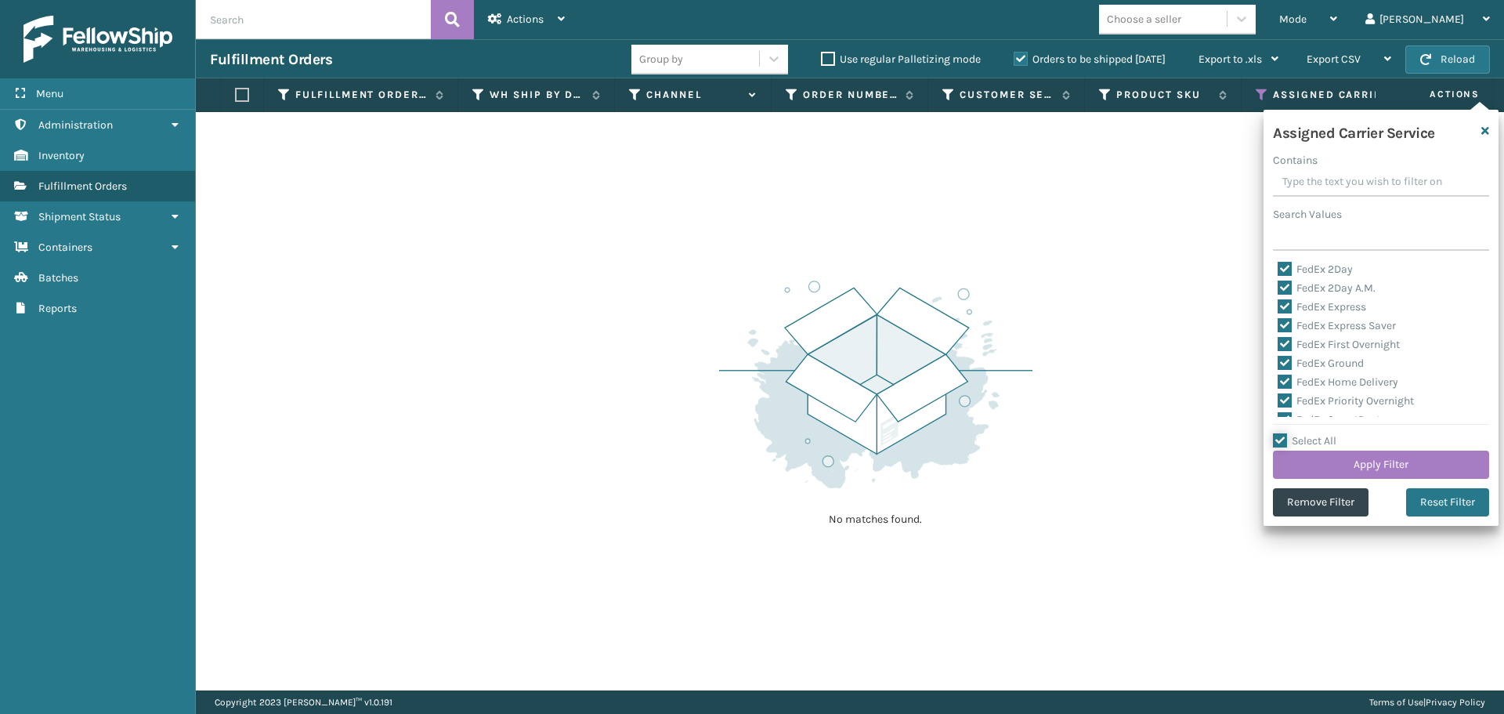
checkbox input "true"
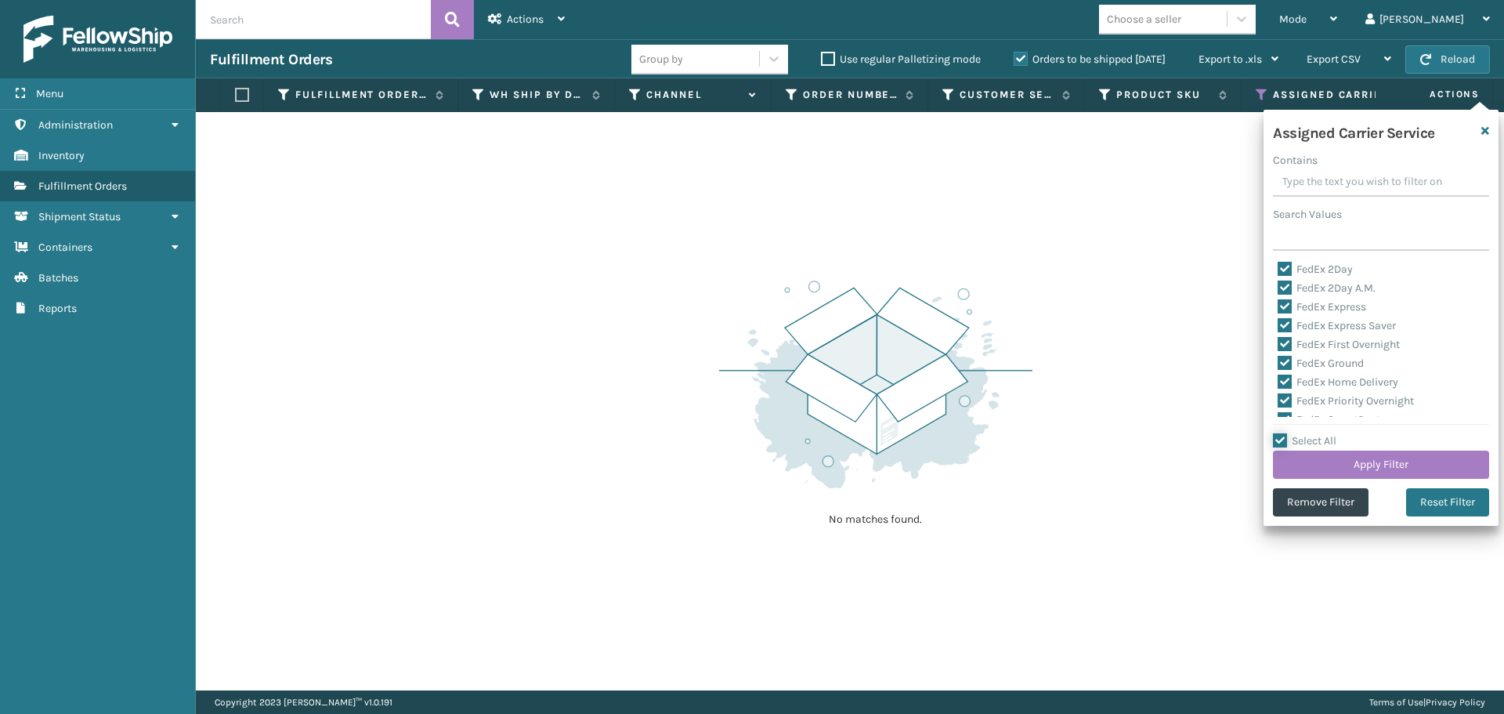
checkbox input "true"
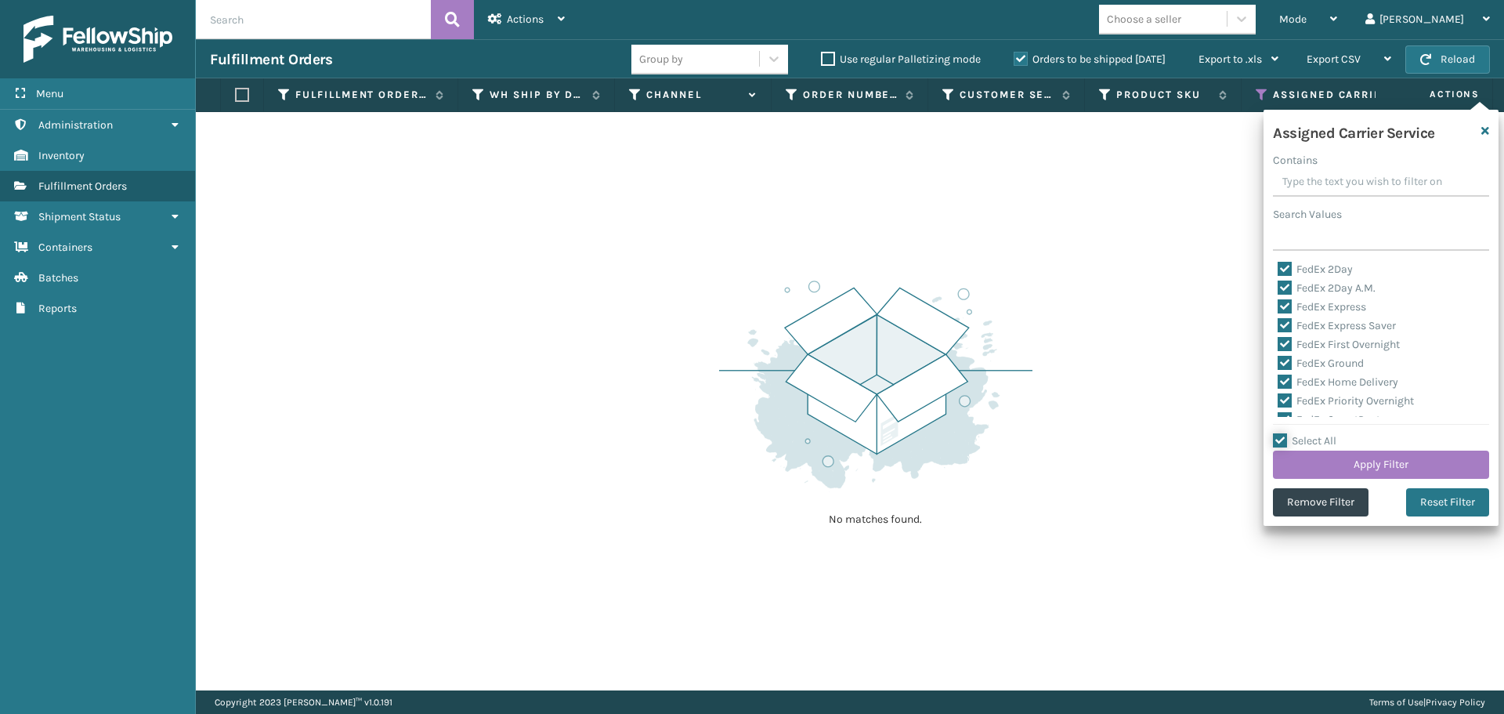
checkbox input "true"
click at [1280, 441] on label "Select All" at bounding box center [1304, 440] width 63 height 13
click at [1280, 433] on input "Select All" at bounding box center [1390, 433] width 235 height 2
checkbox input "false"
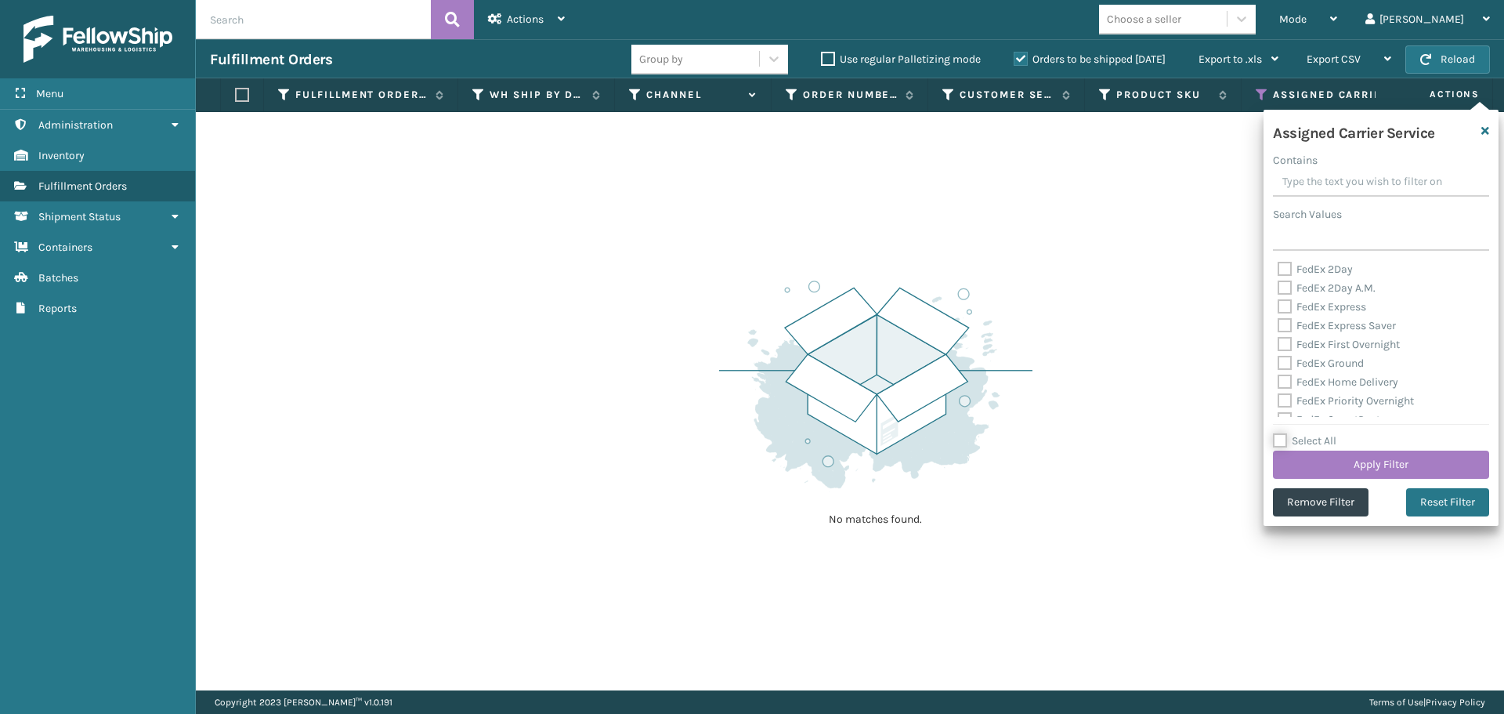
checkbox input "false"
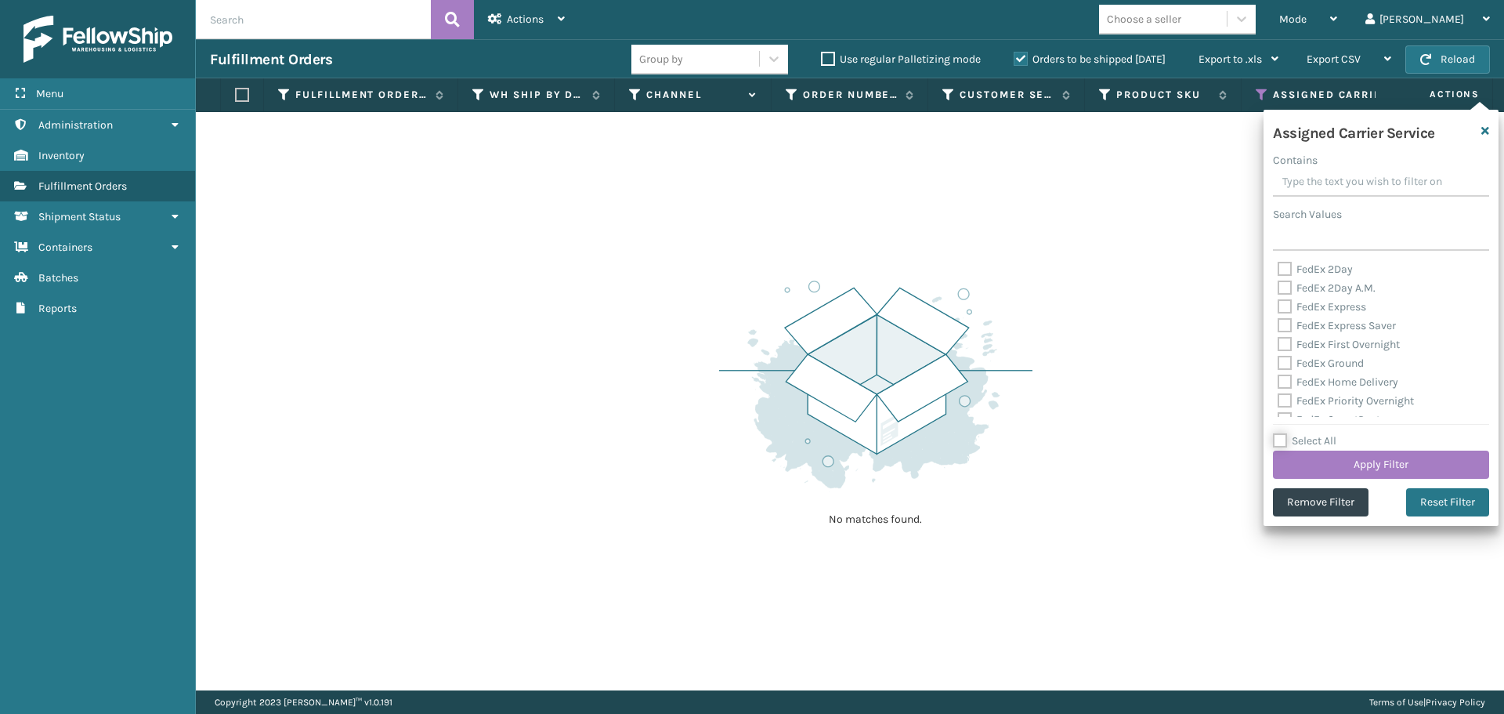
checkbox input "false"
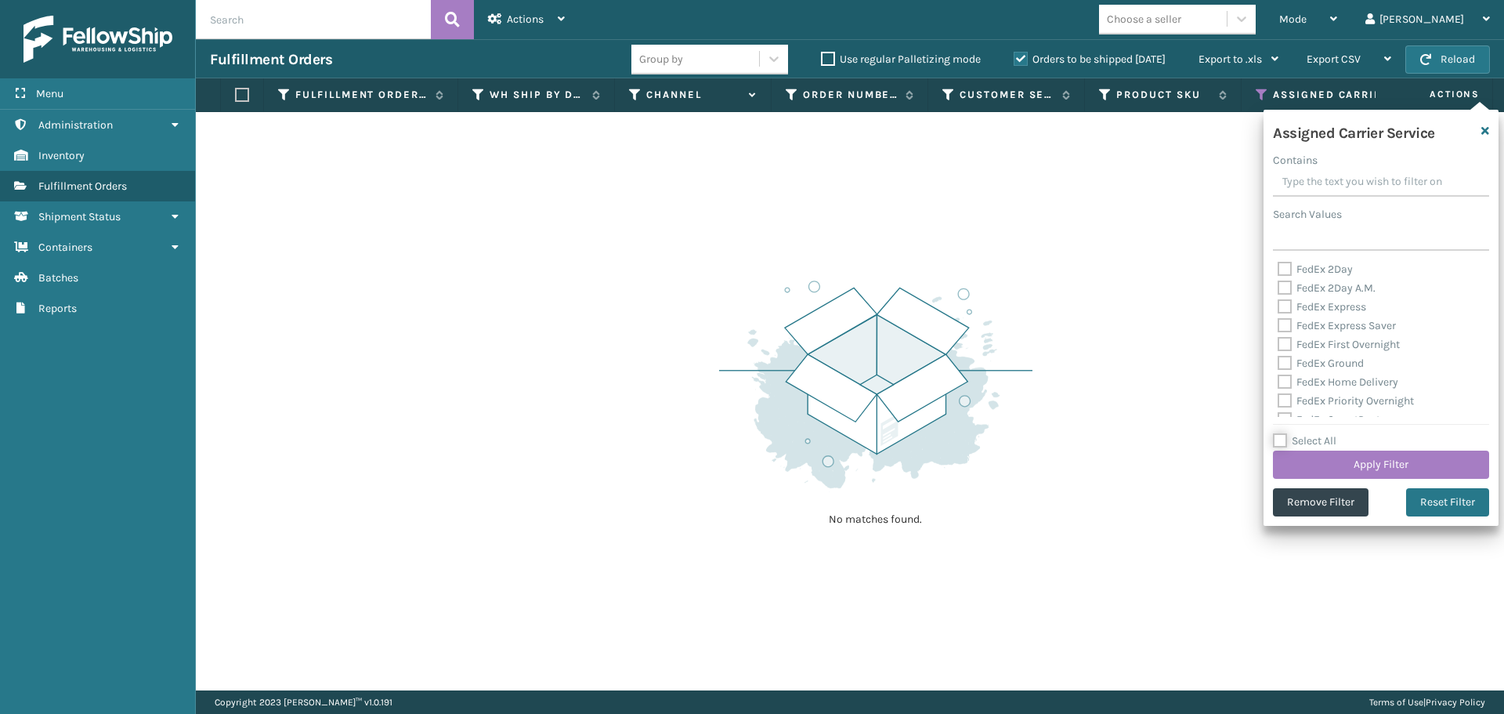
checkbox input "false"
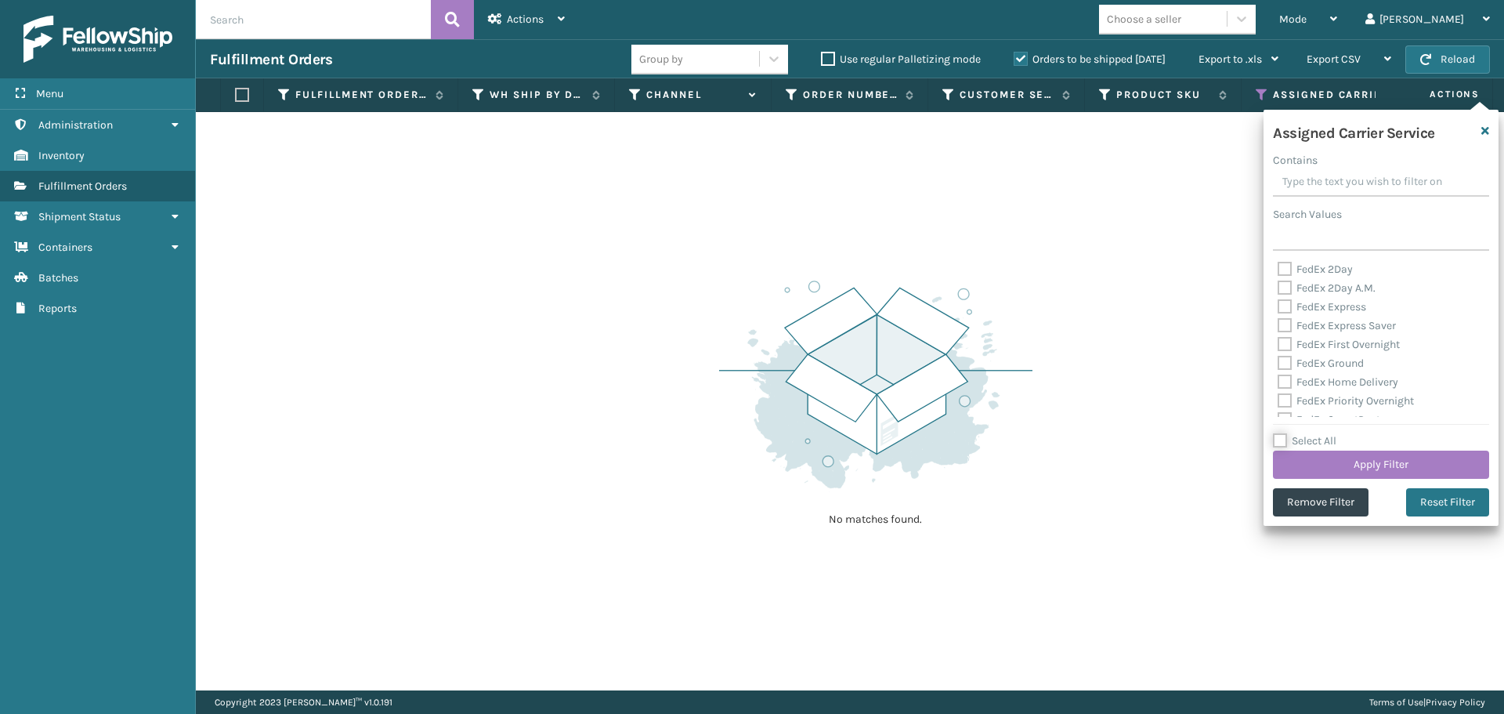
checkbox input "false"
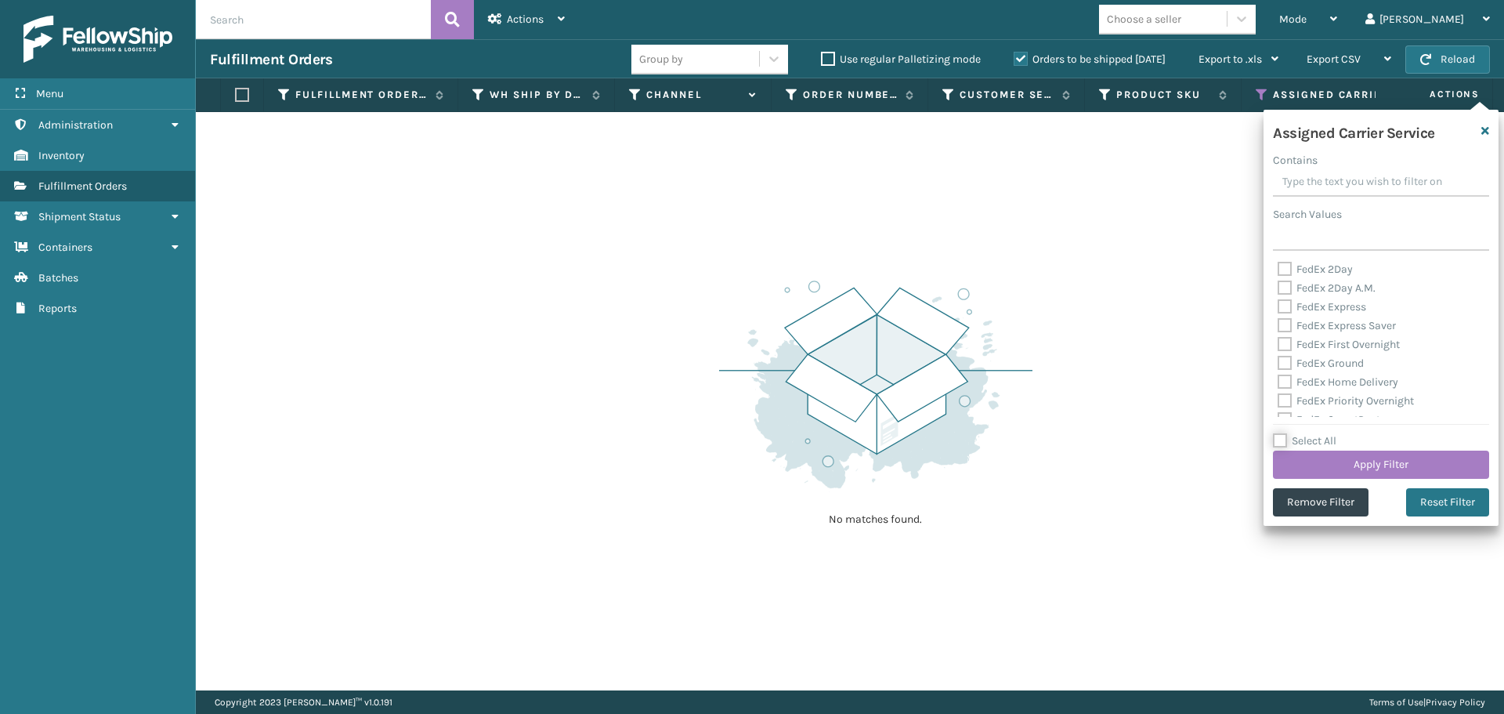
checkbox input "false"
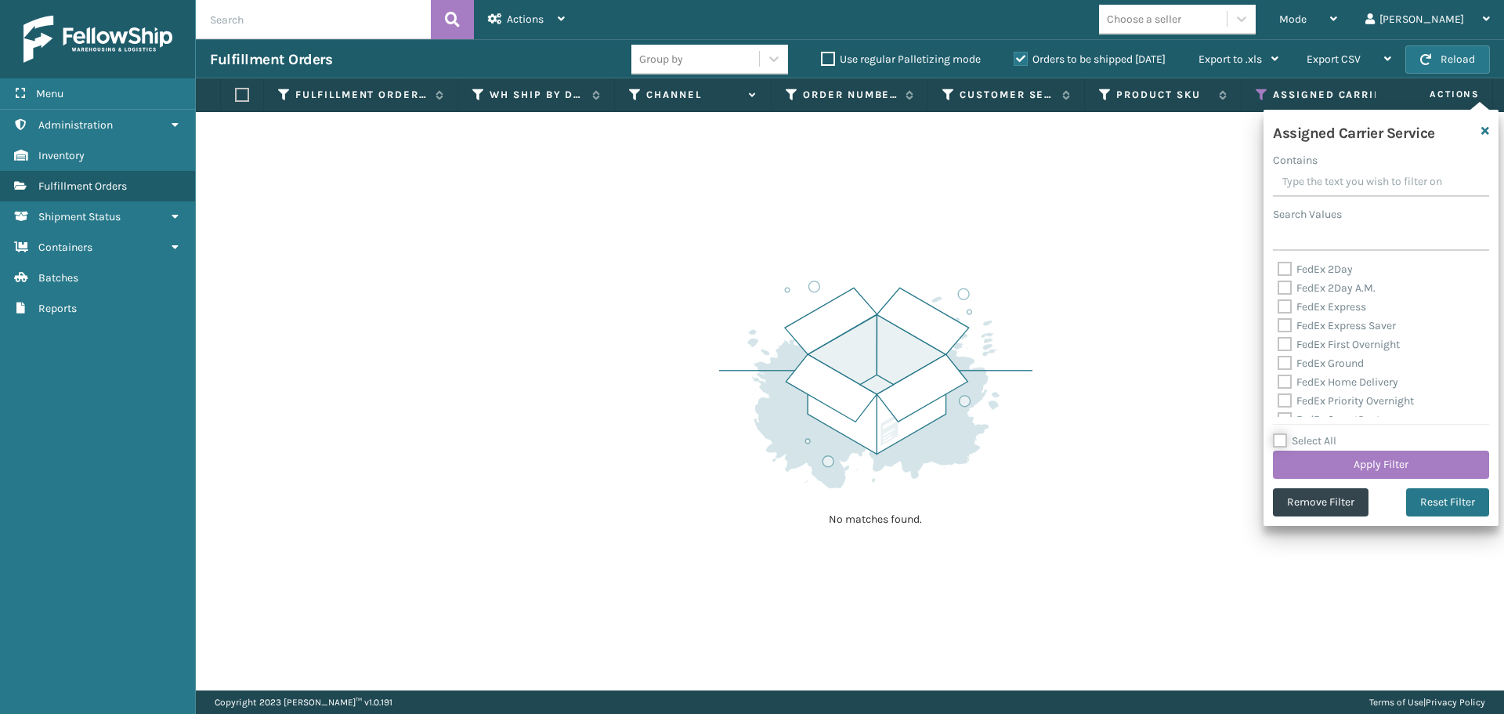
checkbox input "false"
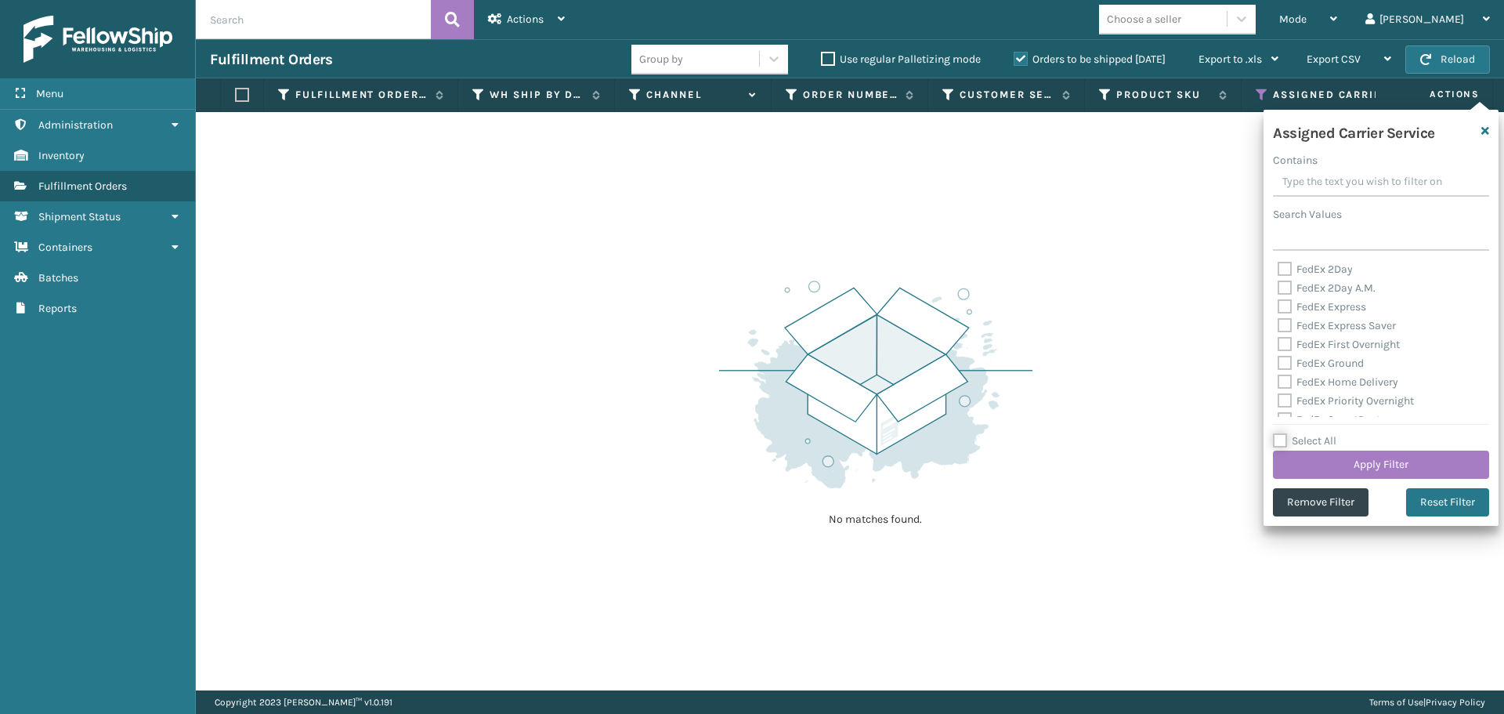
checkbox input "false"
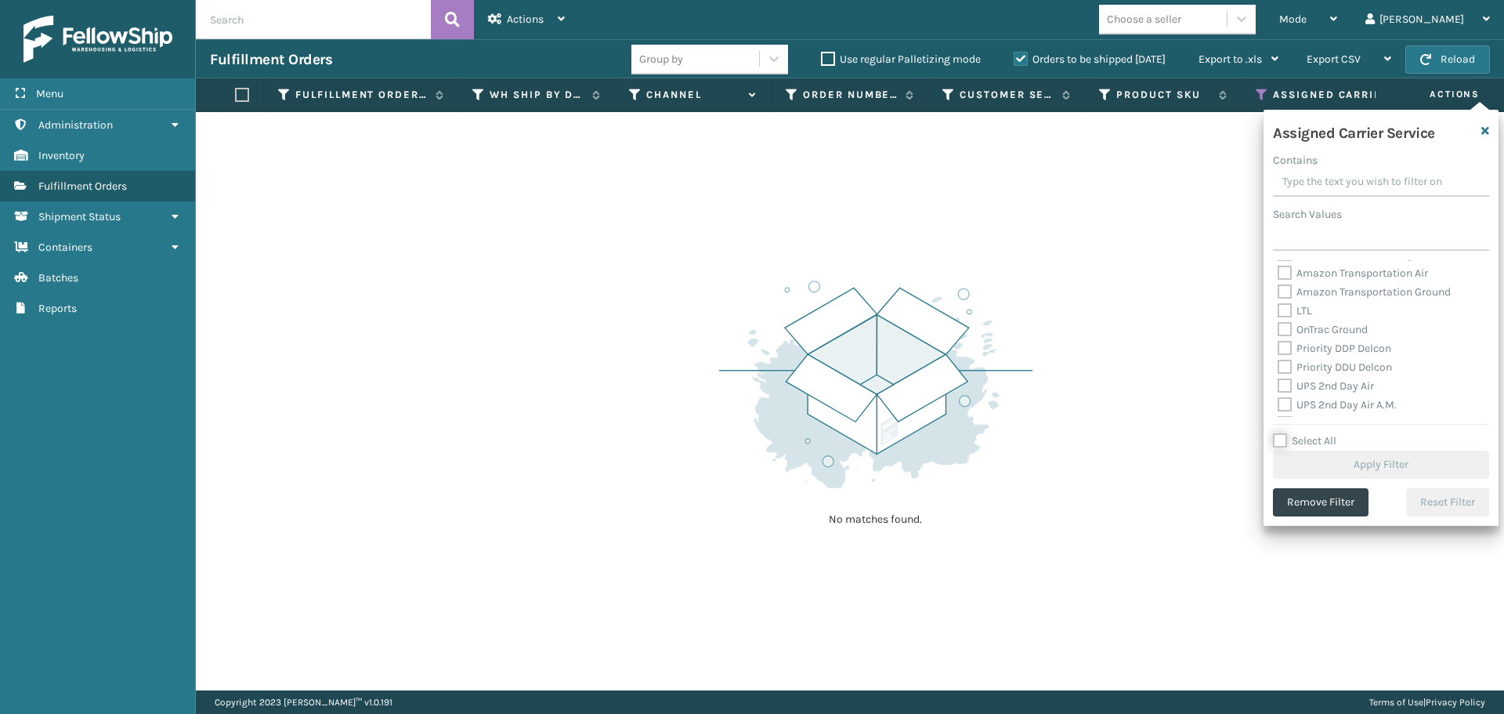
scroll to position [157, 0]
click at [1289, 334] on label "LTL" at bounding box center [1295, 337] width 34 height 13
click at [1278, 334] on input "LTL" at bounding box center [1278, 334] width 1 height 10
checkbox input "true"
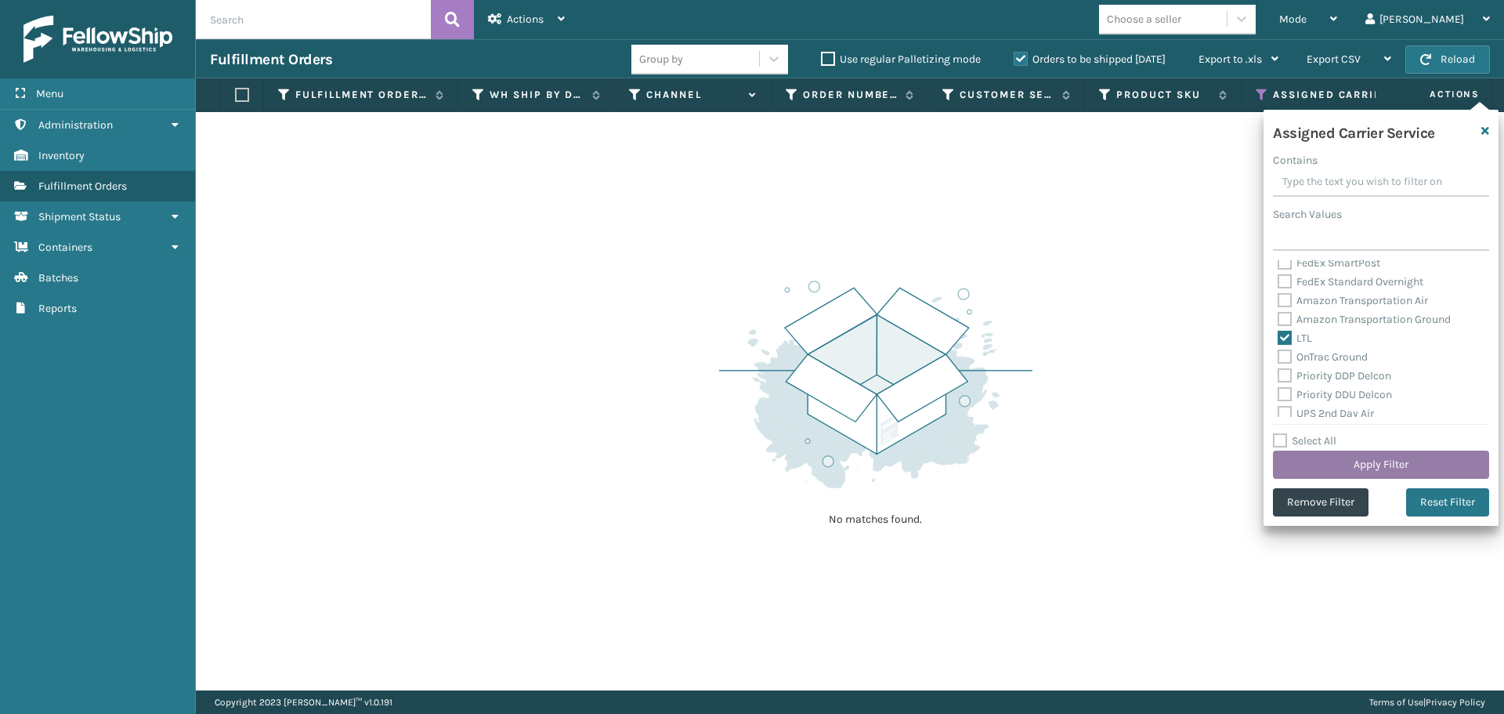
click at [1333, 465] on button "Apply Filter" at bounding box center [1381, 464] width 216 height 28
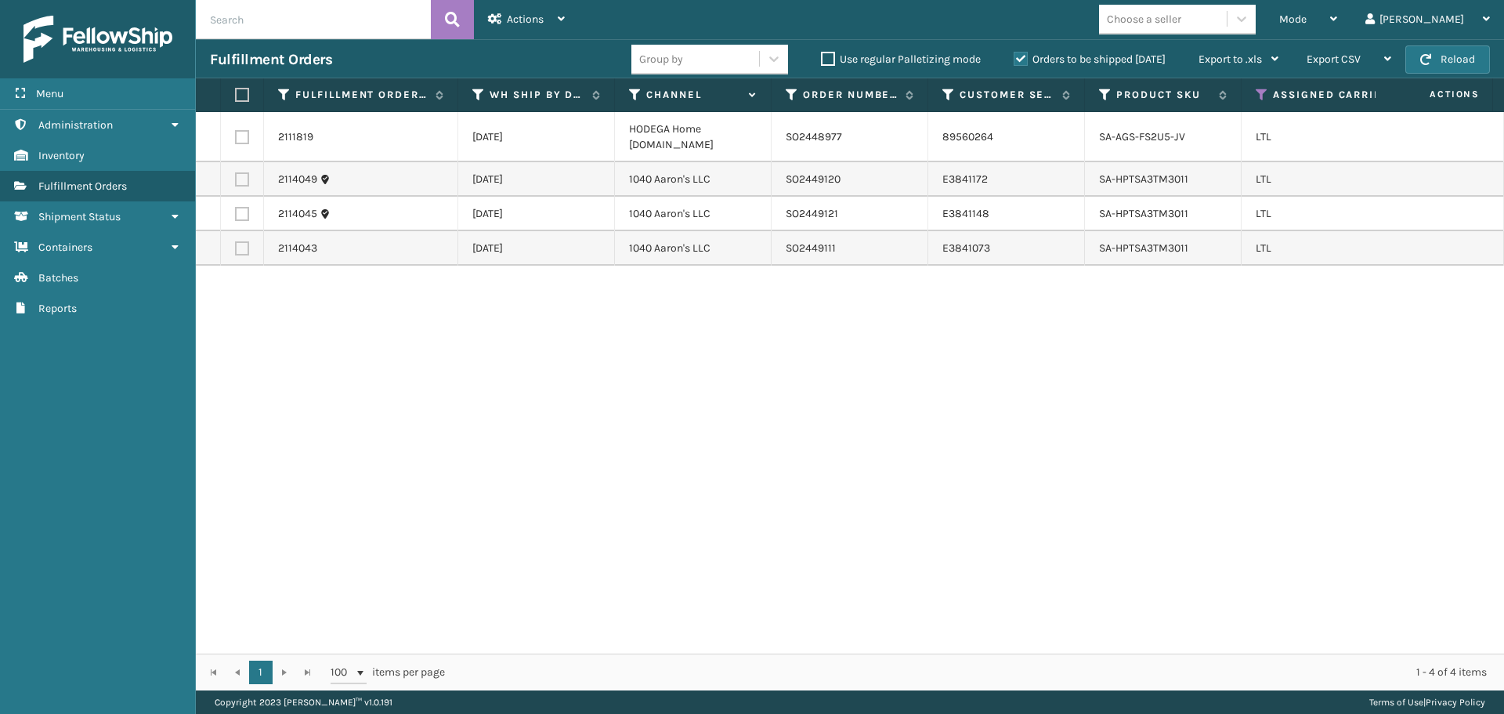
click at [243, 250] on label at bounding box center [242, 248] width 14 height 14
click at [236, 250] on input "checkbox" at bounding box center [235, 246] width 1 height 10
checkbox input "true"
click at [243, 219] on label at bounding box center [242, 214] width 14 height 14
click at [236, 217] on input "checkbox" at bounding box center [235, 212] width 1 height 10
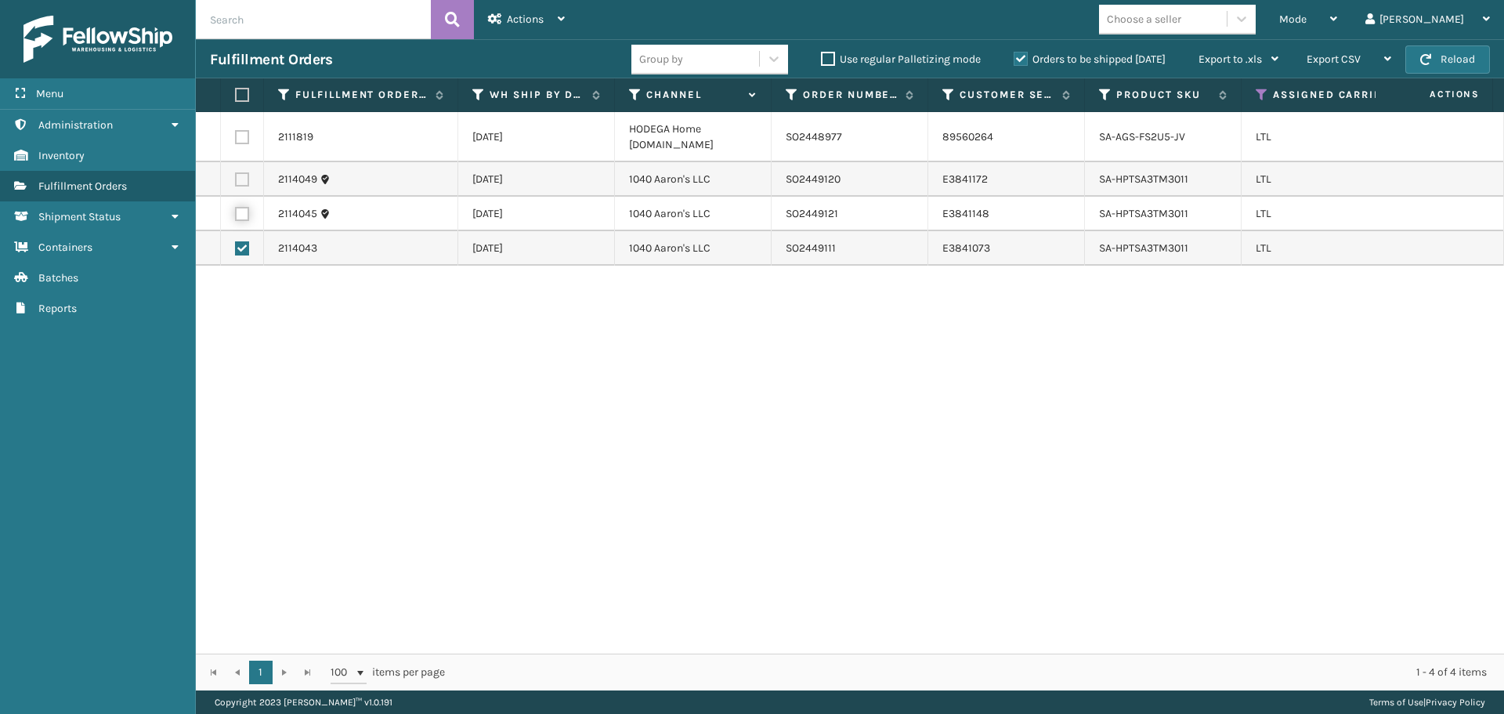
checkbox input "true"
click at [242, 180] on label at bounding box center [242, 179] width 14 height 14
click at [236, 180] on input "checkbox" at bounding box center [235, 177] width 1 height 10
checkbox input "true"
click at [569, 16] on div "Actions Settings Remove All Filters Export Labels Create Picking Batch" at bounding box center [526, 19] width 105 height 39
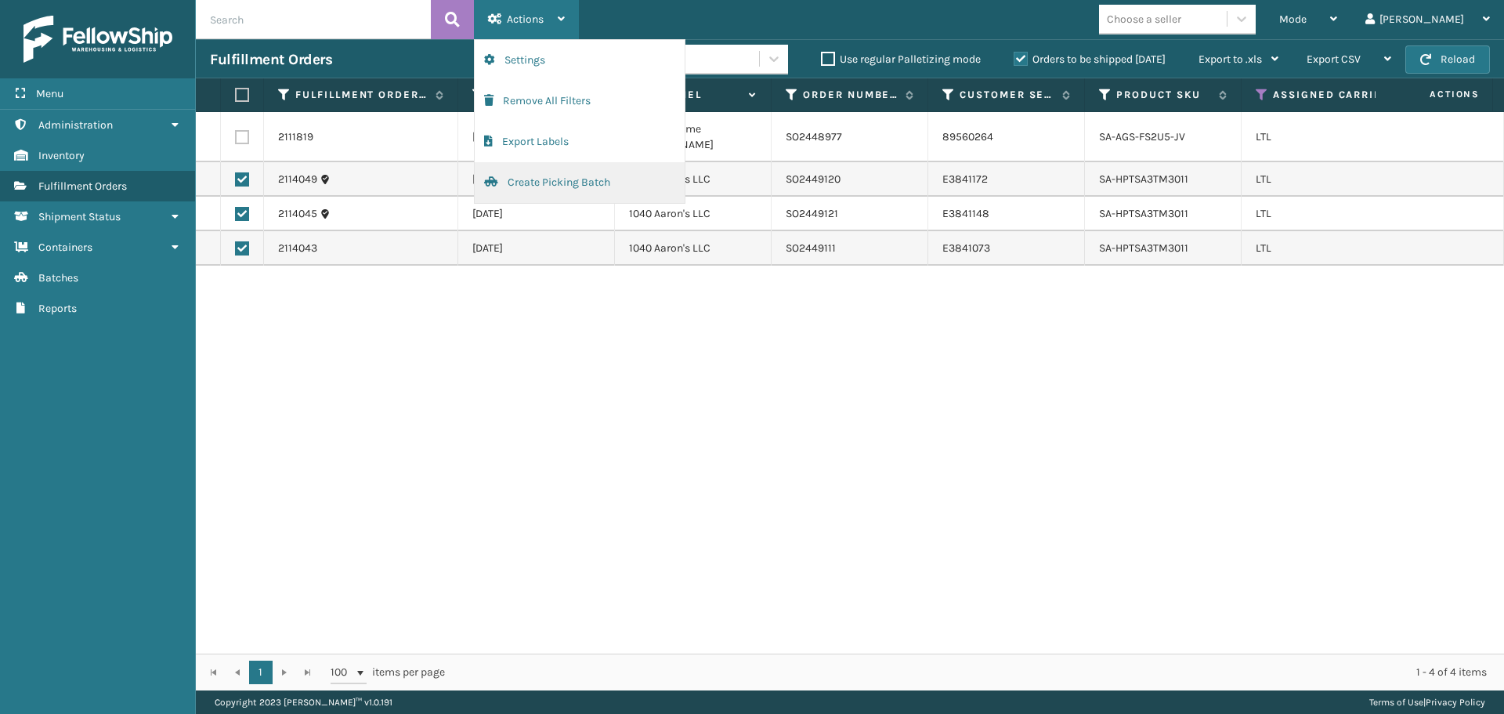
click at [555, 172] on button "Create Picking Batch" at bounding box center [580, 182] width 210 height 41
